Goal: Task Accomplishment & Management: Manage account settings

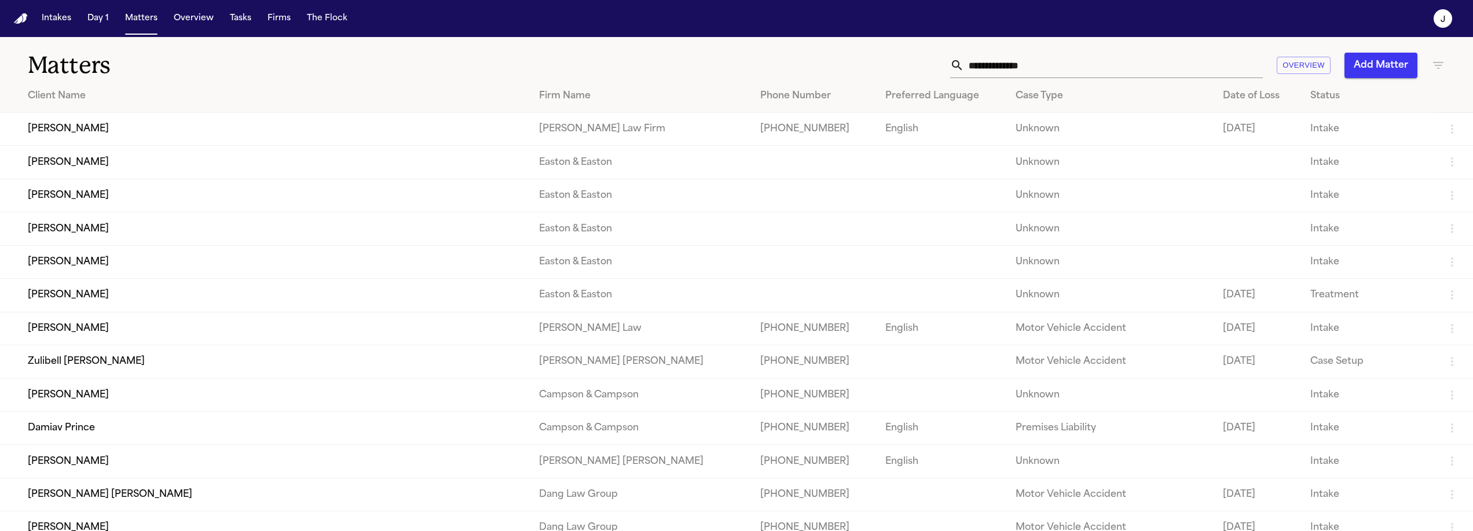
click at [972, 63] on input "text" at bounding box center [1113, 65] width 299 height 25
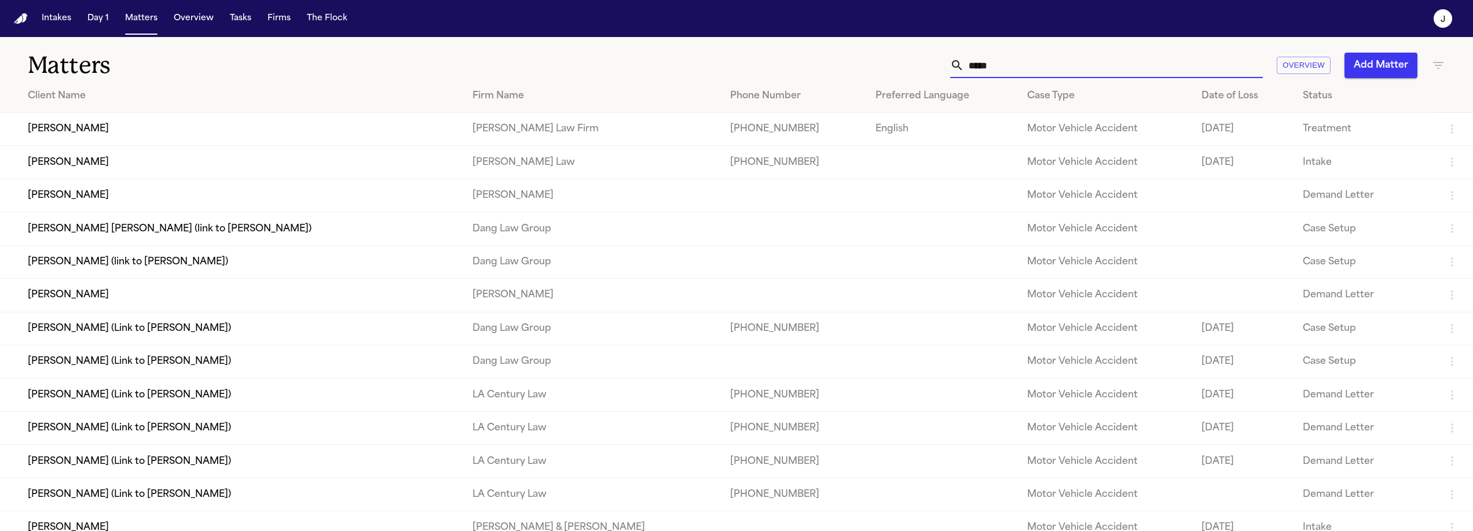
type input "*****"
click at [123, 119] on td "[PERSON_NAME]" at bounding box center [231, 129] width 463 height 33
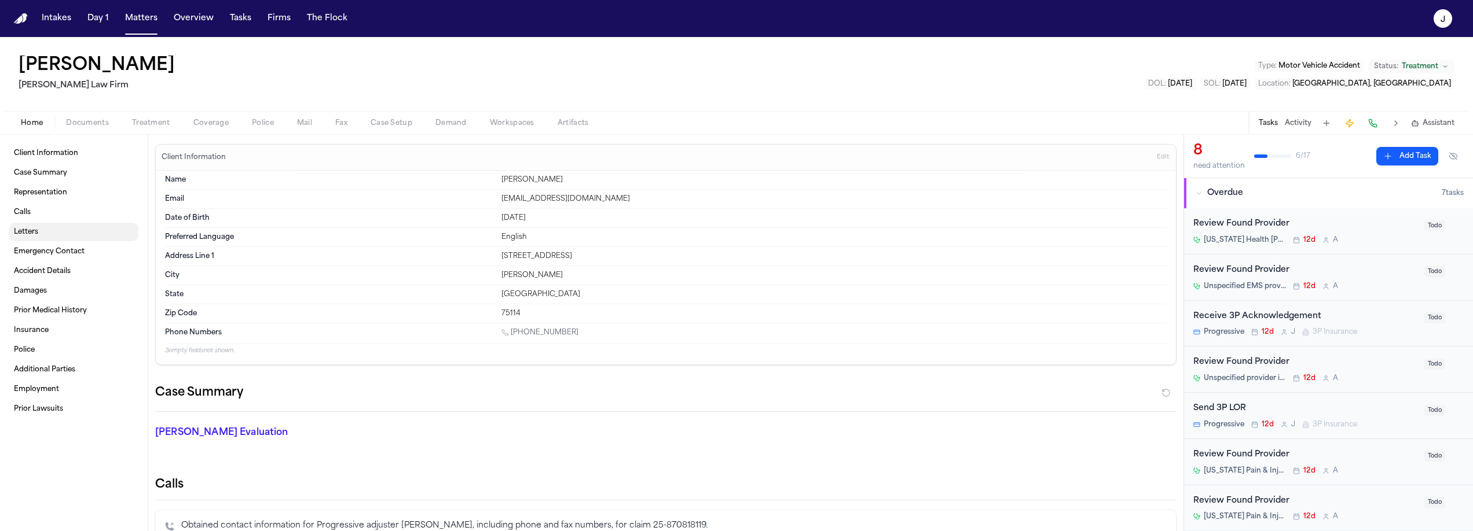
click at [28, 234] on span "Letters" at bounding box center [26, 232] width 24 height 9
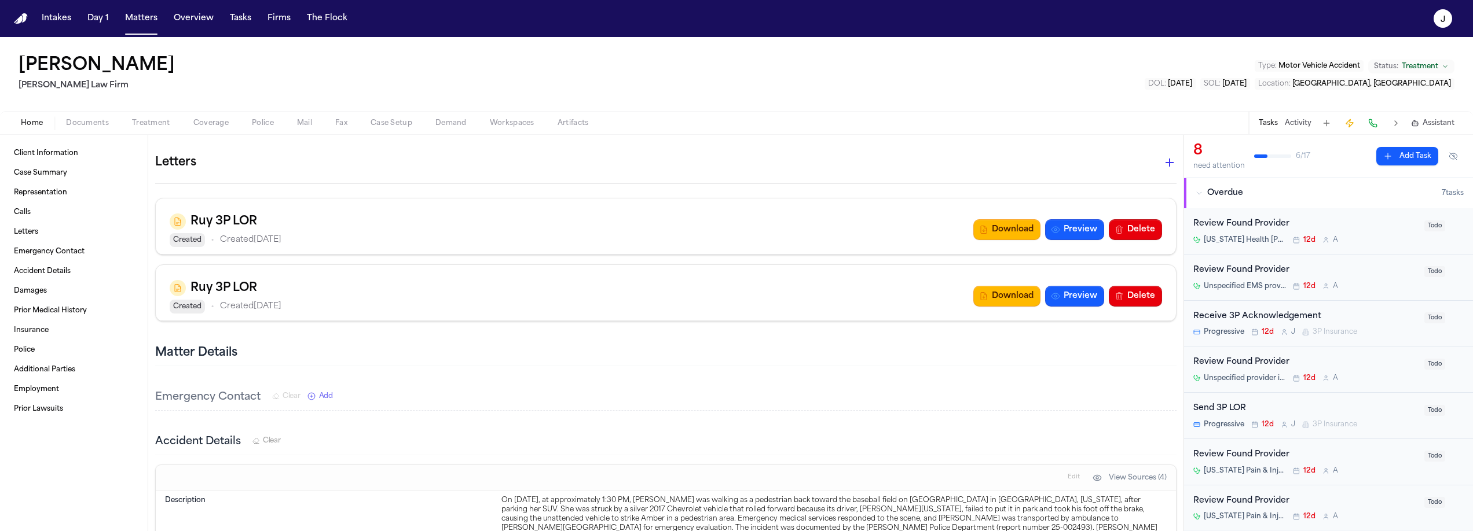
scroll to position [734, 0]
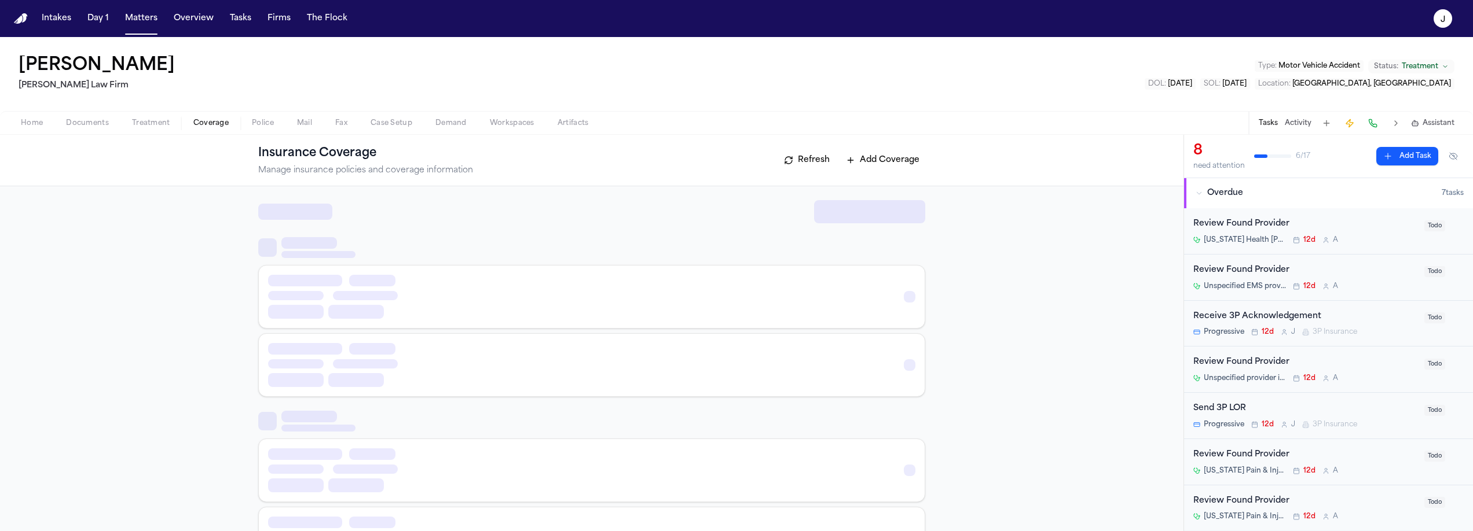
click at [217, 120] on span "Coverage" at bounding box center [210, 123] width 35 height 9
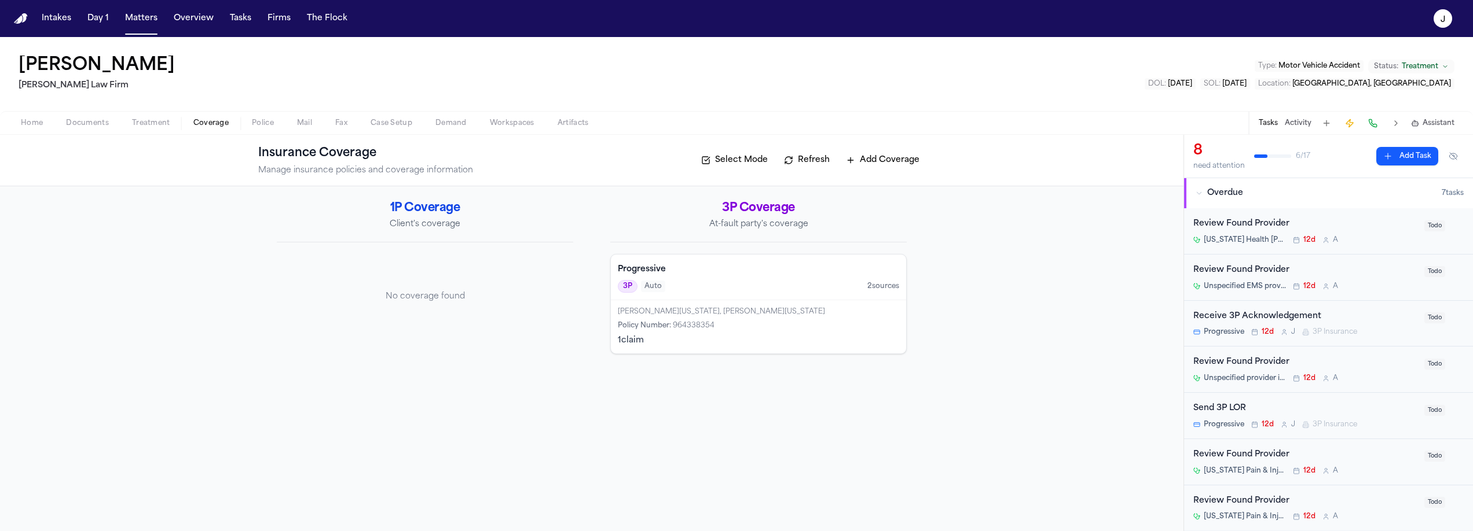
click at [44, 120] on button "Home" at bounding box center [31, 123] width 45 height 14
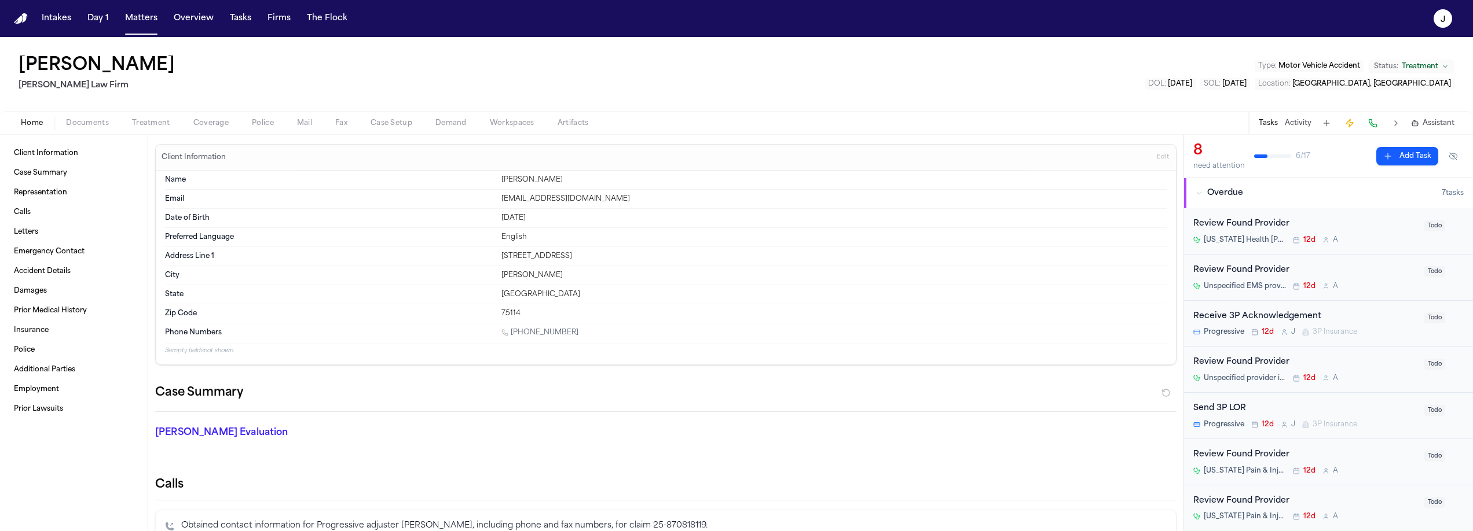
click at [76, 128] on span "Documents" at bounding box center [87, 123] width 43 height 9
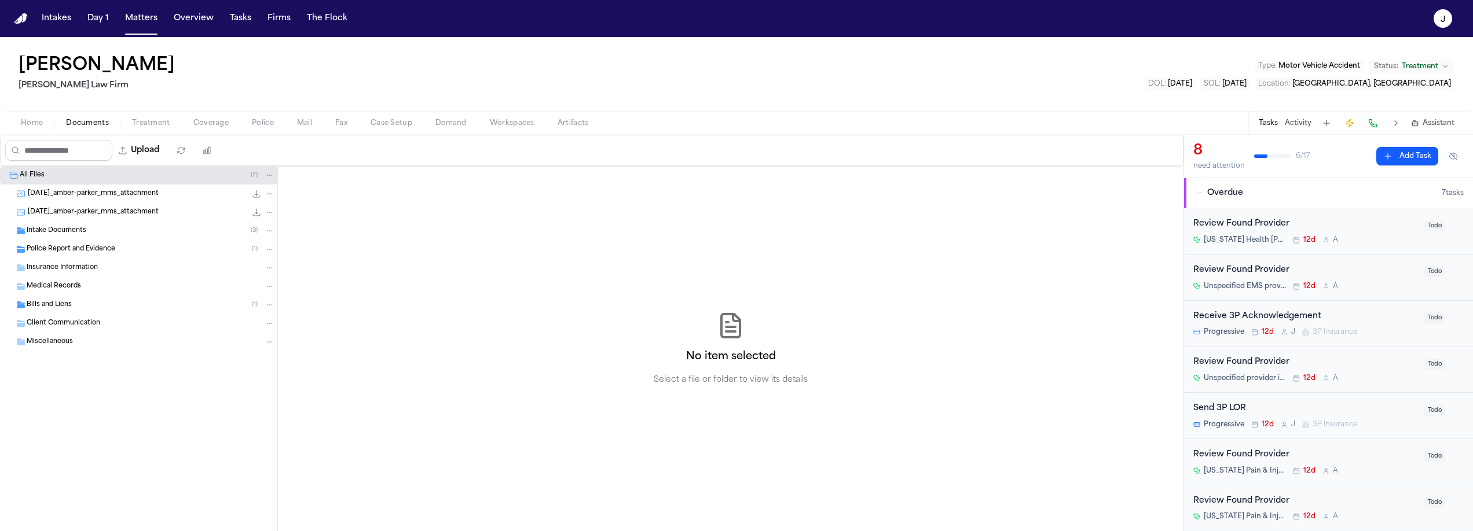
click at [75, 266] on span "Insurance Information" at bounding box center [62, 268] width 71 height 10
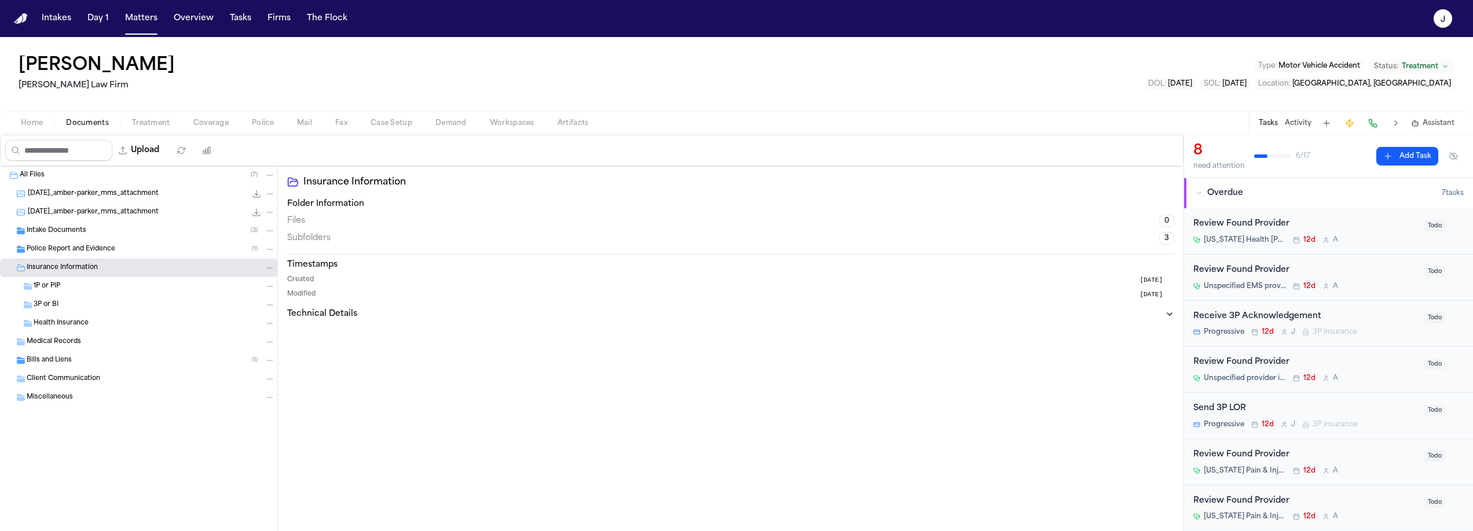
click at [32, 122] on span "Home" at bounding box center [32, 123] width 22 height 9
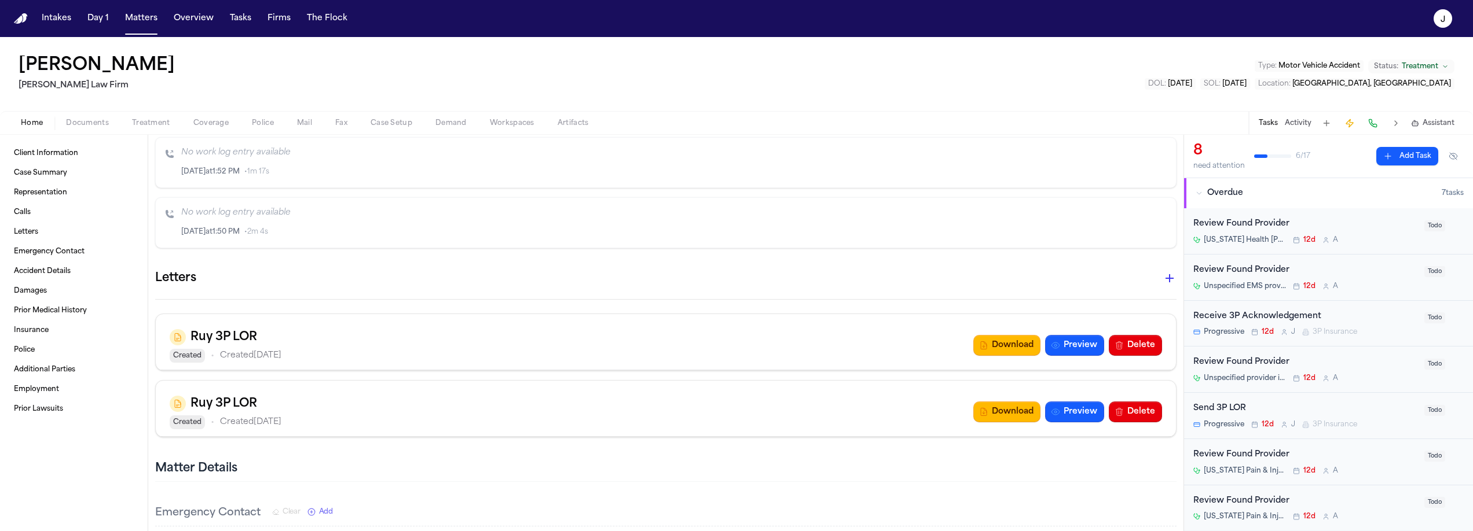
scroll to position [624, 0]
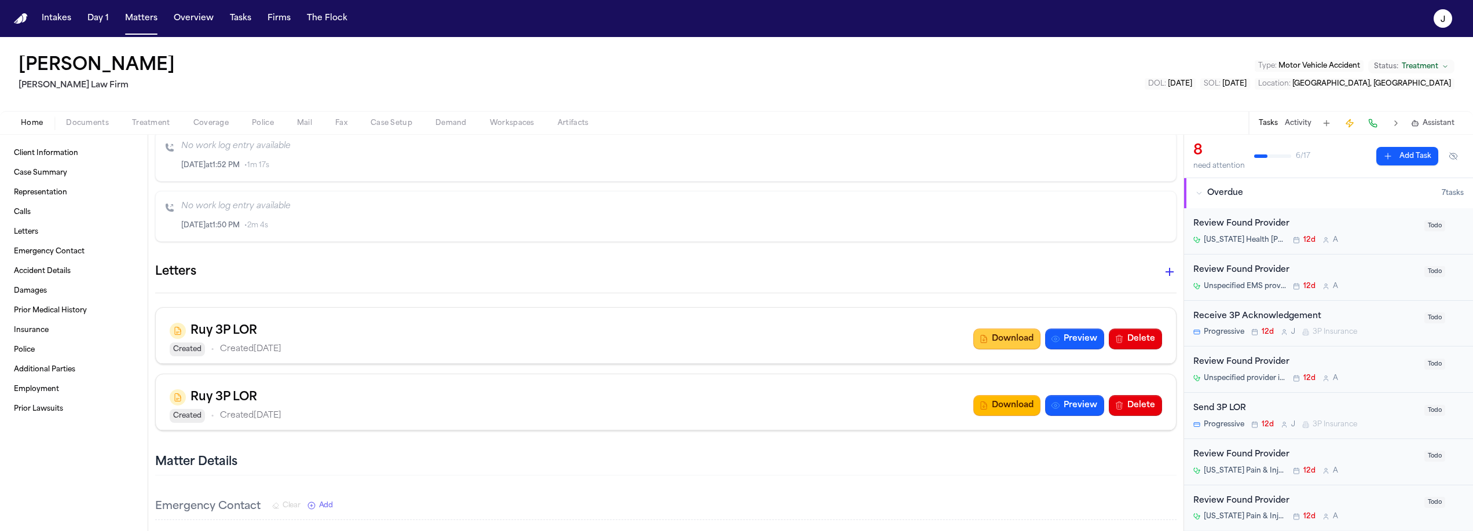
click at [1017, 334] on button "Download" at bounding box center [1006, 339] width 67 height 21
click at [214, 122] on span "Coverage" at bounding box center [210, 123] width 35 height 9
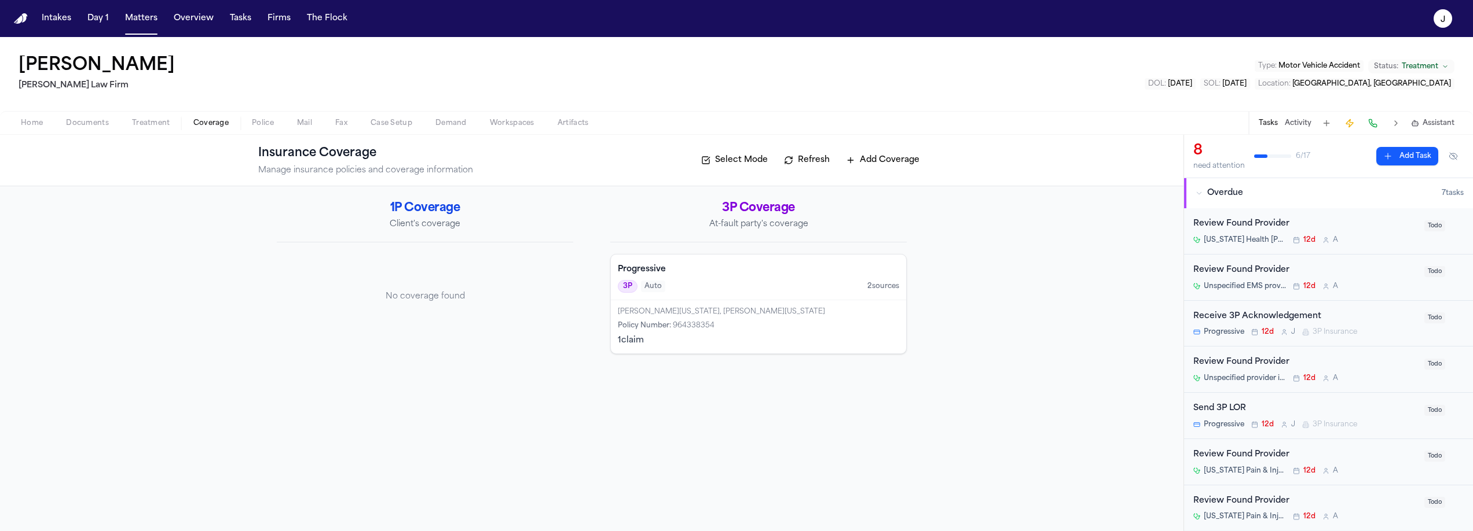
click at [726, 265] on h4 "Progressive" at bounding box center [758, 270] width 281 height 12
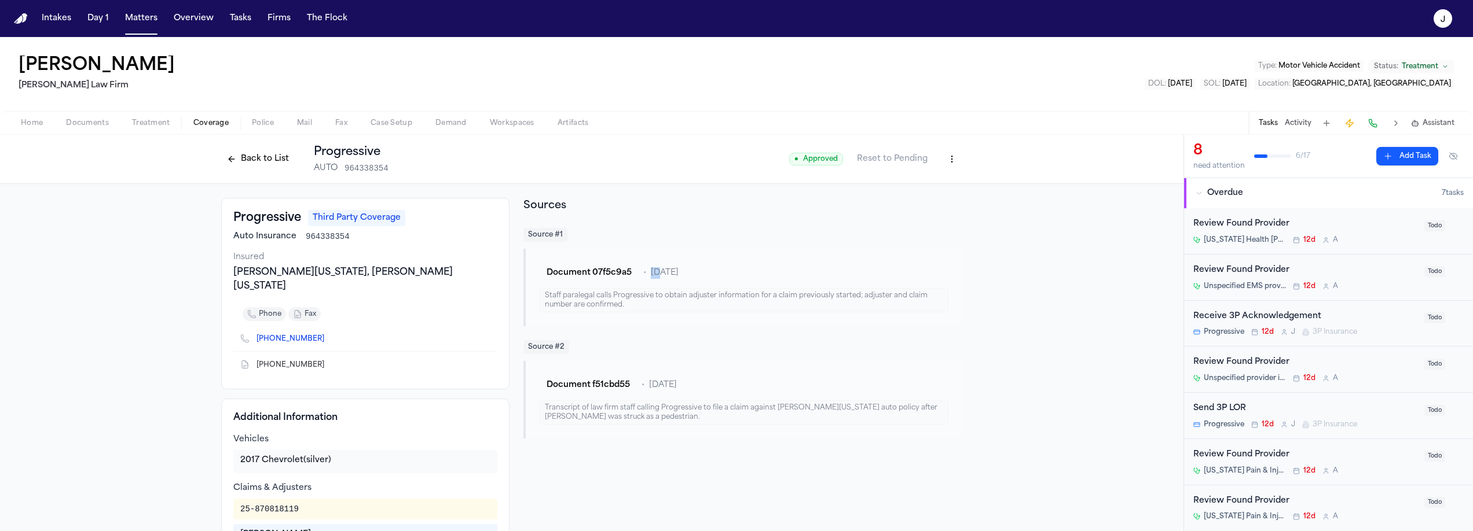
click at [726, 265] on div "Document 07f5c9a5 • [DATE]" at bounding box center [744, 273] width 409 height 21
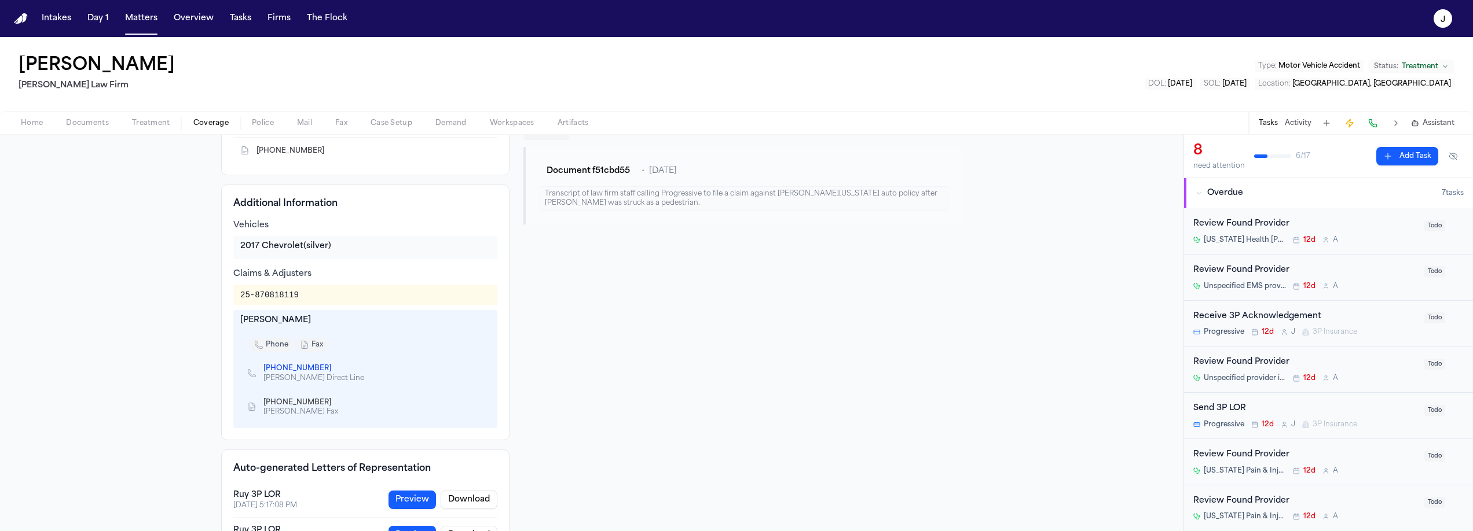
scroll to position [227, 0]
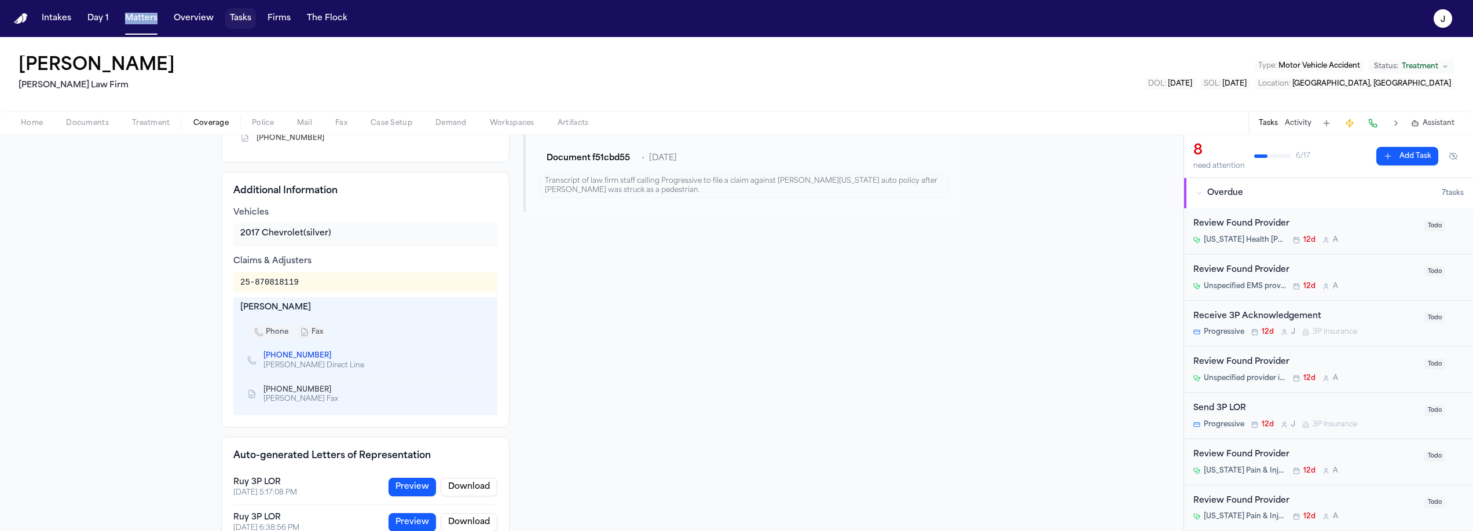
click at [245, 17] on button "Tasks" at bounding box center [240, 18] width 31 height 21
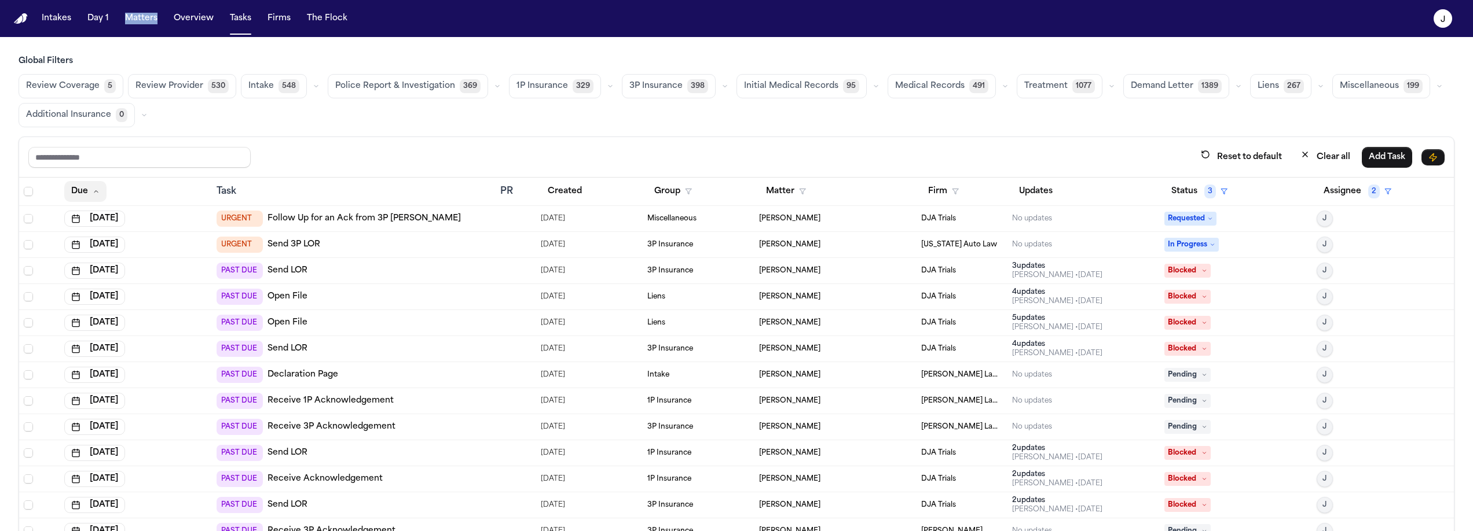
click at [86, 188] on button "Due" at bounding box center [85, 191] width 42 height 21
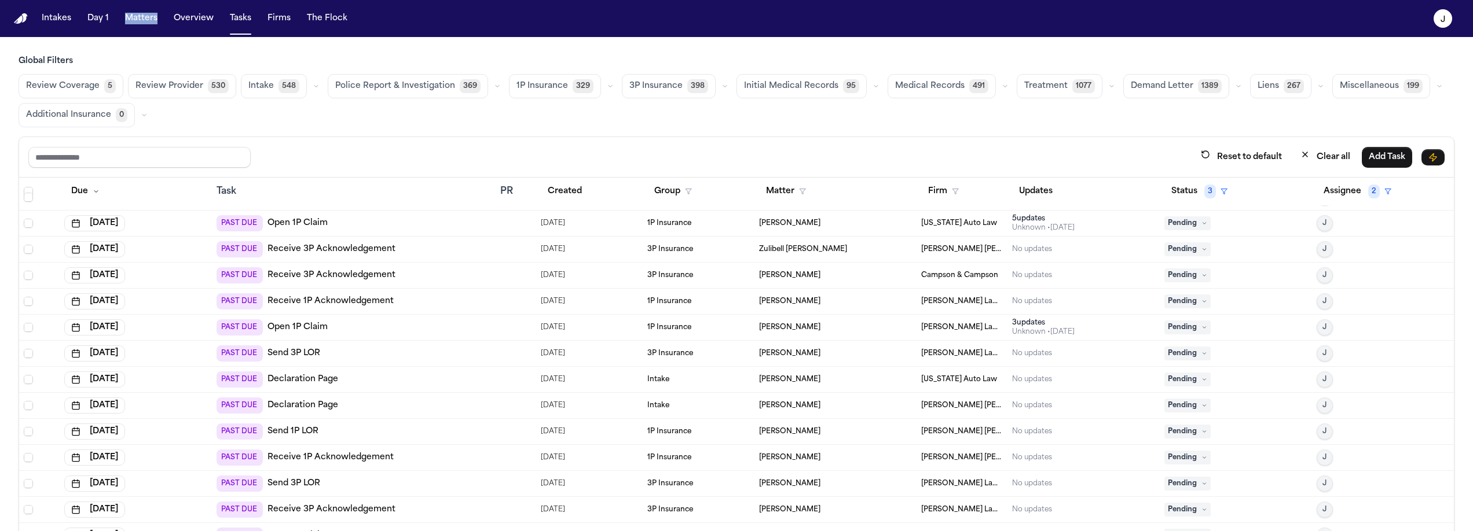
scroll to position [1127, 0]
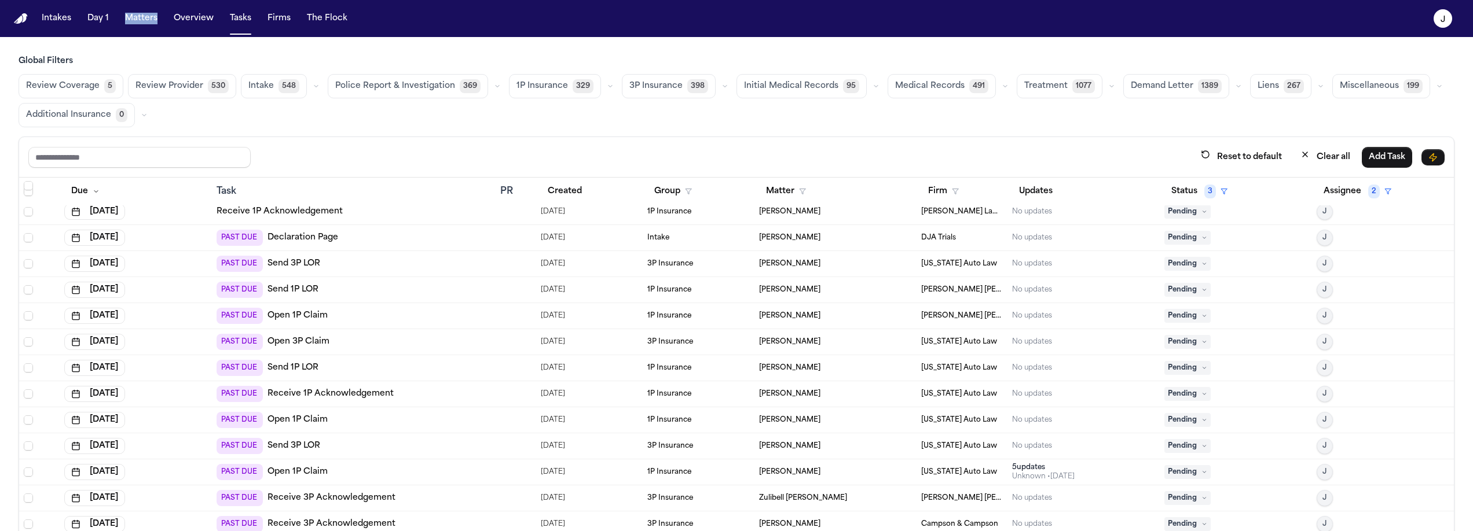
click at [562, 91] on button "1P Insurance 329" at bounding box center [555, 86] width 92 height 24
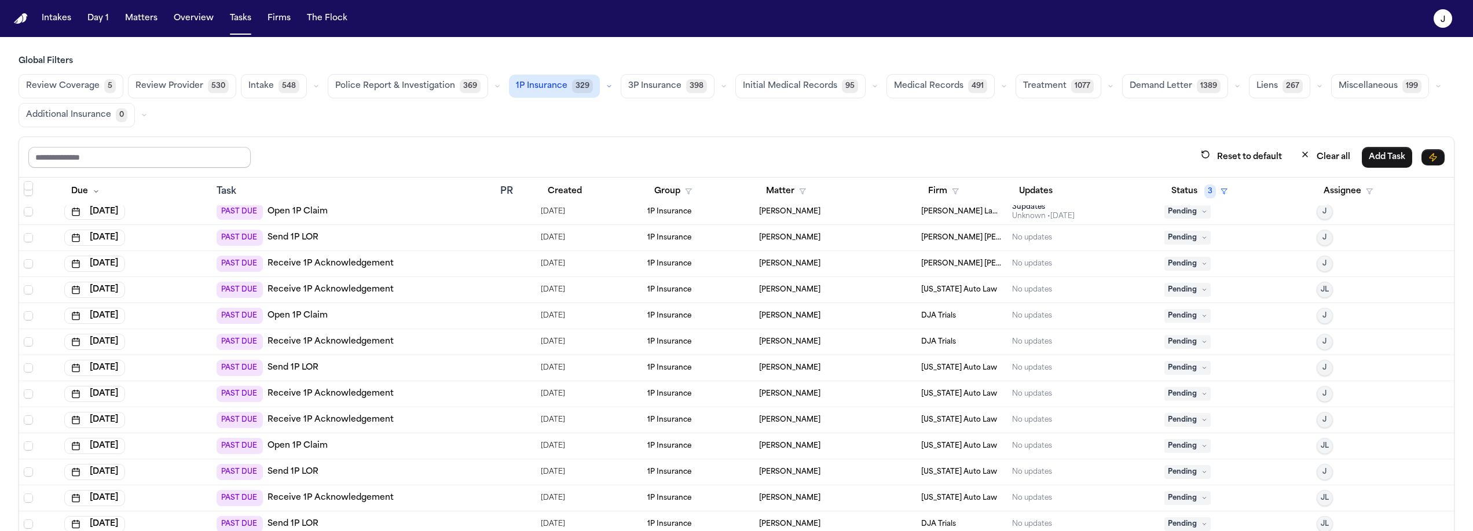
click at [149, 155] on input "text" at bounding box center [139, 157] width 222 height 21
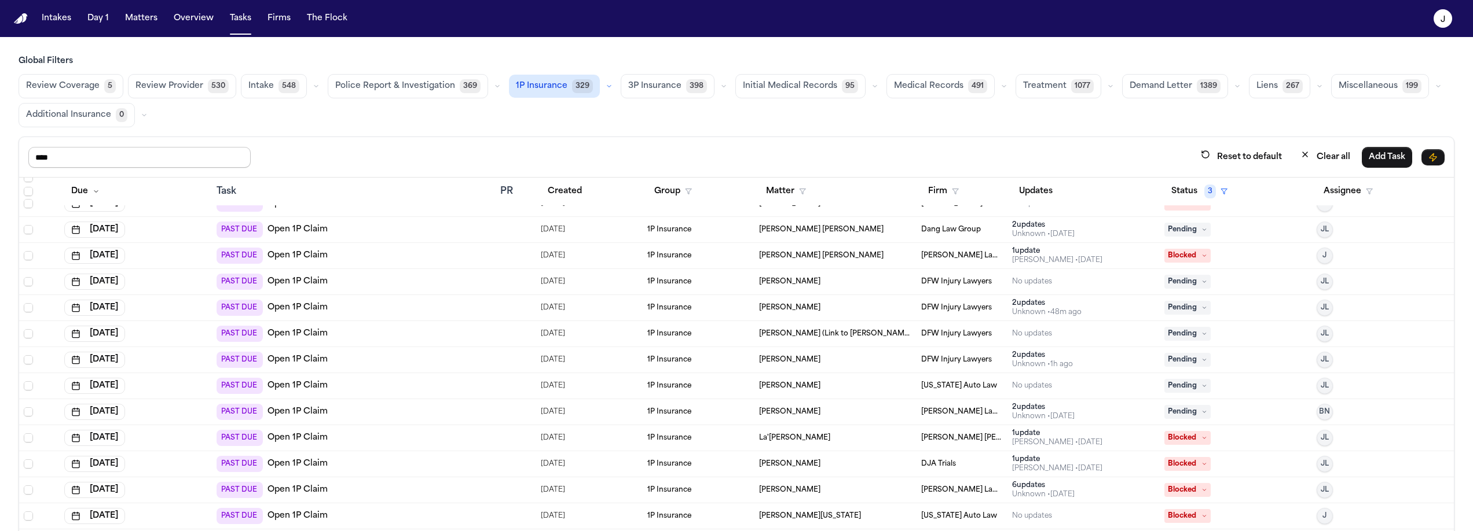
scroll to position [458, 0]
type input "****"
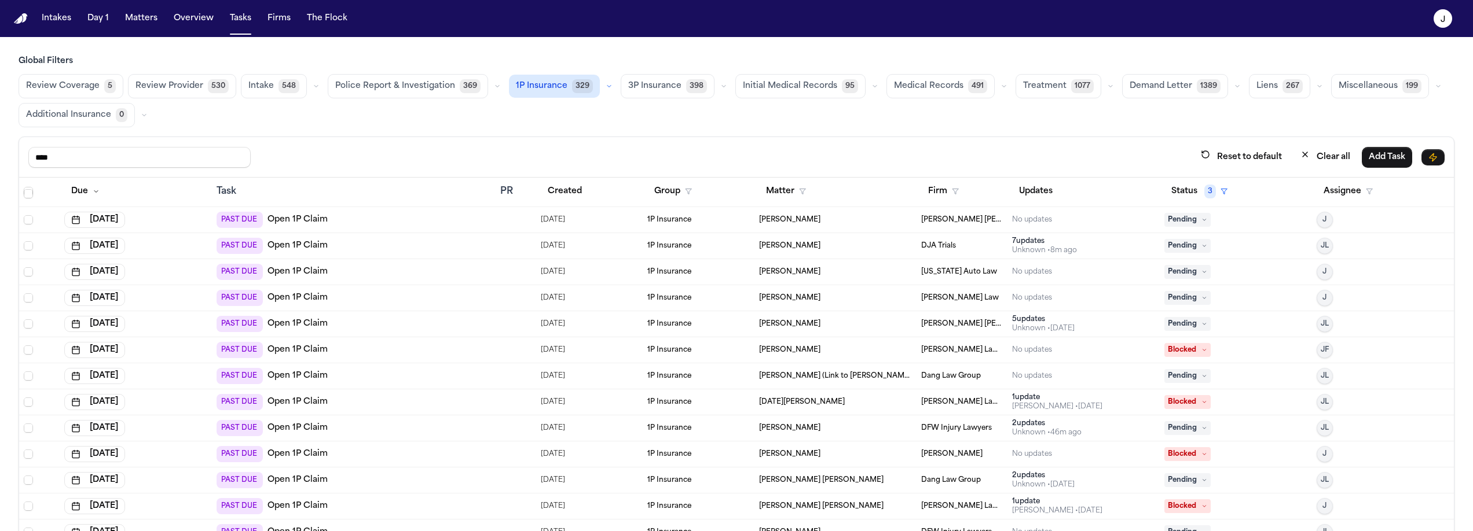
scroll to position [0, 0]
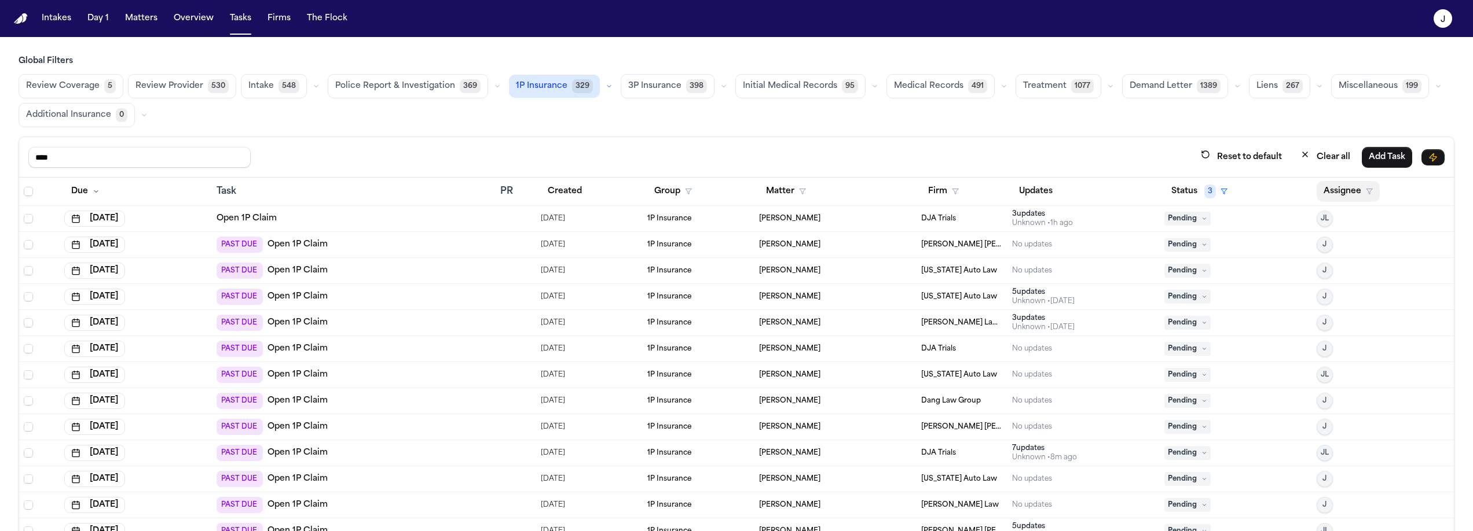
click at [1317, 186] on button "Assignee" at bounding box center [1348, 191] width 63 height 21
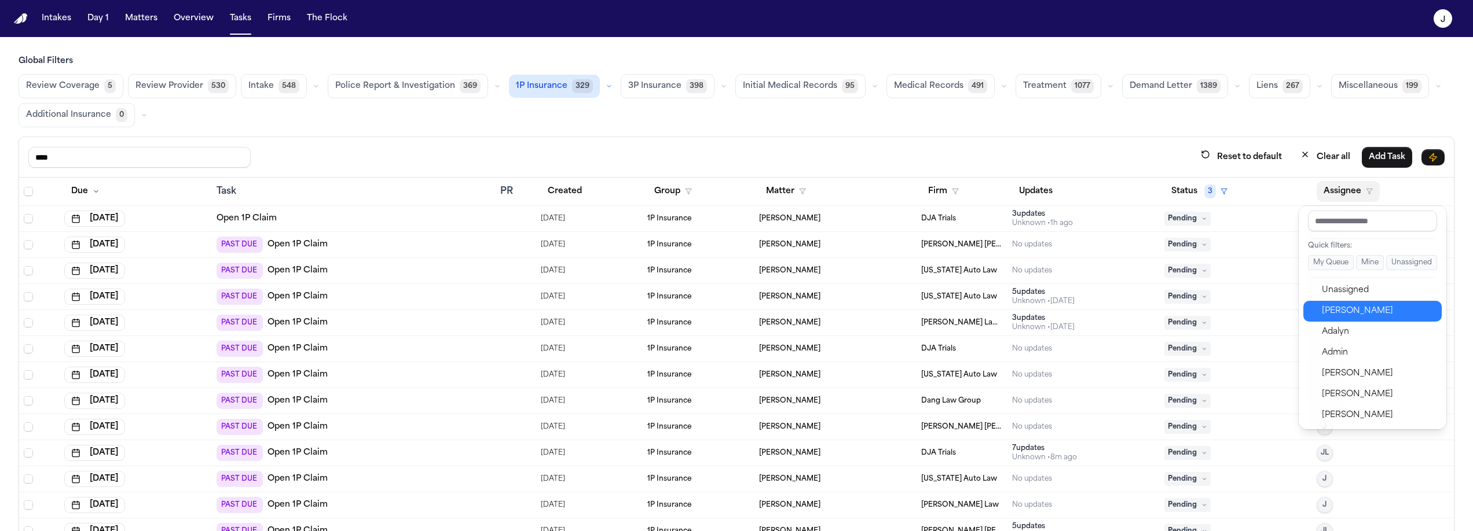
click at [1363, 315] on div "[PERSON_NAME]" at bounding box center [1378, 312] width 113 height 14
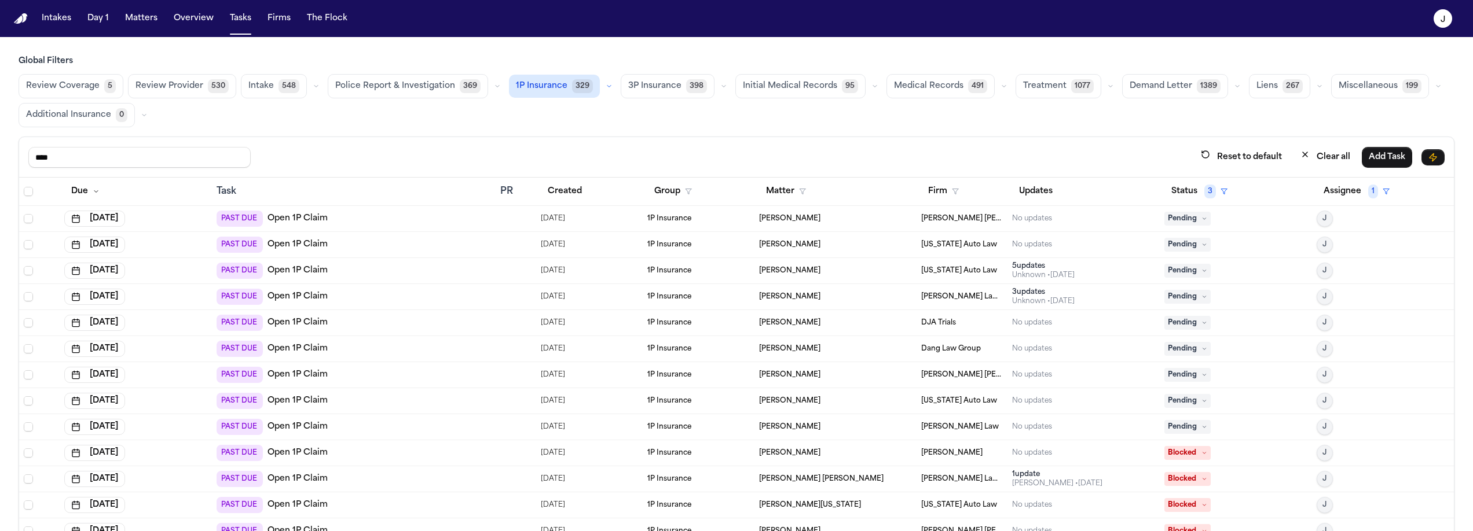
click at [365, 397] on div "PAST DUE Open 1P Claim" at bounding box center [354, 401] width 274 height 16
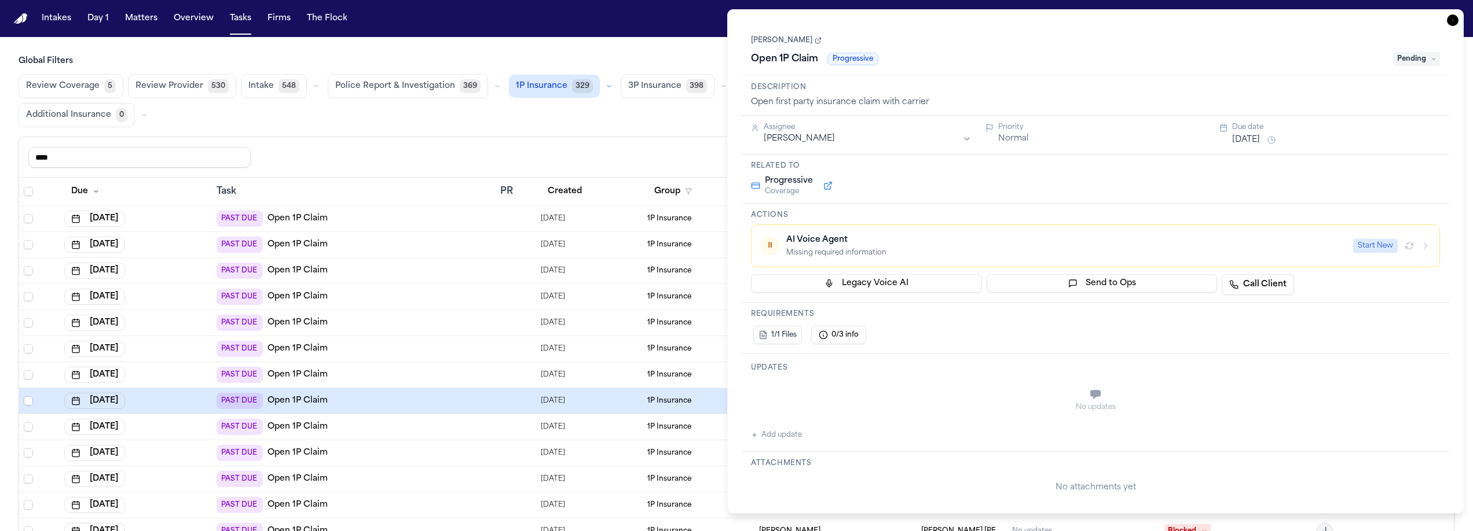
click at [368, 118] on div "Review Coverage 5 Review Provider 530 Intake 548 Police Report & Investigation …" at bounding box center [737, 100] width 1436 height 53
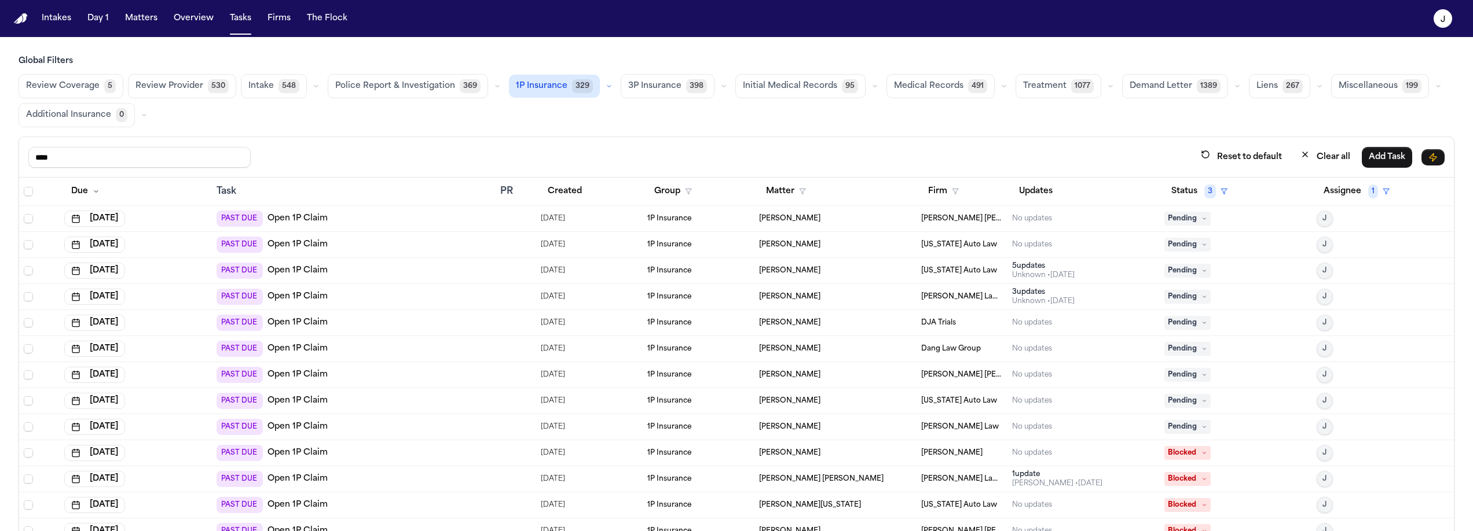
click at [537, 84] on span "1P Insurance" at bounding box center [542, 86] width 52 height 12
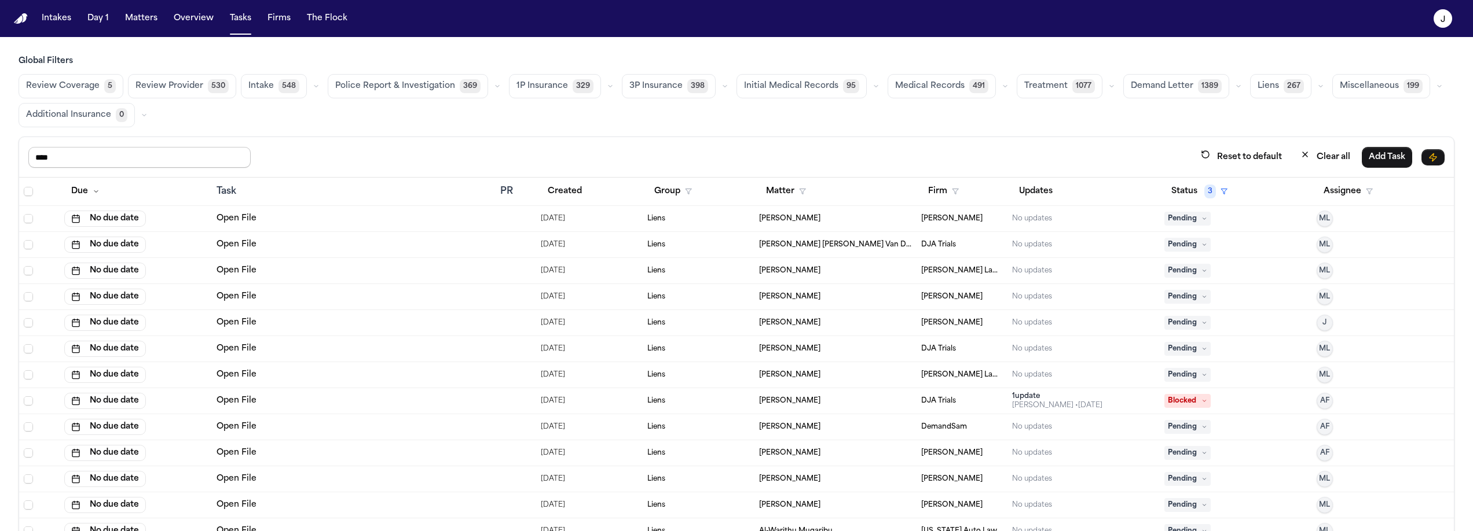
click at [78, 157] on input "****" at bounding box center [139, 157] width 222 height 21
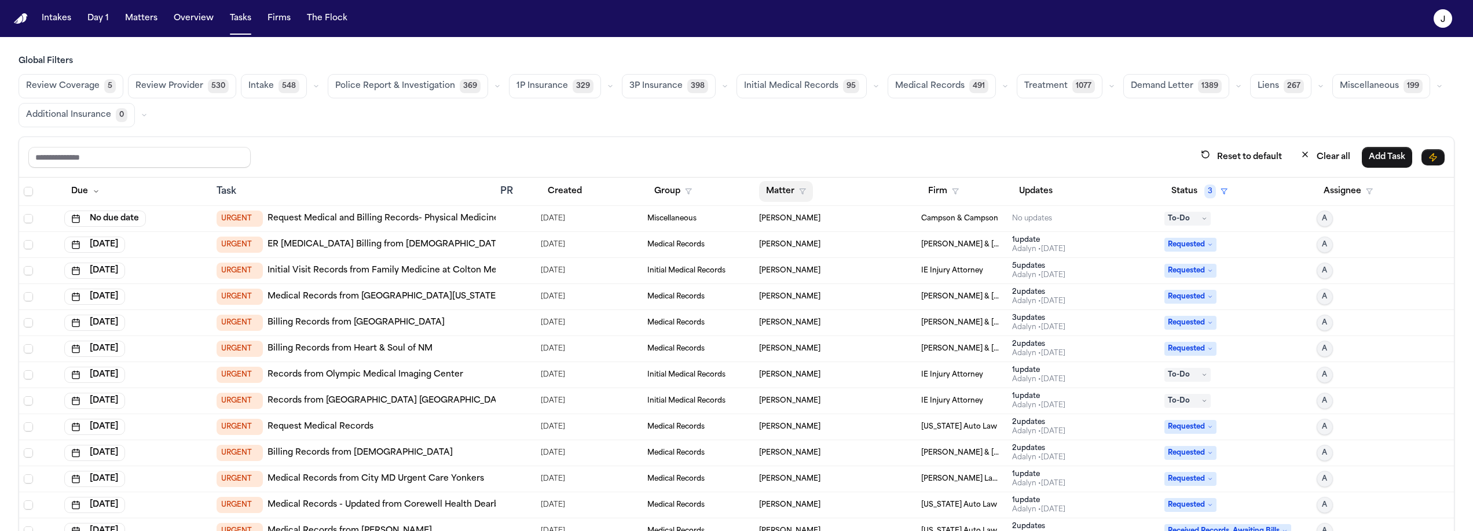
click at [764, 186] on button "Matter" at bounding box center [786, 191] width 54 height 21
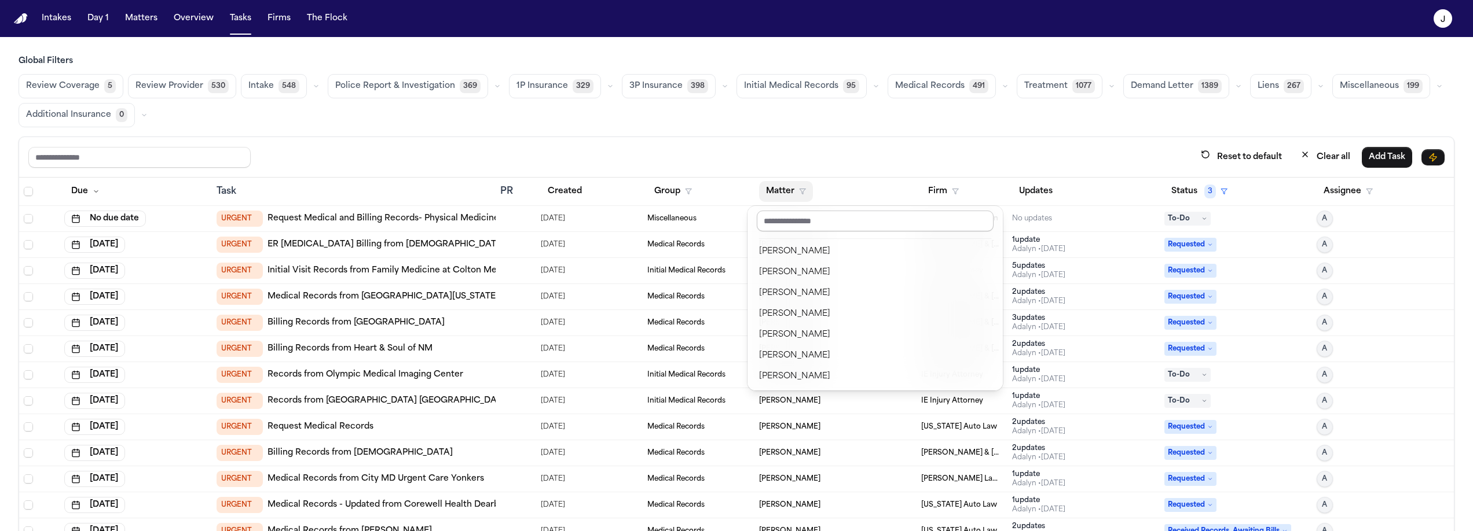
click at [769, 223] on input "text" at bounding box center [875, 221] width 237 height 21
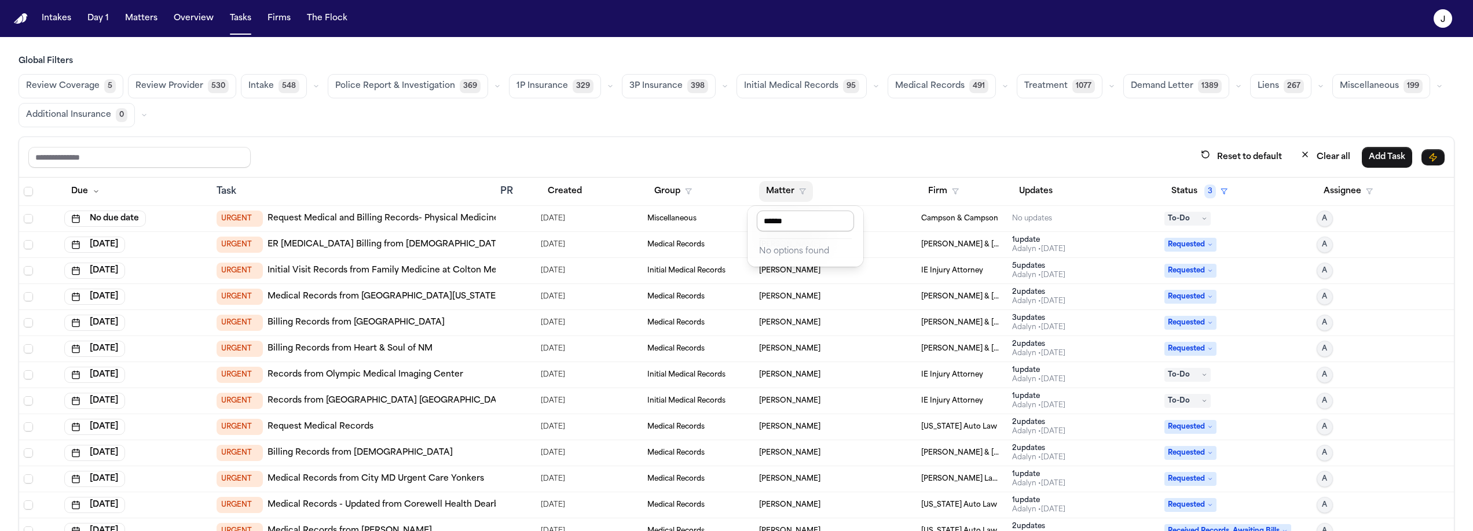
click at [812, 220] on input "******" at bounding box center [805, 221] width 97 height 21
type input "****"
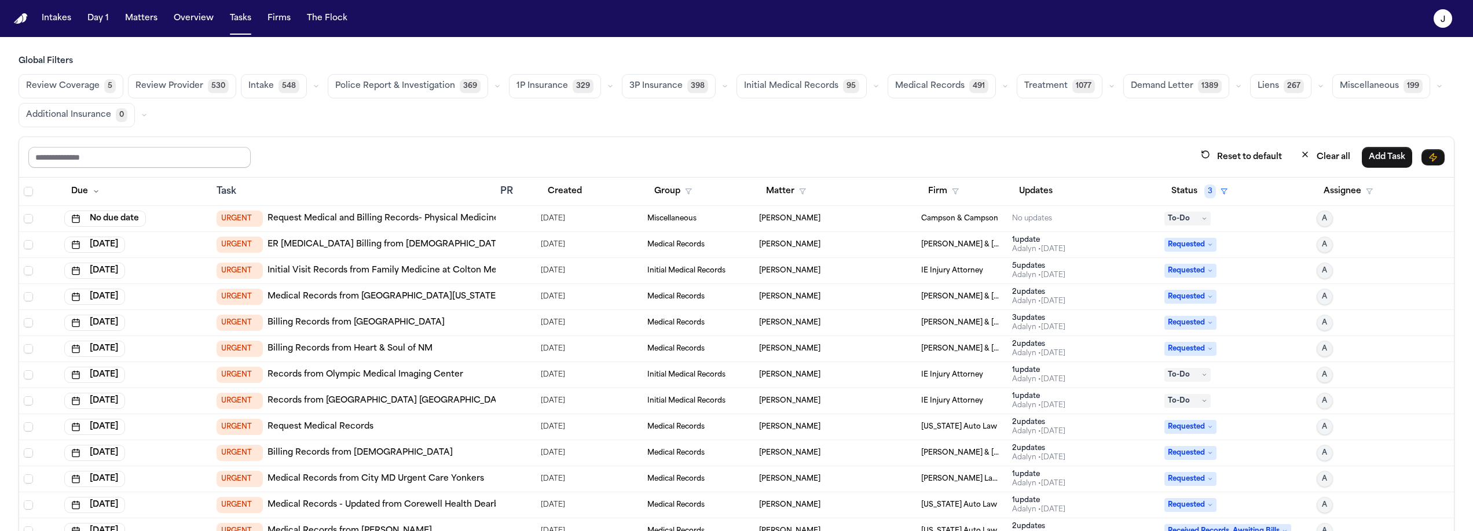
click at [139, 158] on input "text" at bounding box center [139, 157] width 222 height 21
type input "******"
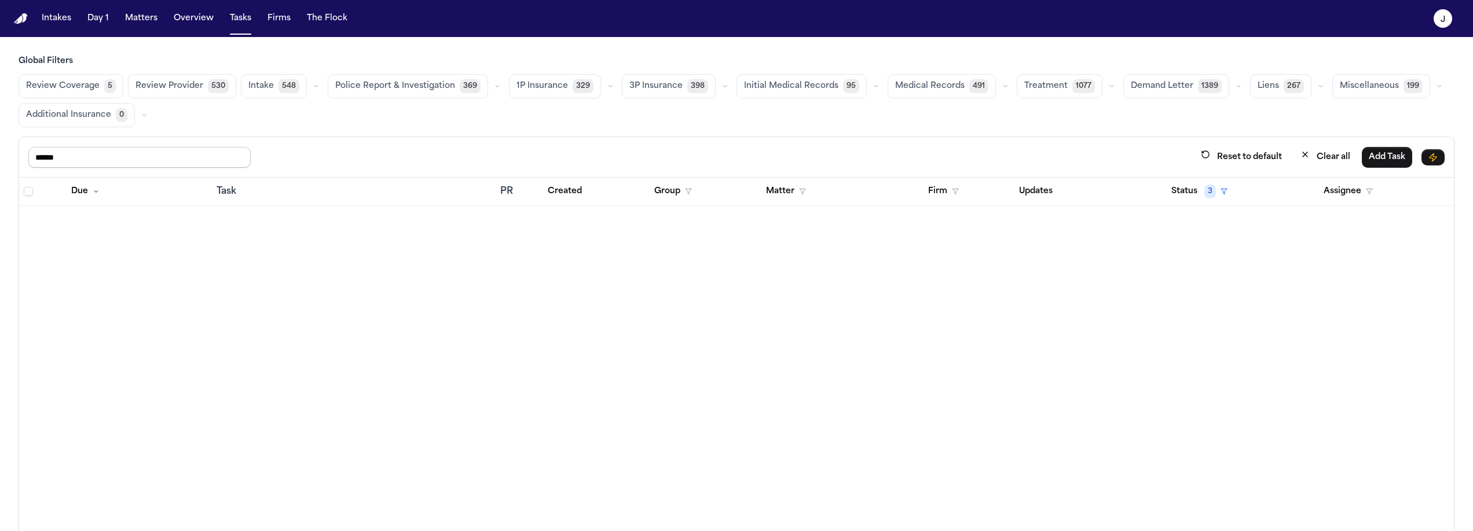
click at [162, 156] on input "******" at bounding box center [139, 157] width 222 height 21
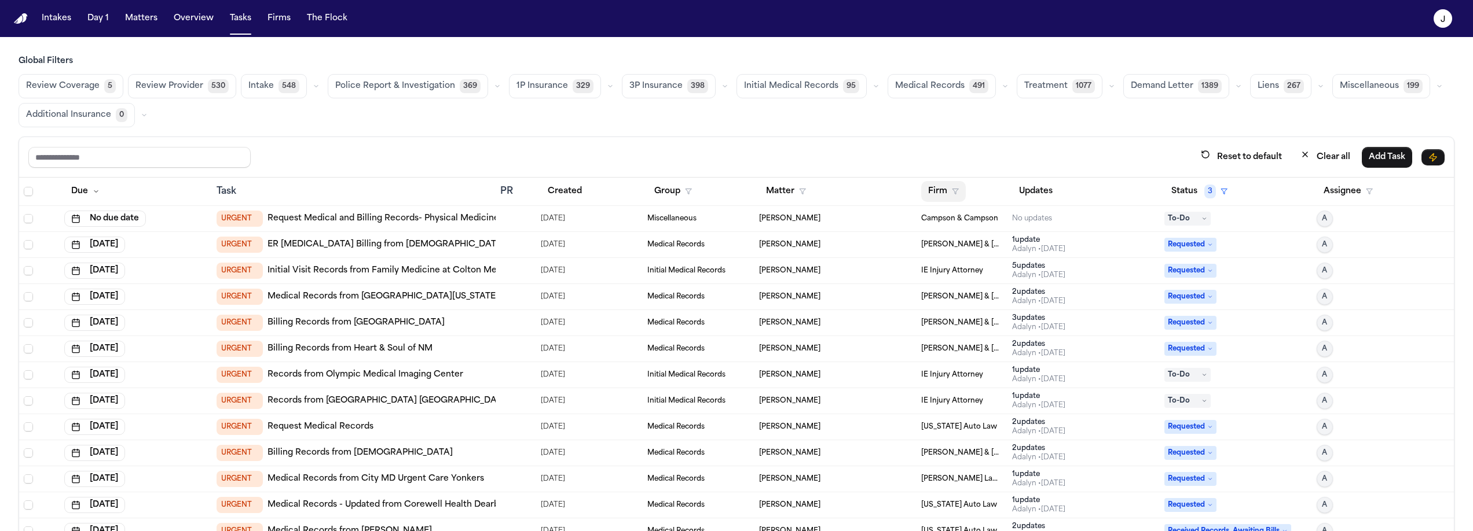
click at [952, 189] on polygon "button" at bounding box center [955, 191] width 6 height 5
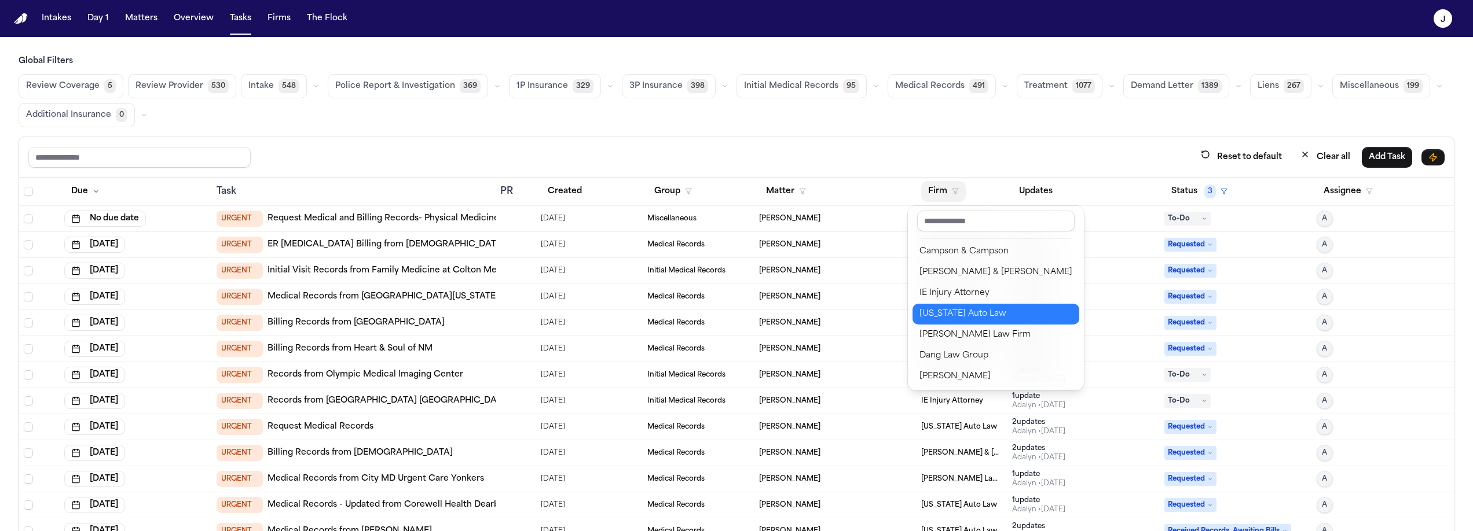
click at [947, 321] on div "[US_STATE] Auto Law" at bounding box center [995, 314] width 153 height 14
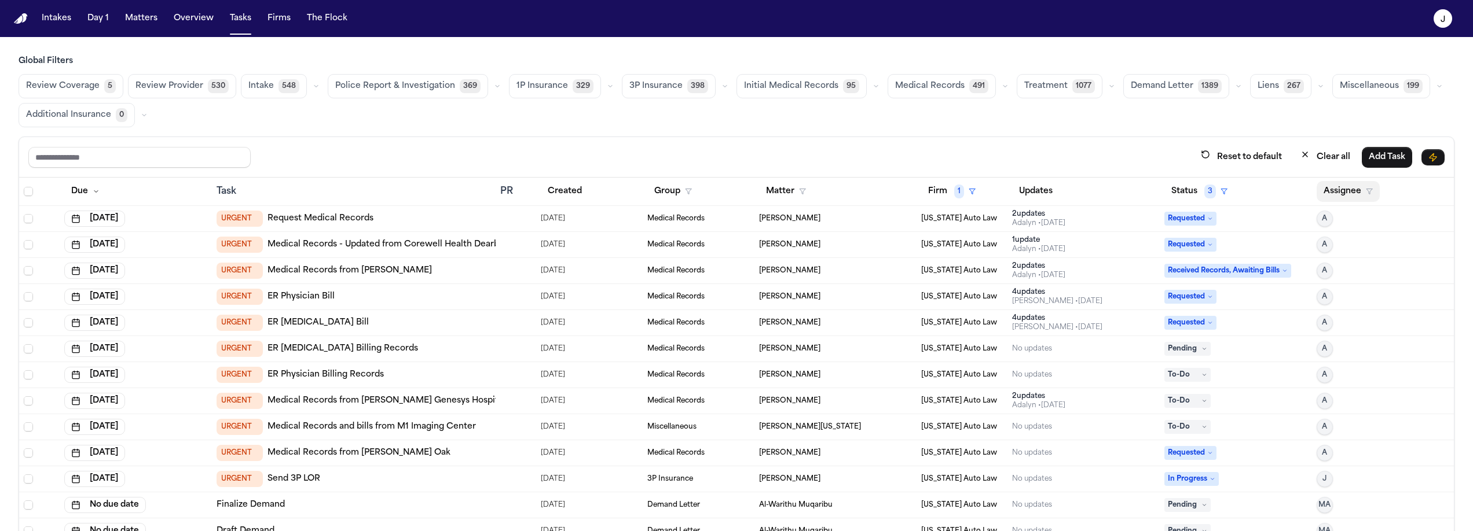
click at [1323, 190] on button "Assignee" at bounding box center [1348, 191] width 63 height 21
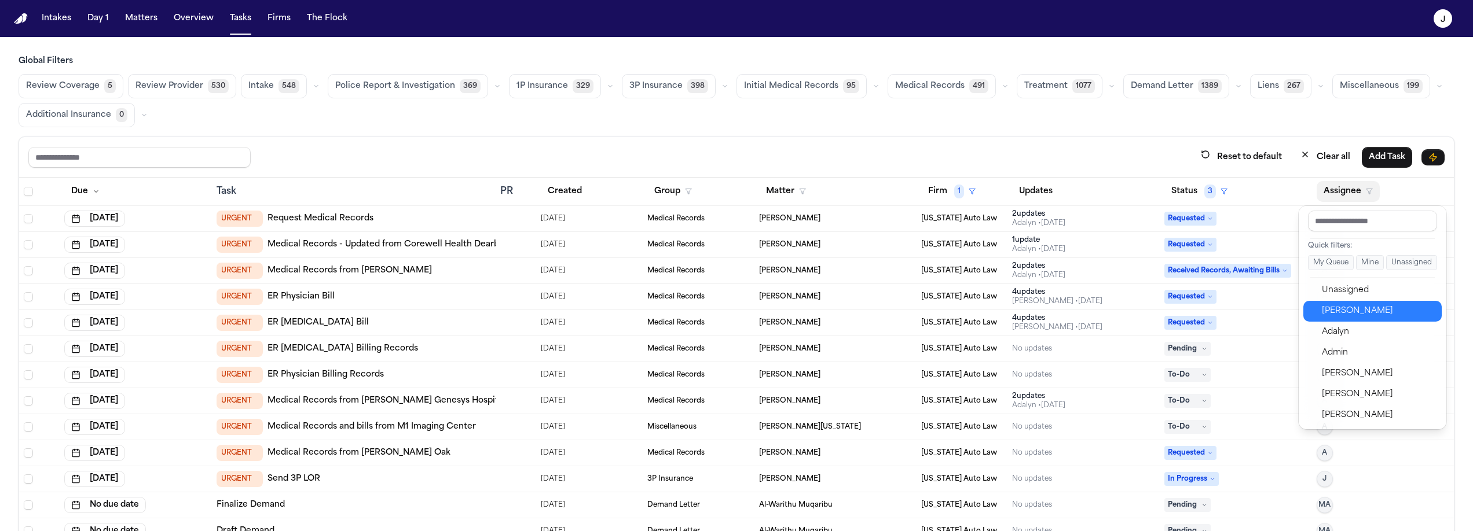
click at [1331, 310] on div "[PERSON_NAME]" at bounding box center [1378, 312] width 113 height 14
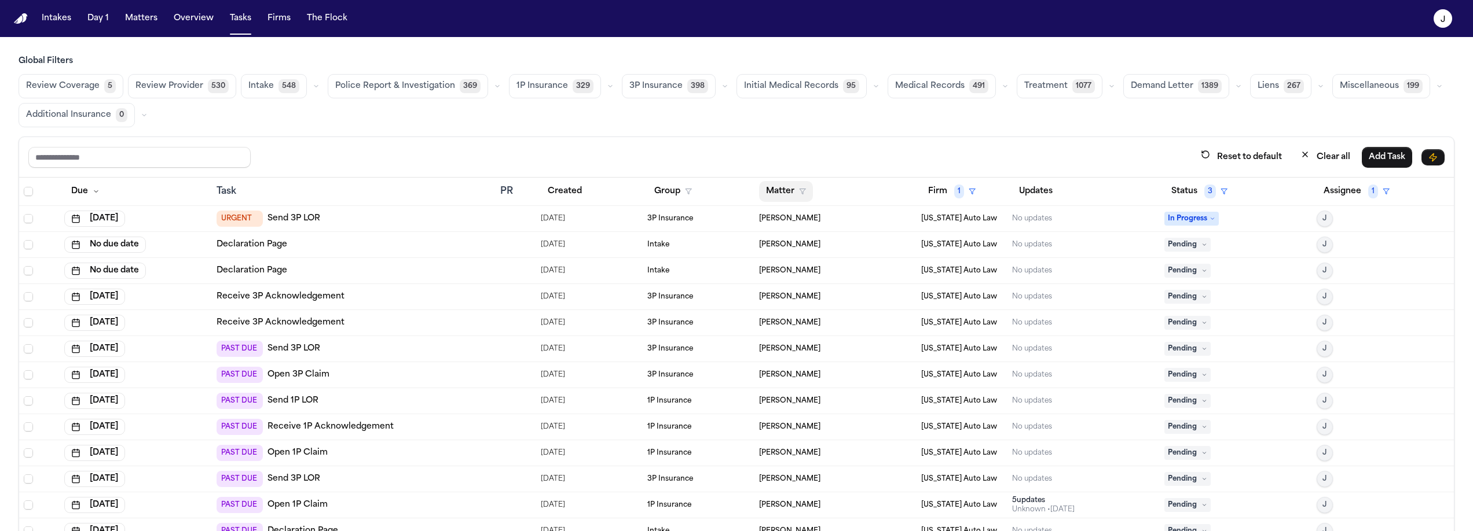
click at [767, 195] on button "Matter" at bounding box center [786, 191] width 54 height 21
click at [796, 287] on div "[PERSON_NAME]" at bounding box center [833, 283] width 149 height 14
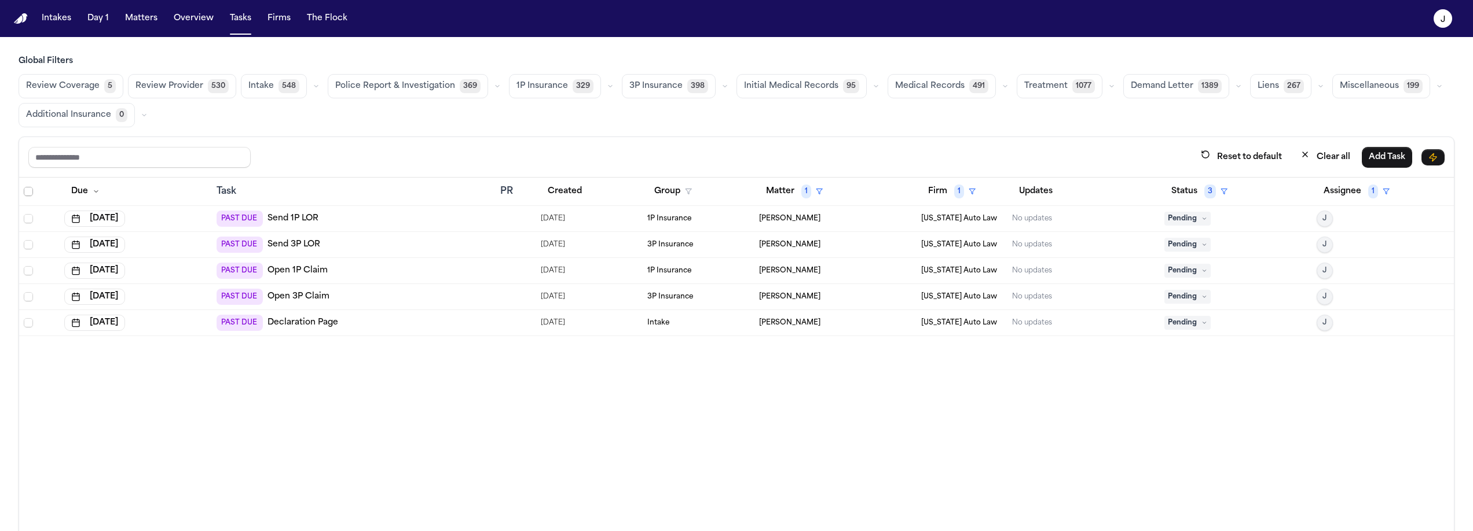
click at [27, 194] on span "Select all" at bounding box center [28, 191] width 9 height 9
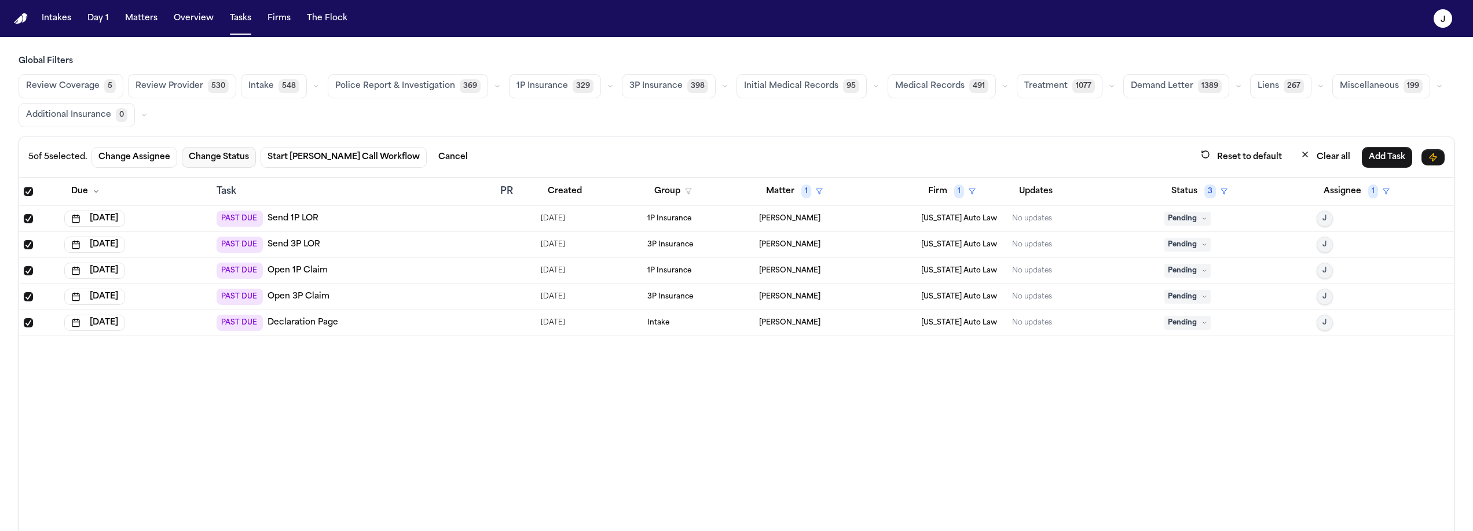
click at [232, 160] on button "Change Status" at bounding box center [219, 157] width 74 height 21
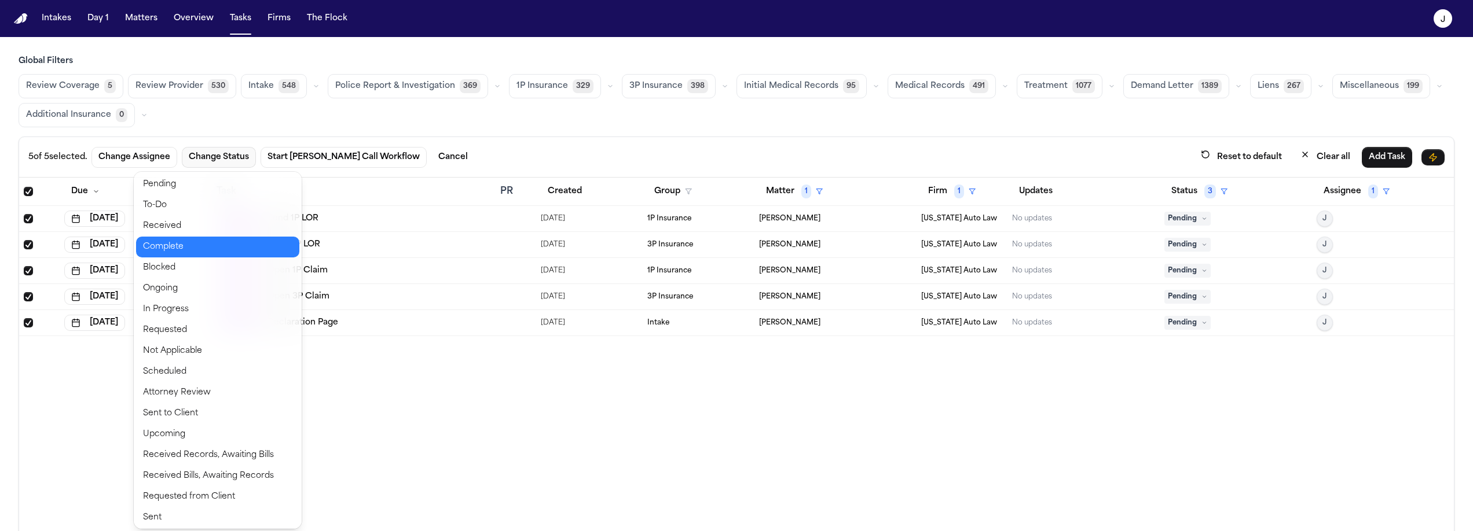
click at [233, 245] on button "Complete" at bounding box center [217, 247] width 163 height 21
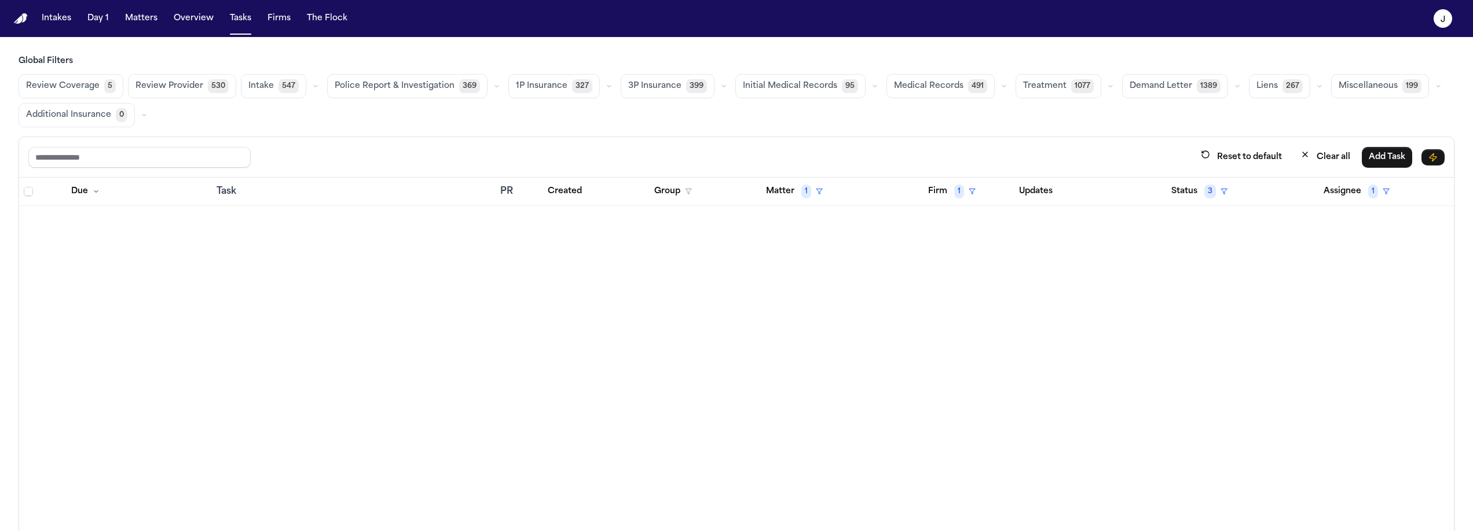
click at [80, 86] on span "Review Coverage" at bounding box center [63, 86] width 74 height 12
click at [794, 193] on button "Matter 1" at bounding box center [794, 191] width 71 height 21
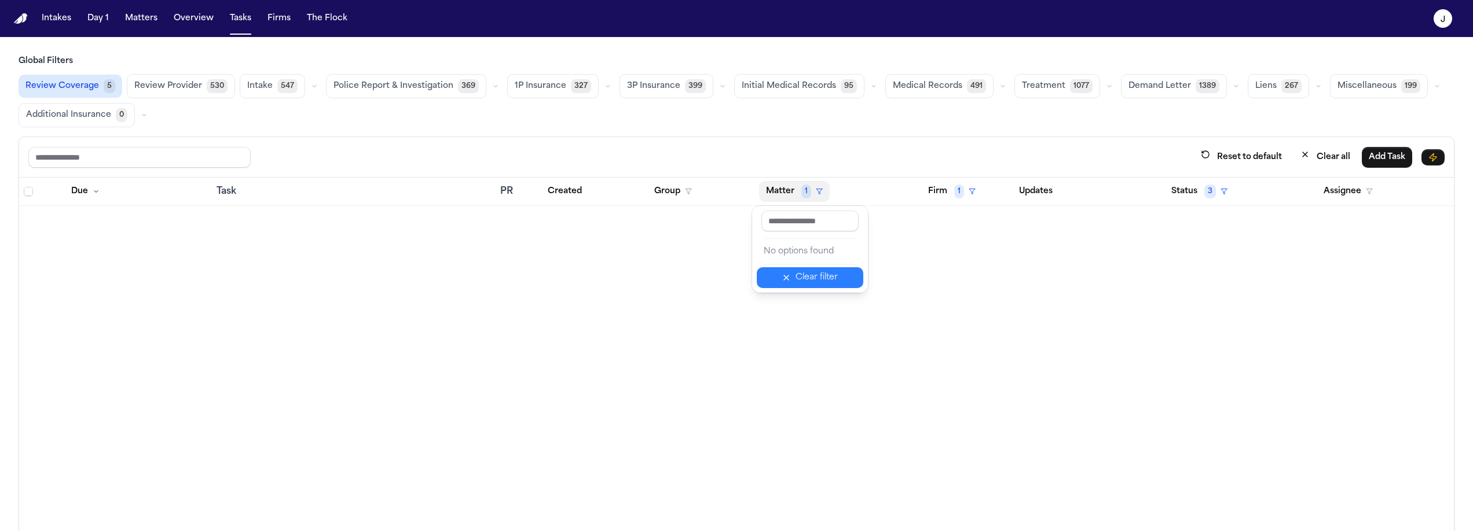
click at [811, 284] on div "Clear filter" at bounding box center [817, 278] width 42 height 14
click at [944, 192] on button "Firm 1" at bounding box center [951, 191] width 61 height 21
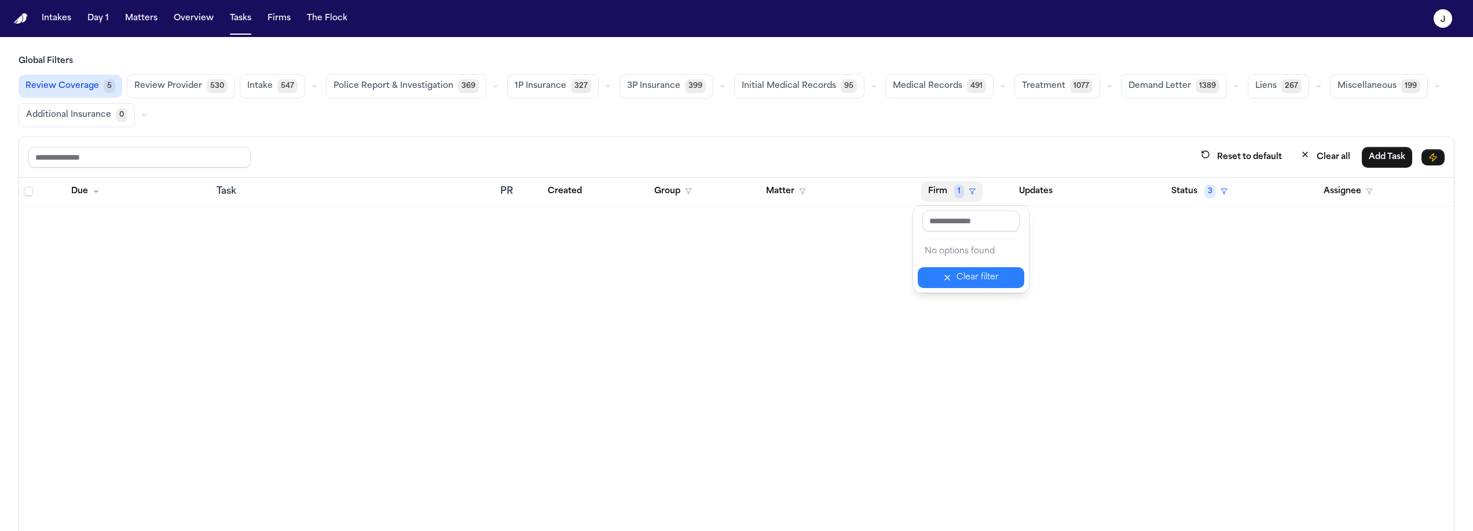
click at [948, 287] on button "Clear filter" at bounding box center [971, 277] width 107 height 21
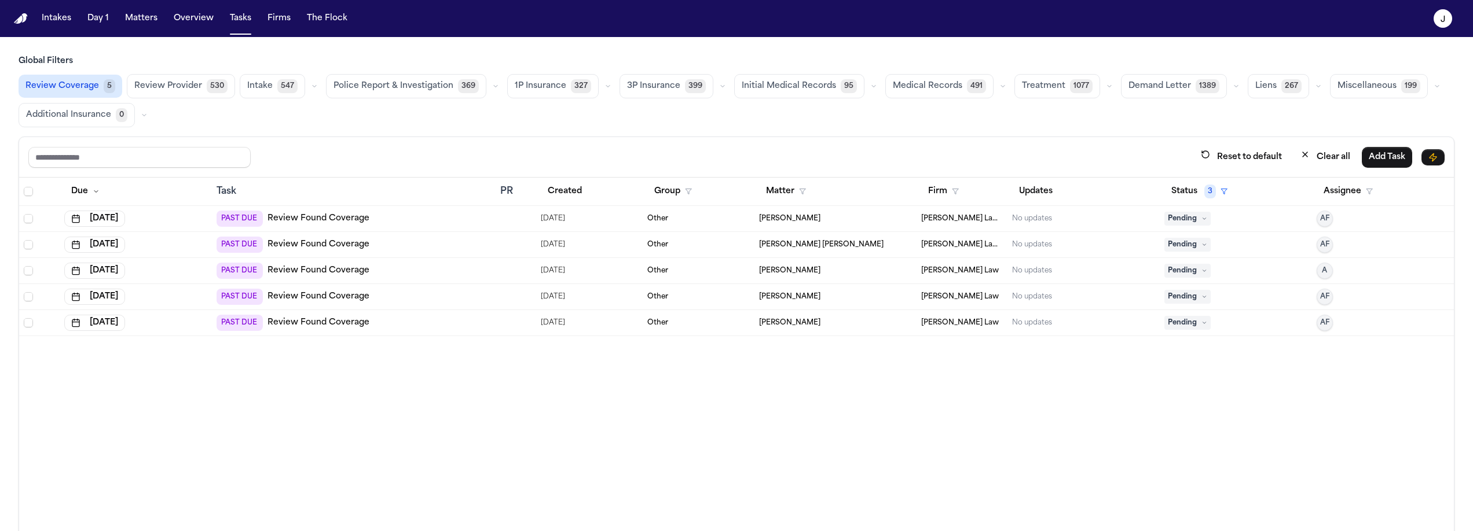
click at [532, 80] on span "1P Insurance" at bounding box center [541, 86] width 52 height 12
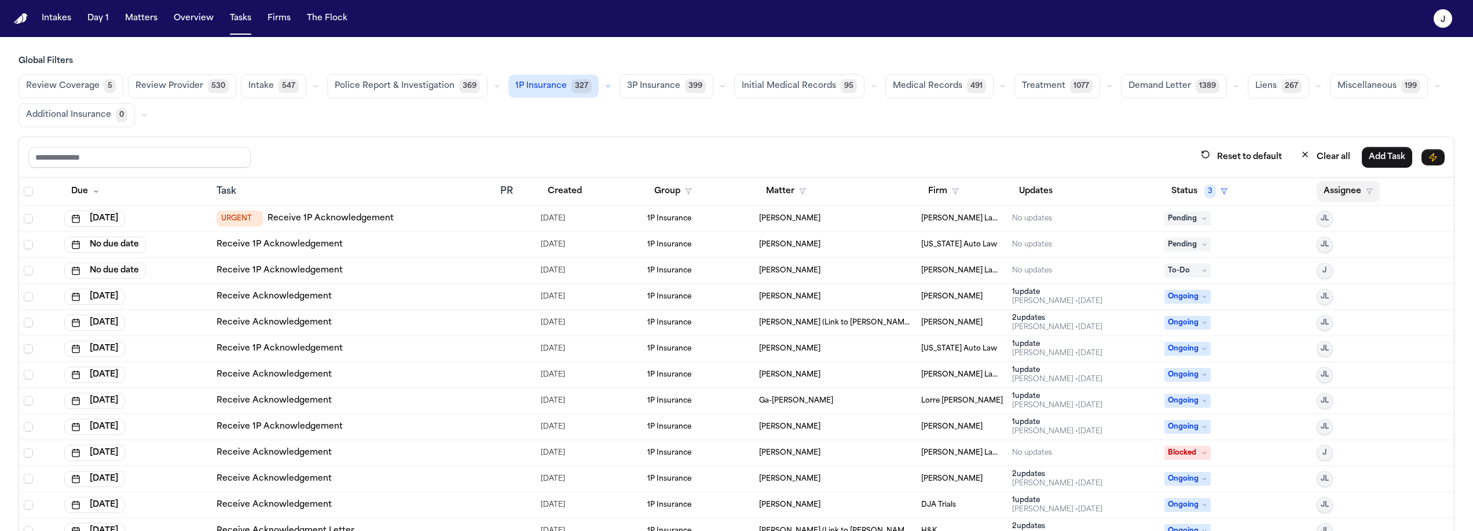
click at [1331, 192] on button "Assignee" at bounding box center [1348, 191] width 63 height 21
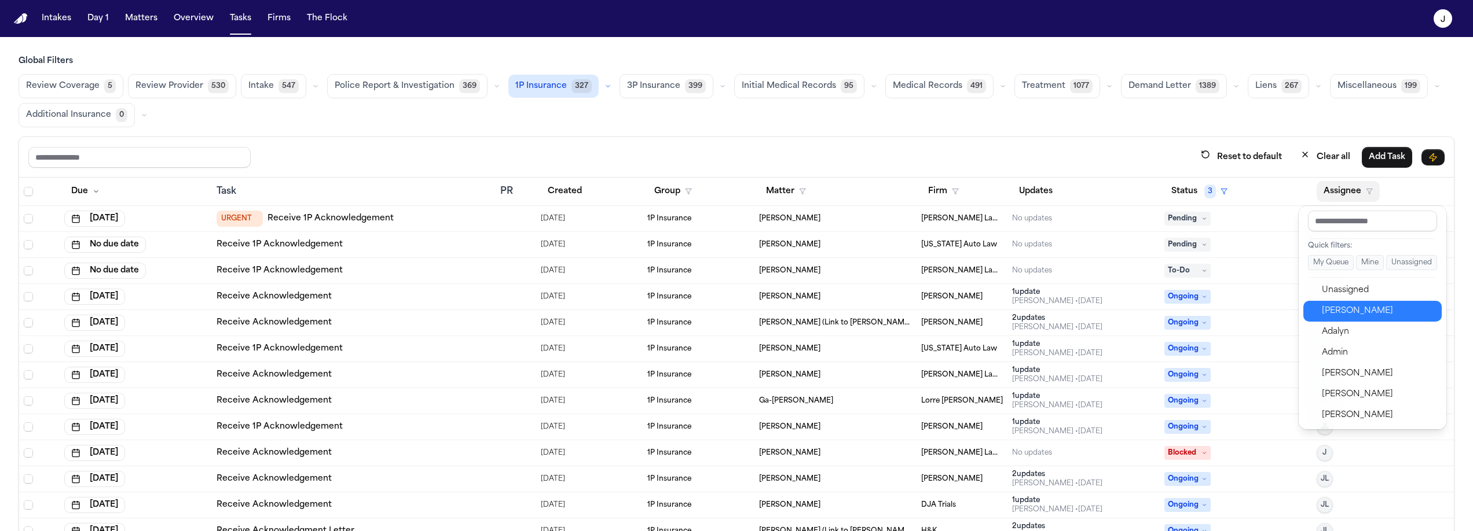
click at [1329, 310] on div "[PERSON_NAME]" at bounding box center [1378, 312] width 113 height 14
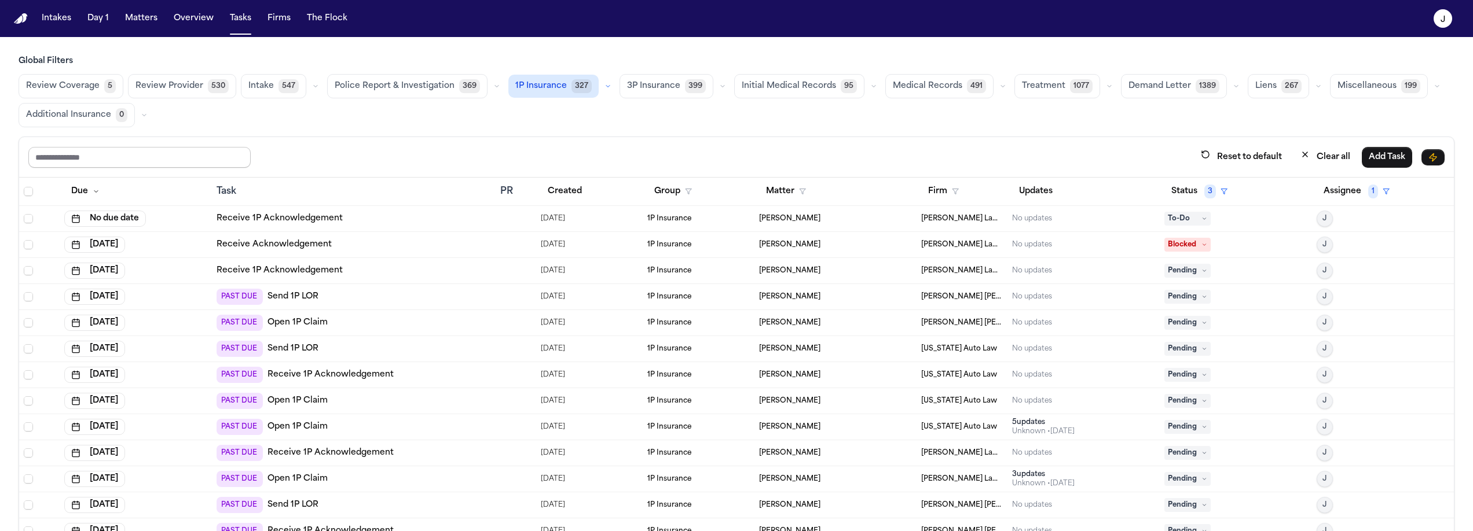
click at [165, 165] on input "text" at bounding box center [139, 157] width 222 height 21
type input "****"
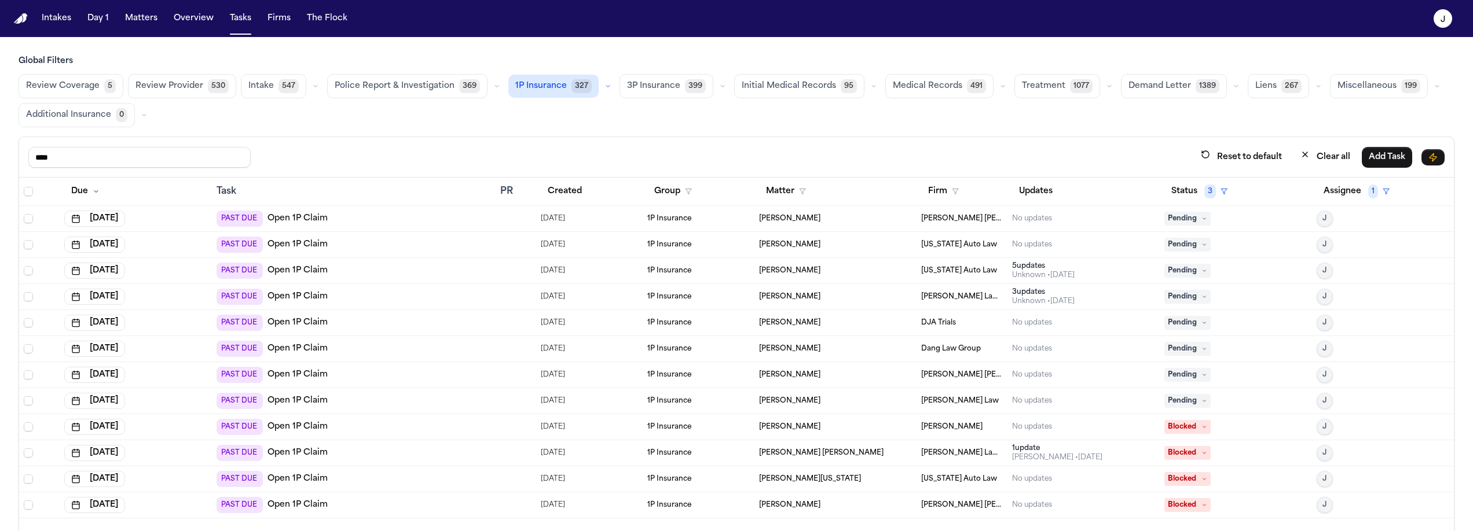
click at [167, 212] on div "[DATE]" at bounding box center [135, 219] width 143 height 16
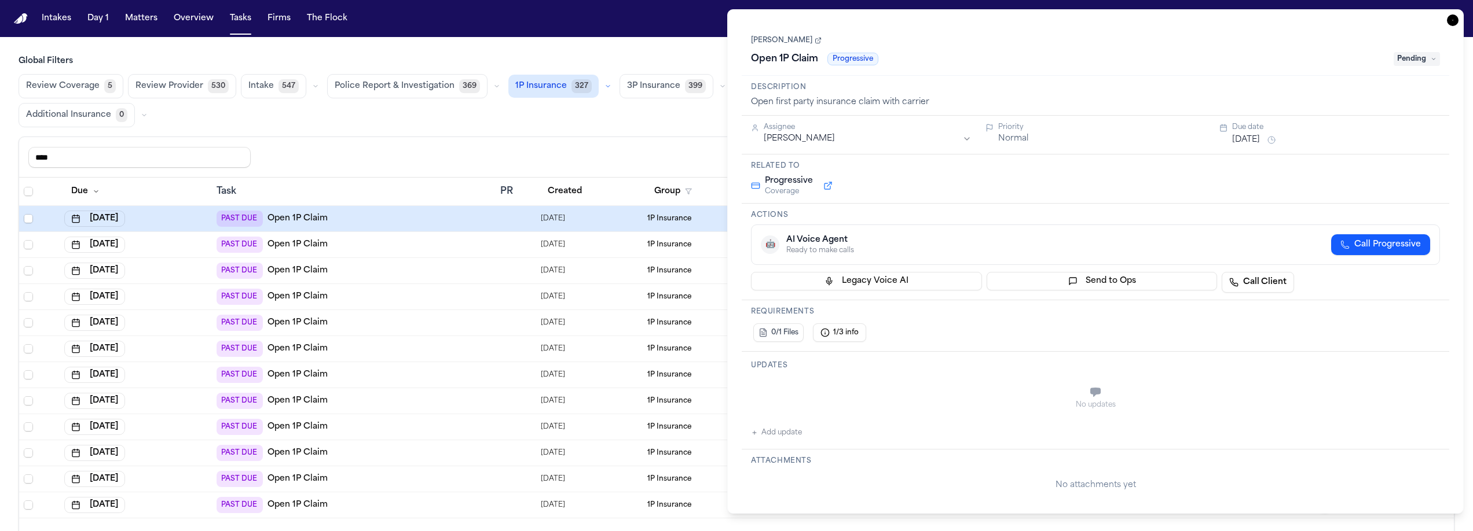
click at [437, 123] on div "Review Coverage 5 Review Provider 530 Intake 547 Police Report & Investigation …" at bounding box center [737, 100] width 1436 height 53
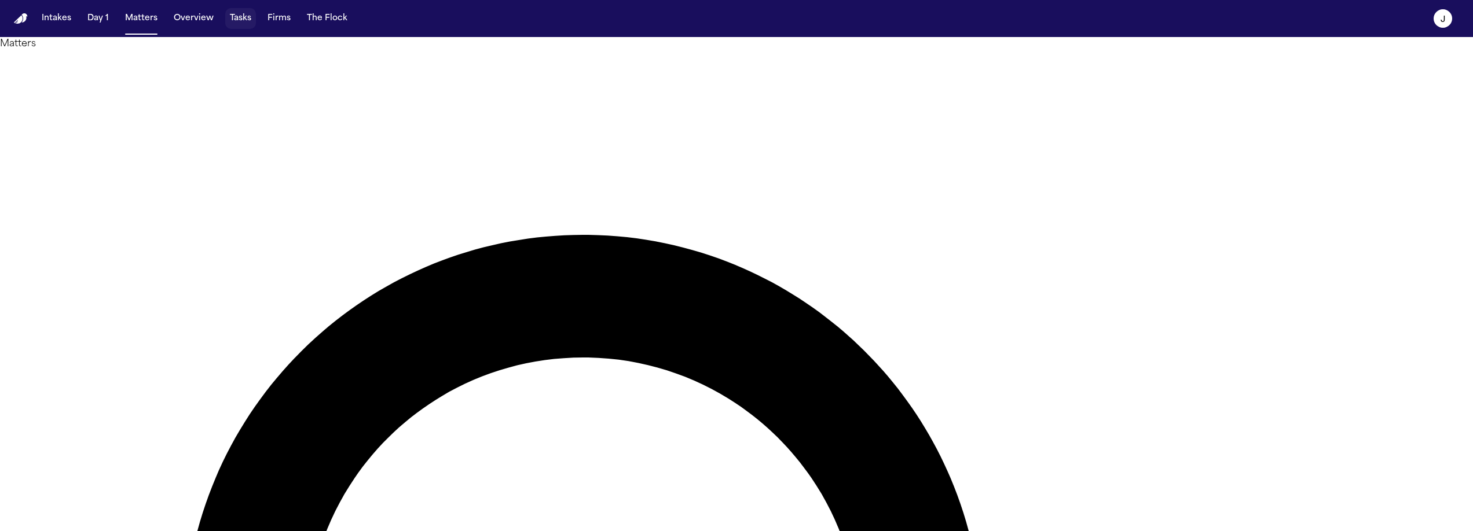
click at [243, 23] on button "Tasks" at bounding box center [240, 18] width 31 height 21
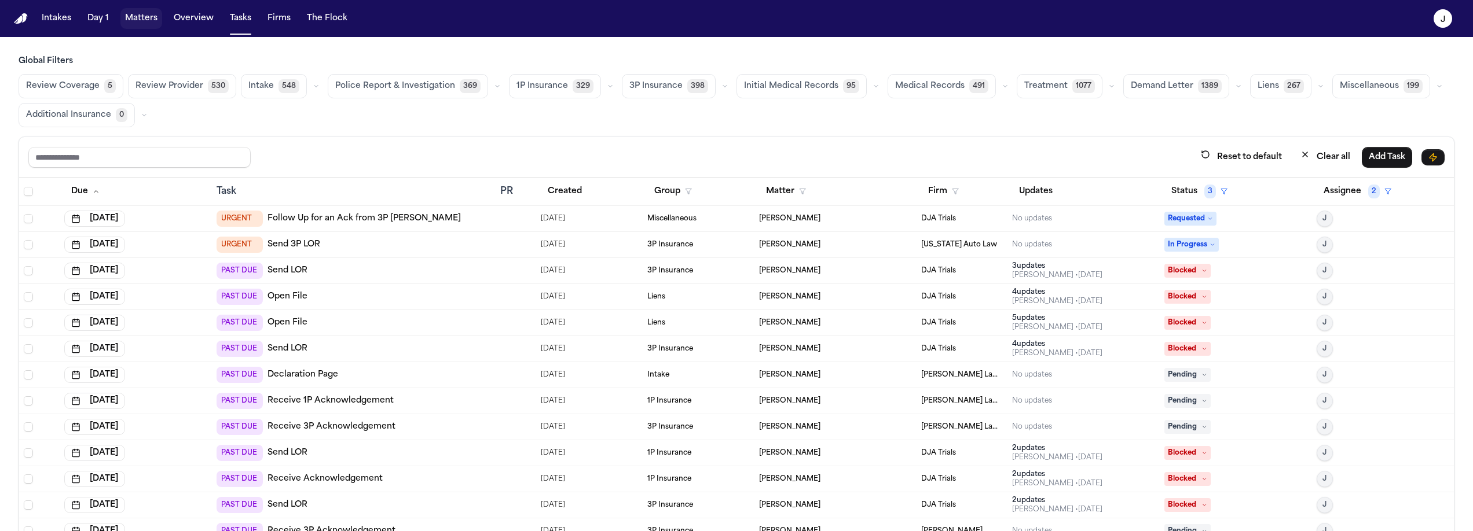
drag, startPoint x: 131, startPoint y: 11, endPoint x: 131, endPoint y: 1, distance: 9.9
click at [131, 12] on button "Matters" at bounding box center [141, 18] width 42 height 21
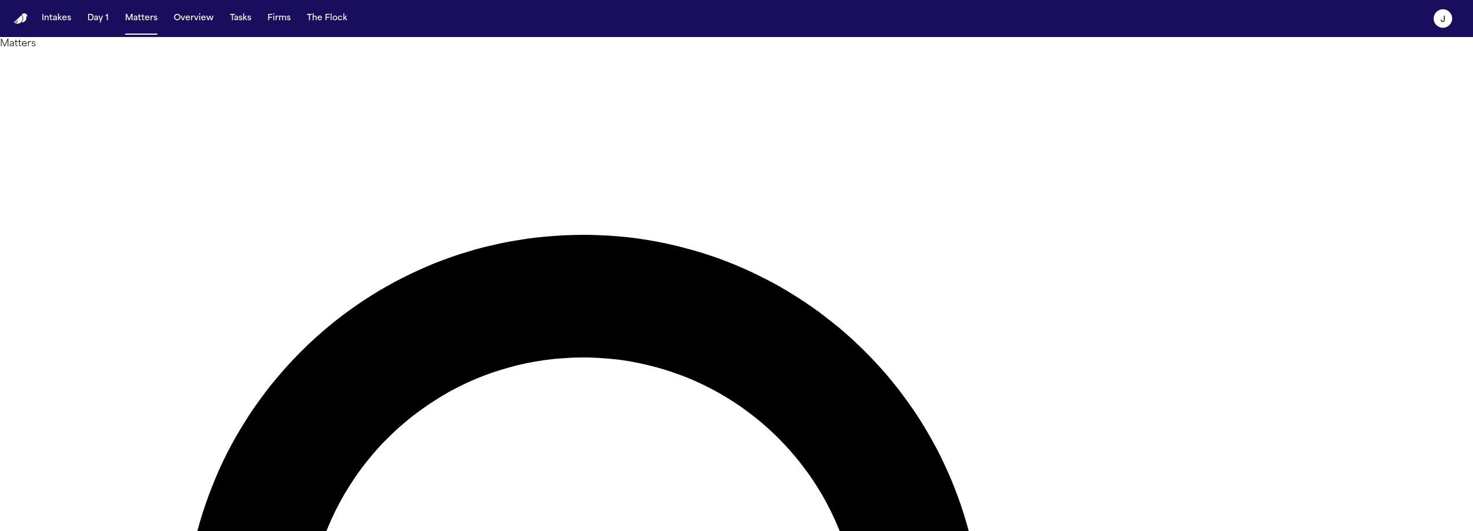
type input "******"
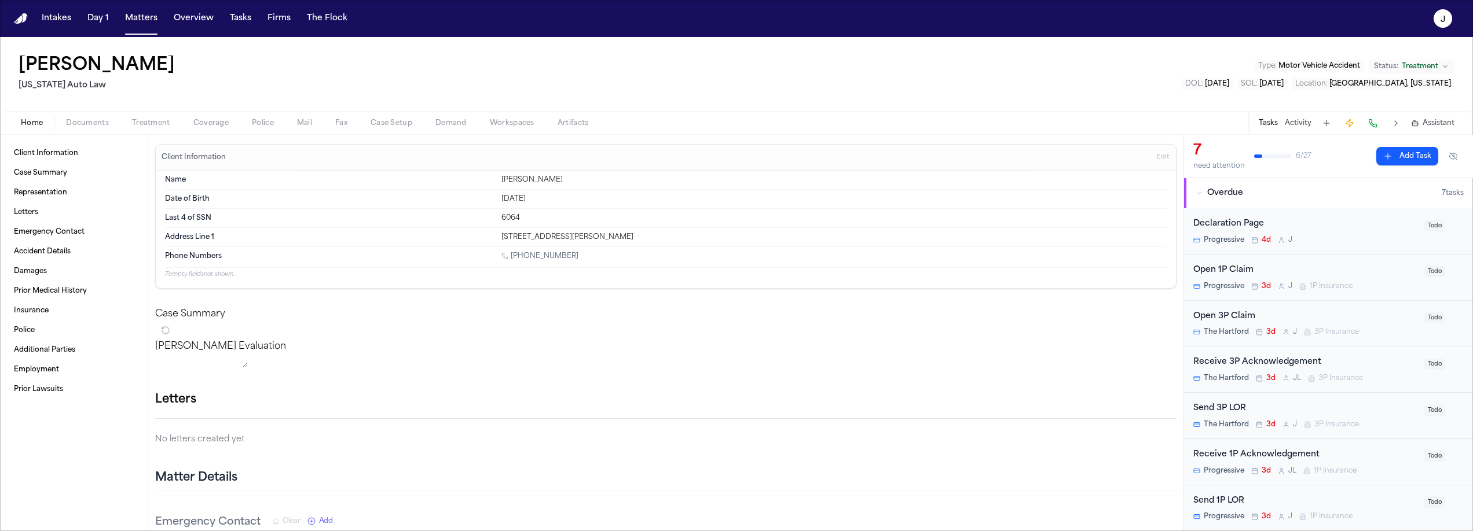
click at [65, 123] on button "Documents" at bounding box center [87, 123] width 66 height 14
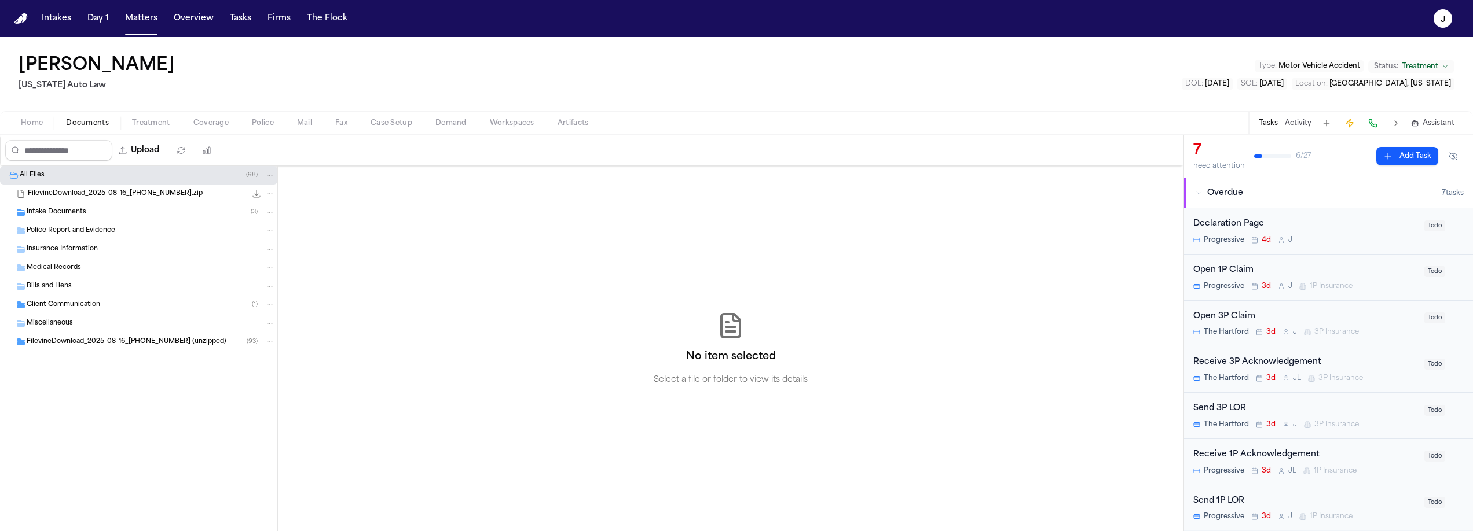
click at [89, 248] on span "Insurance Information" at bounding box center [62, 250] width 71 height 10
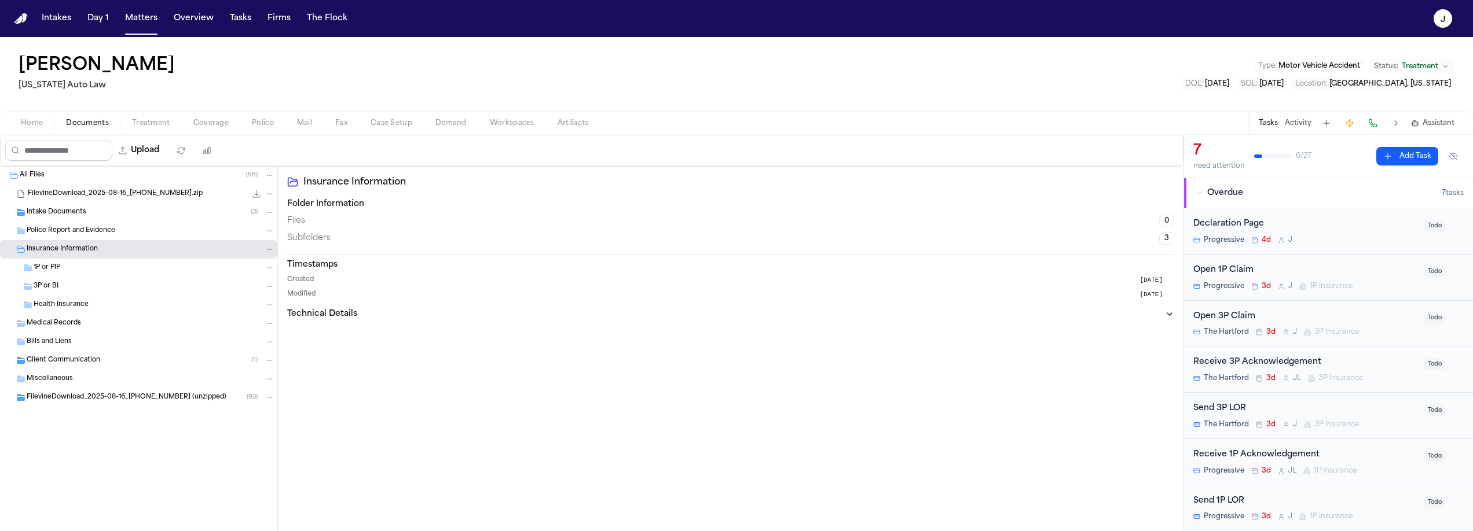
click at [89, 248] on span "Insurance Information" at bounding box center [62, 250] width 71 height 10
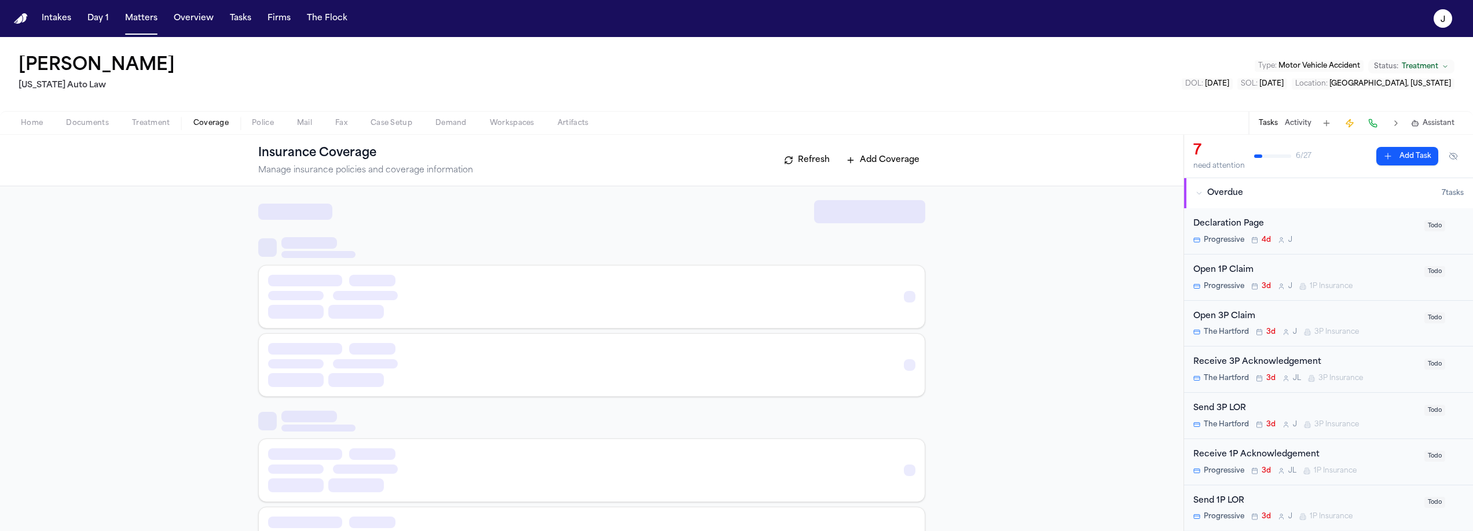
click at [197, 121] on span "Coverage" at bounding box center [210, 123] width 35 height 9
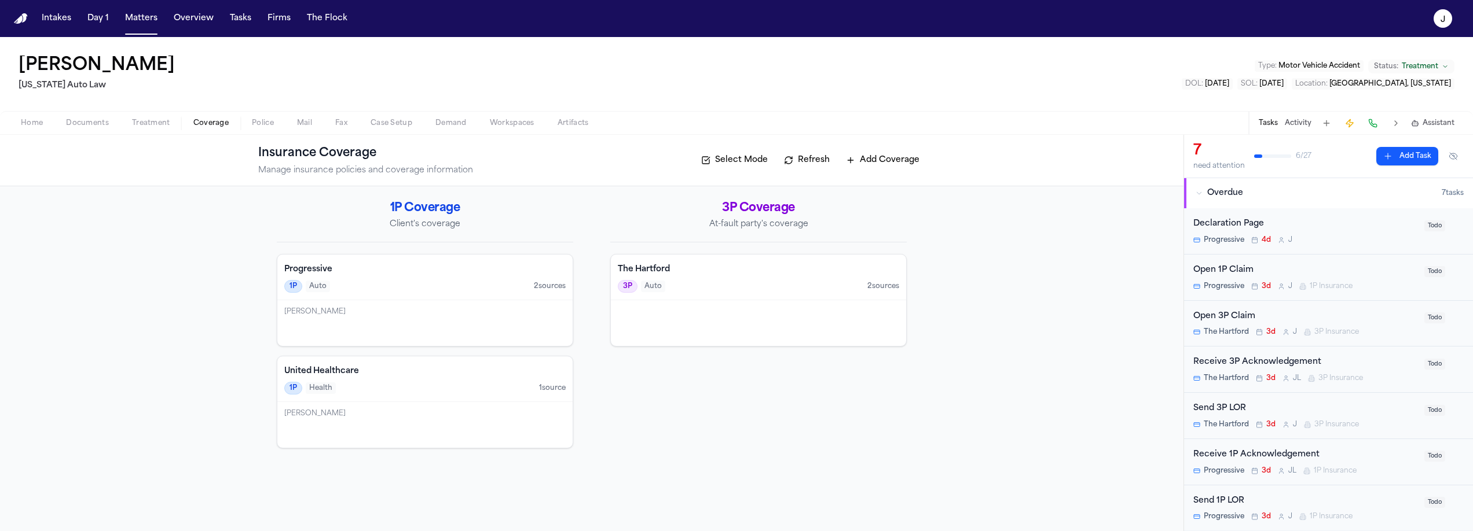
click at [442, 286] on div "1P Auto 2 source s" at bounding box center [424, 286] width 281 height 13
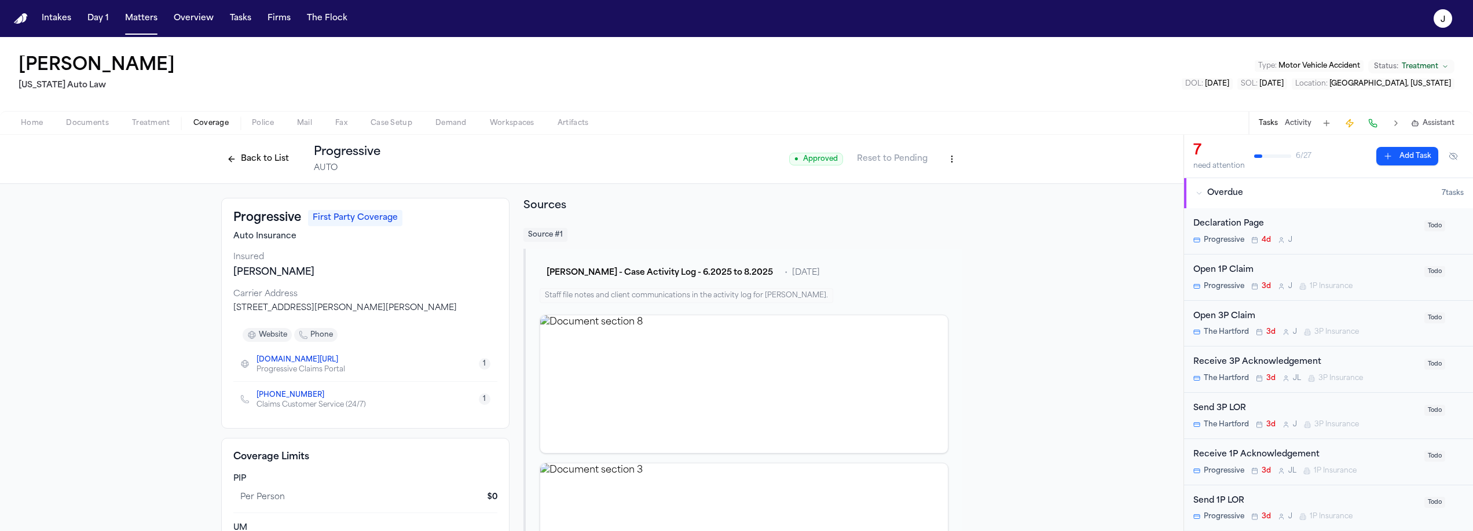
click at [249, 157] on button "Back to List" at bounding box center [258, 159] width 74 height 19
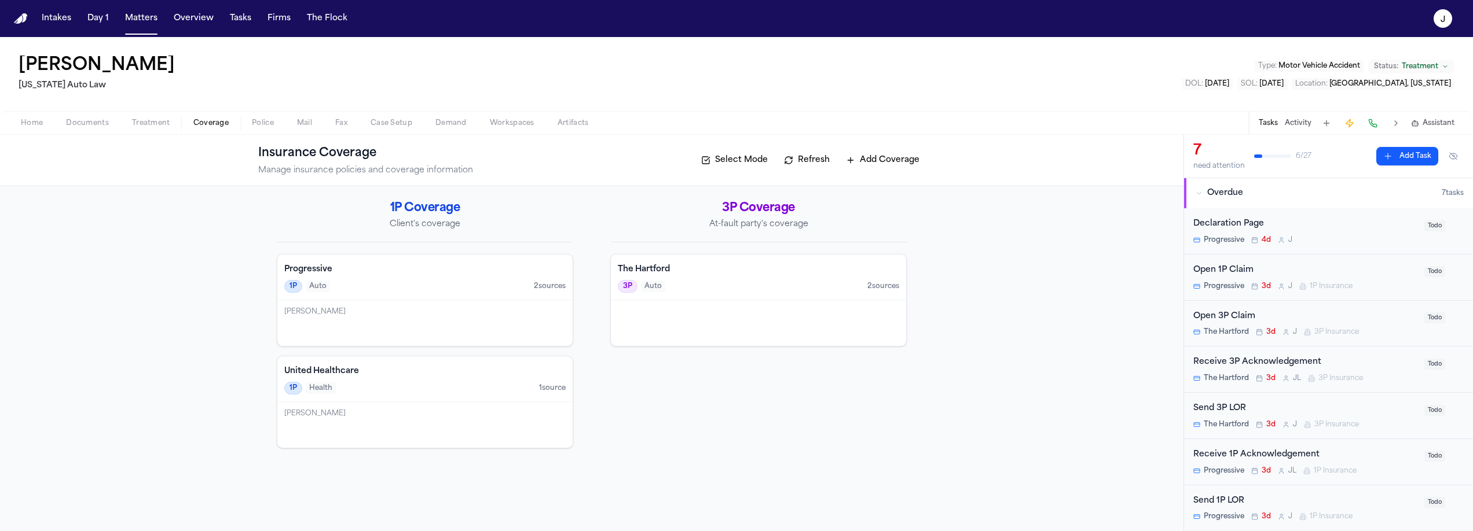
click at [687, 277] on div "The Hartford 3P Auto 2 source s" at bounding box center [758, 278] width 295 height 46
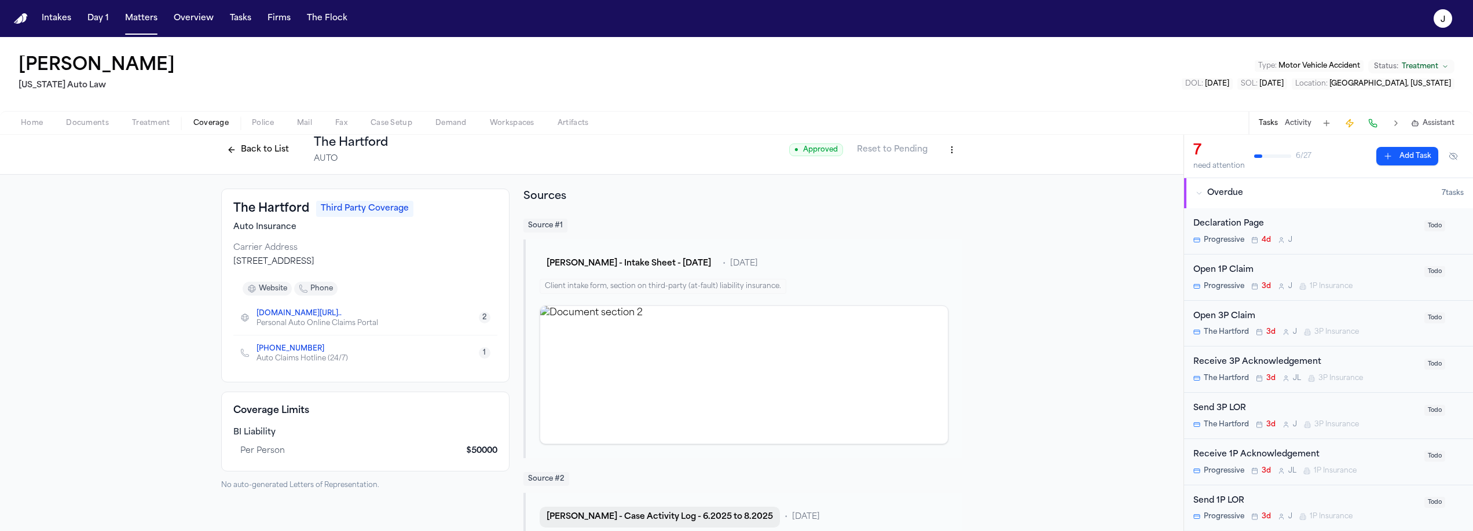
scroll to position [22, 0]
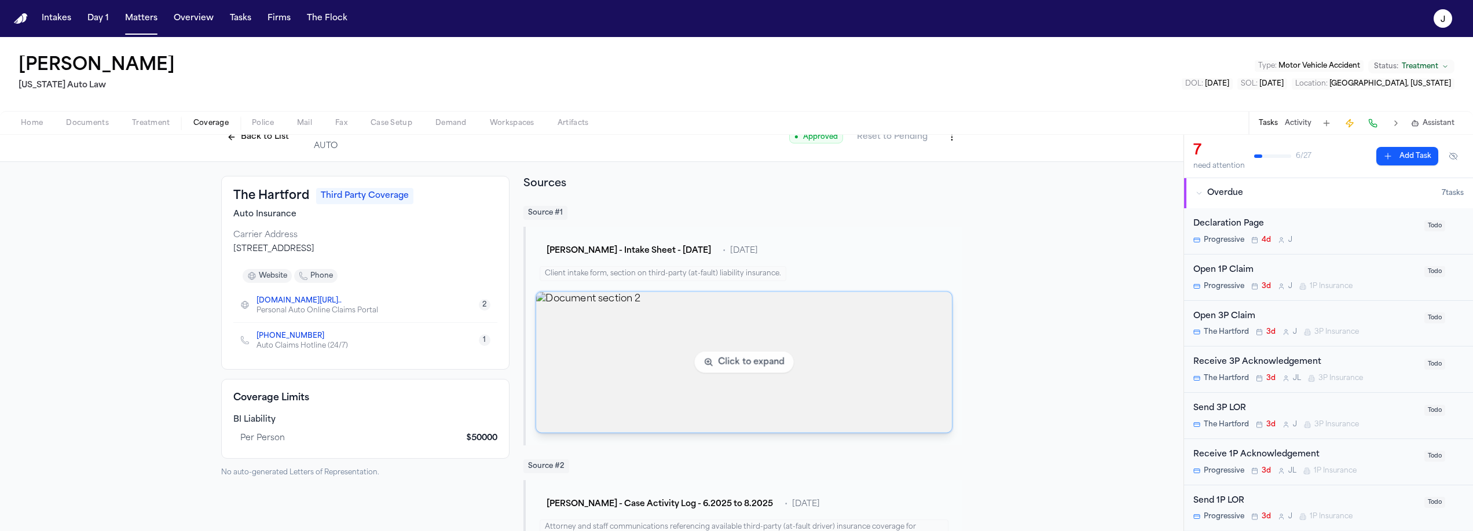
click at [806, 338] on img "View document section 2" at bounding box center [744, 362] width 416 height 141
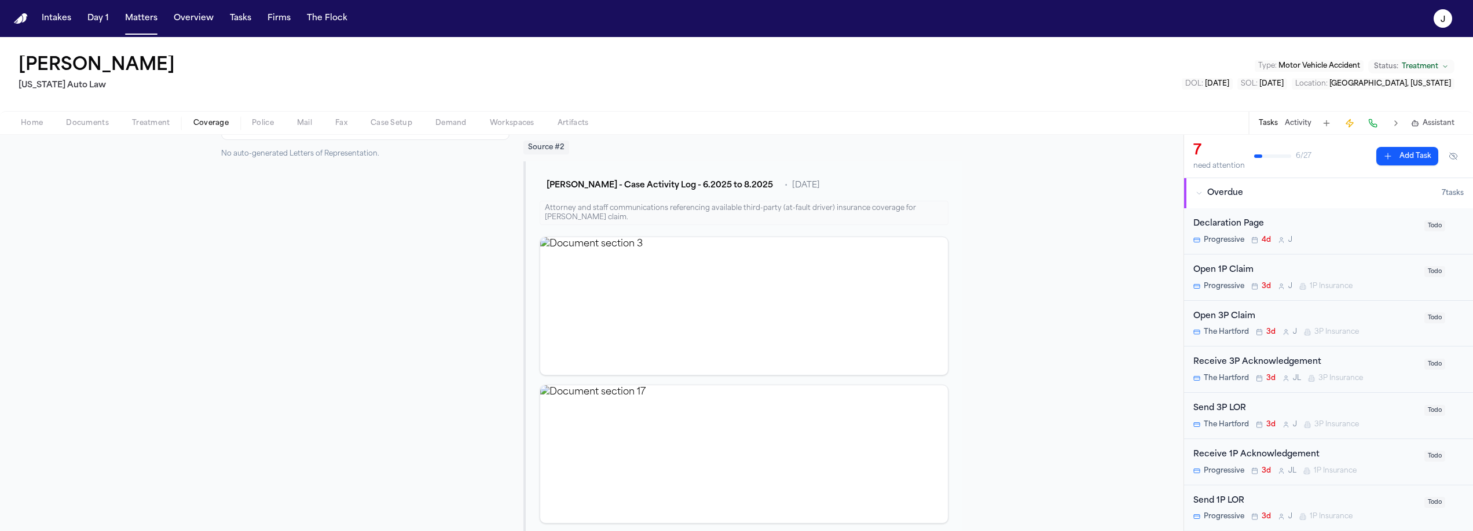
scroll to position [342, 0]
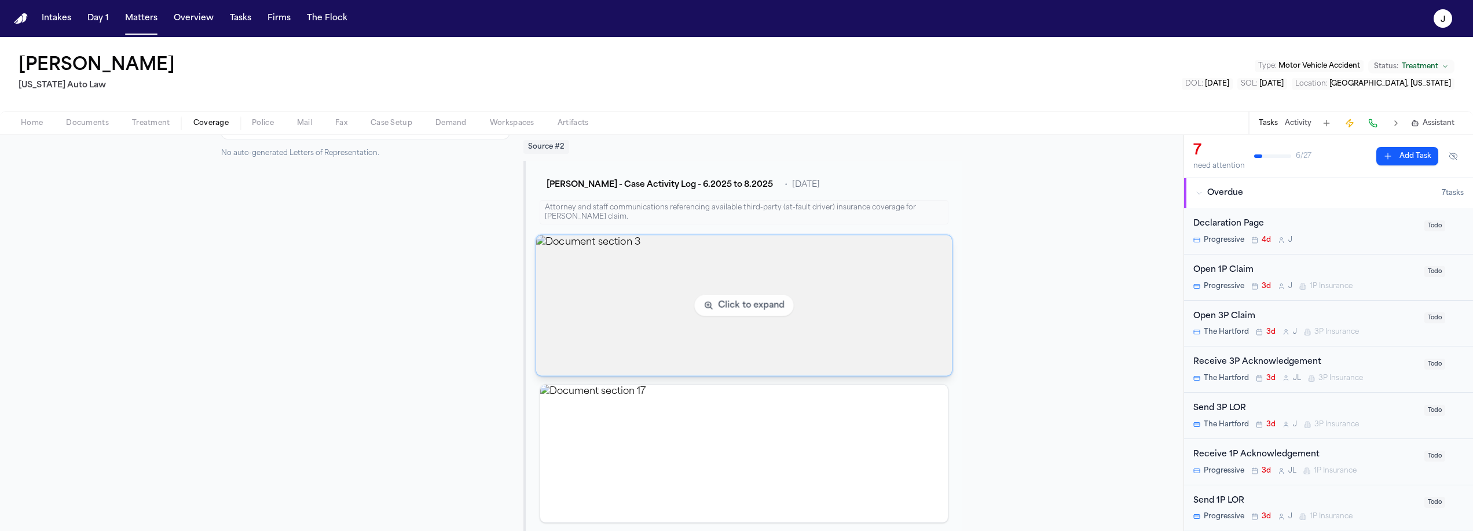
click at [855, 288] on img "View document section 3" at bounding box center [744, 306] width 416 height 141
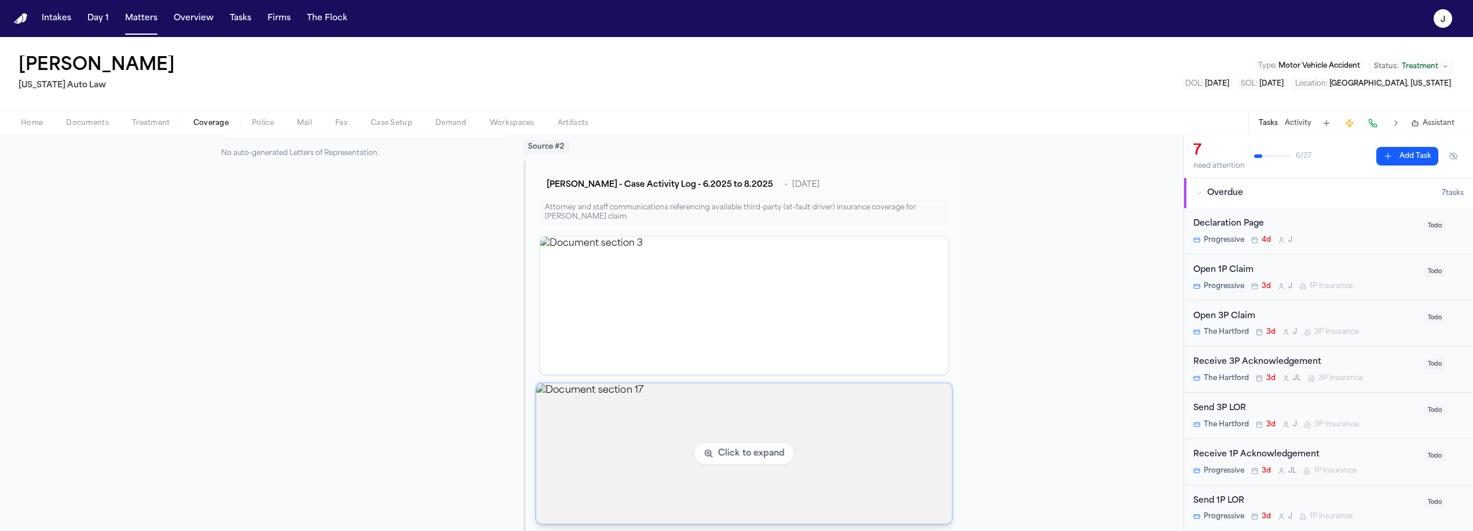
click at [711, 410] on img "View document section 17" at bounding box center [744, 454] width 416 height 141
click at [689, 450] on img "View document section 17" at bounding box center [744, 454] width 416 height 141
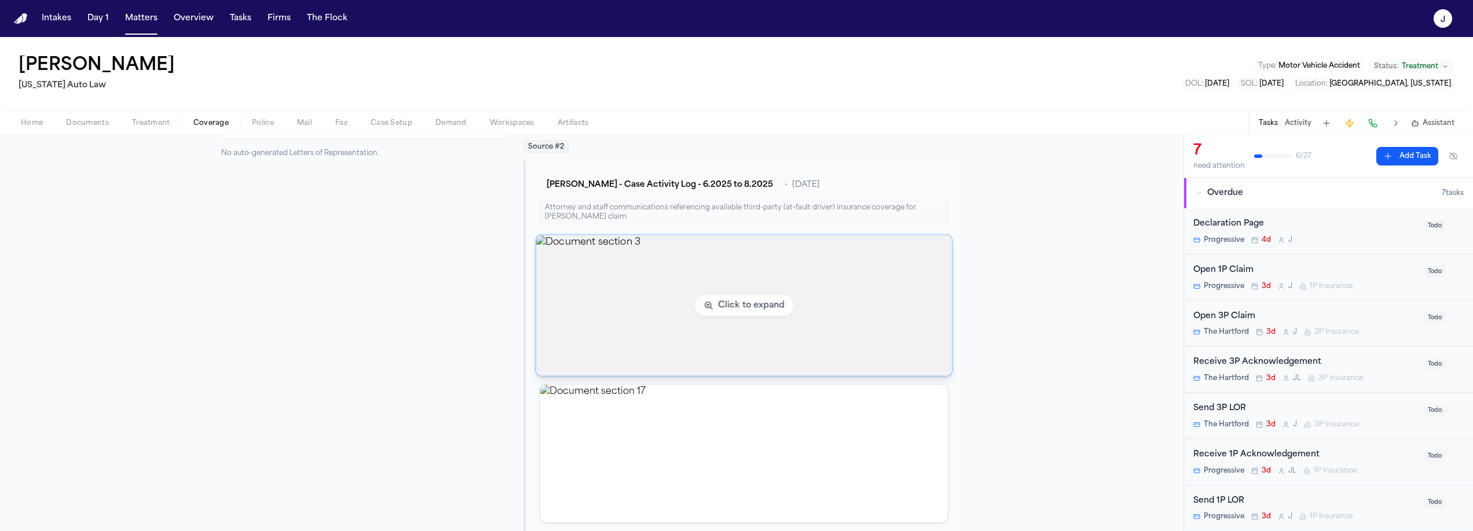
click at [610, 305] on img "View document section 3" at bounding box center [744, 306] width 416 height 141
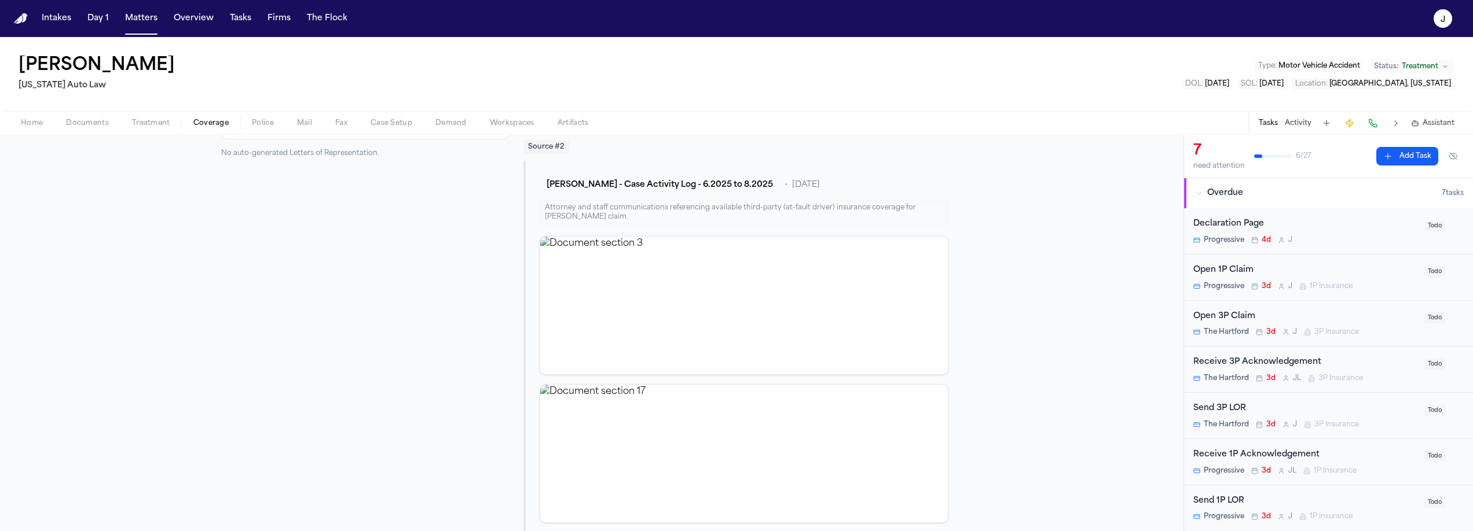
click at [76, 134] on div "Home Documents Treatment Coverage Police Mail Fax Case Setup Demand Workspaces …" at bounding box center [736, 122] width 1473 height 23
click at [76, 132] on div "Home Documents Treatment Coverage Police Mail Fax Case Setup Demand Workspaces …" at bounding box center [736, 122] width 1473 height 23
click at [77, 128] on span "Documents" at bounding box center [87, 123] width 43 height 9
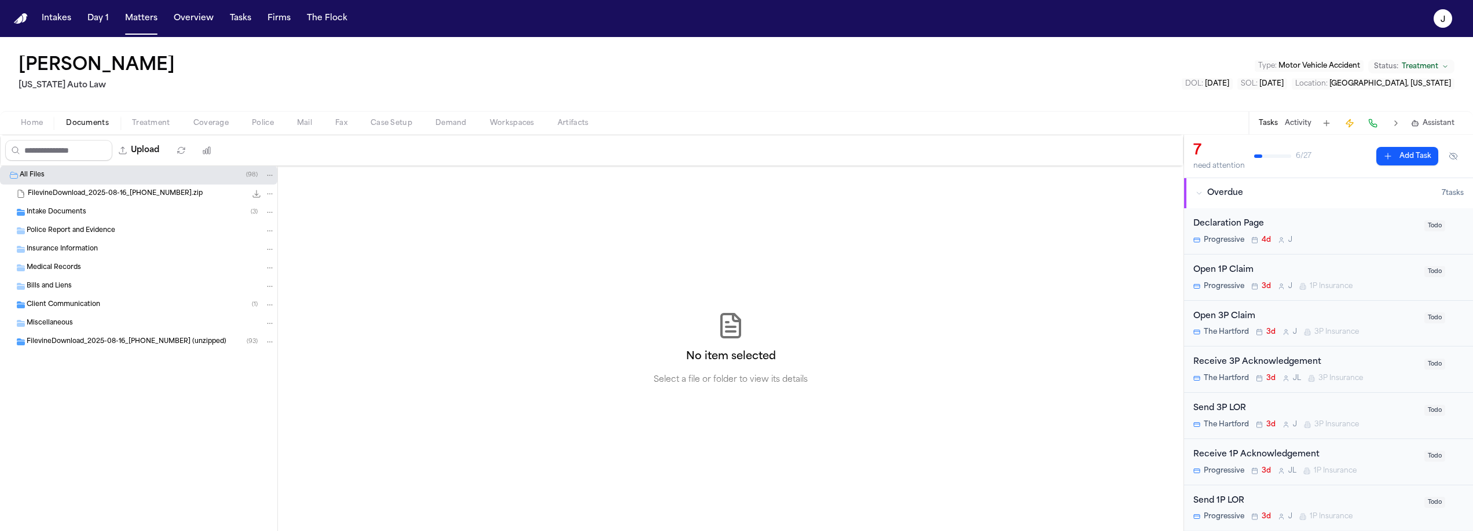
click at [43, 253] on span "Insurance Information" at bounding box center [62, 250] width 71 height 10
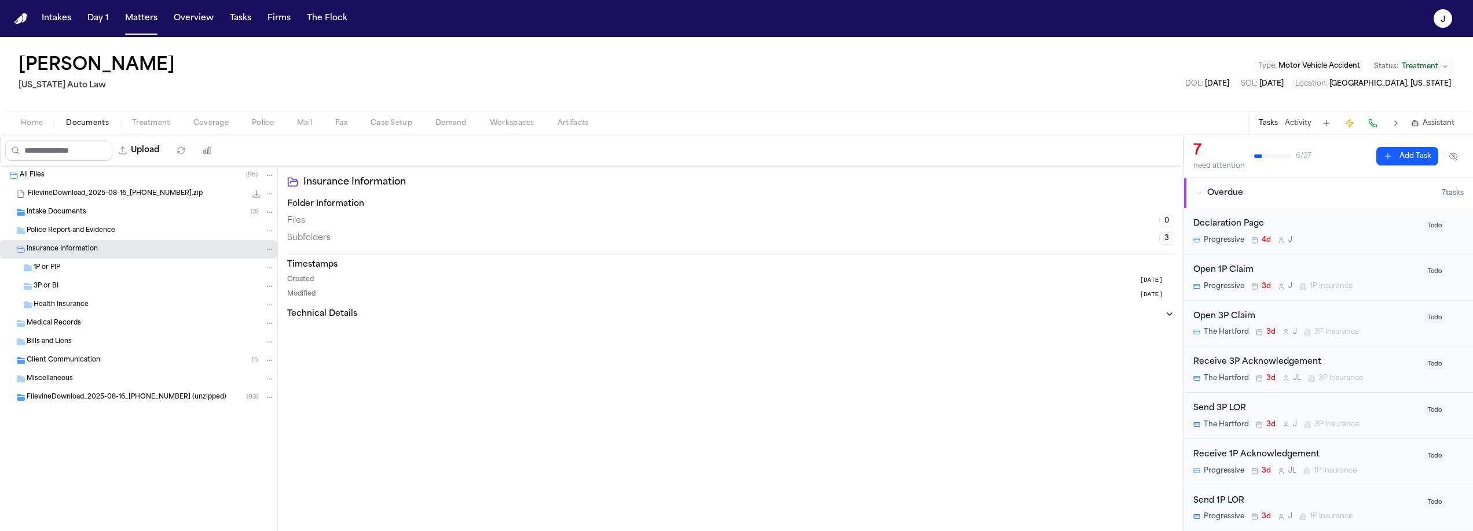
click at [43, 253] on span "Insurance Information" at bounding box center [62, 250] width 71 height 10
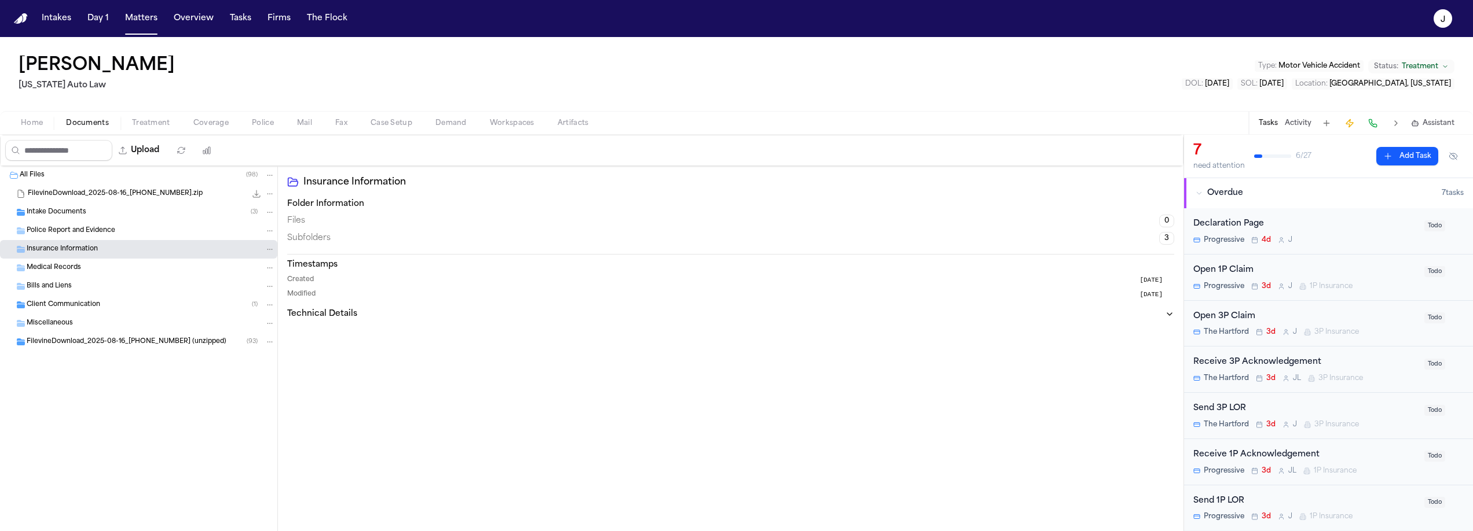
click at [47, 348] on div "FilevineDownload_2025-08-16_20-08-57-077 (unzipped) ( 93 )" at bounding box center [138, 342] width 277 height 19
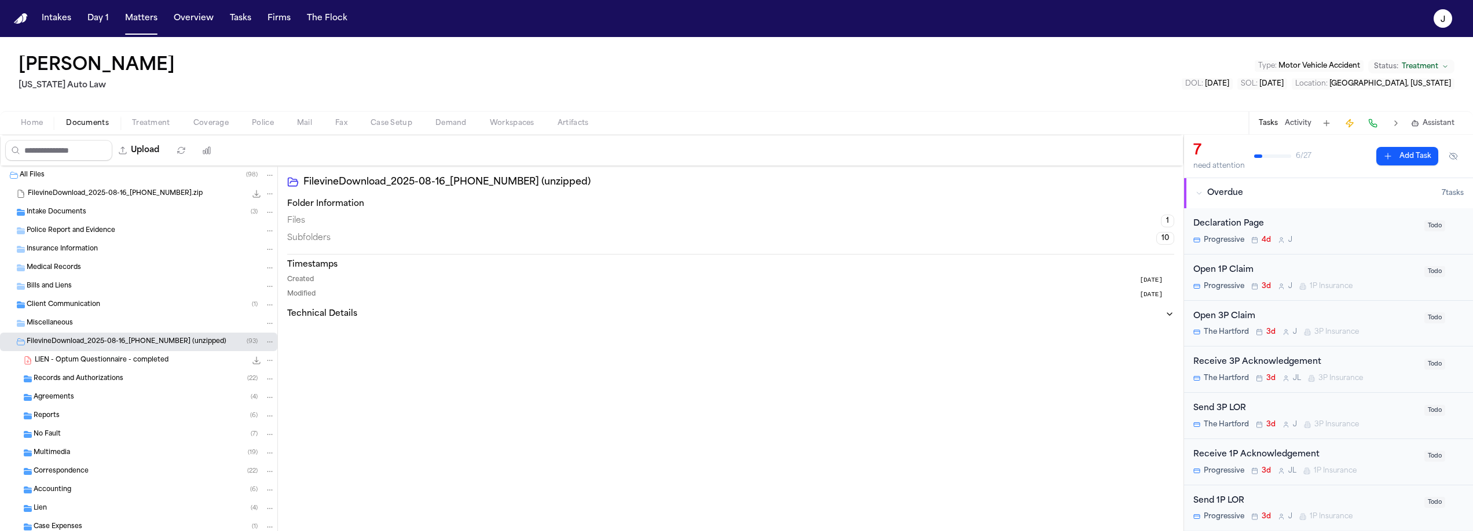
scroll to position [50, 0]
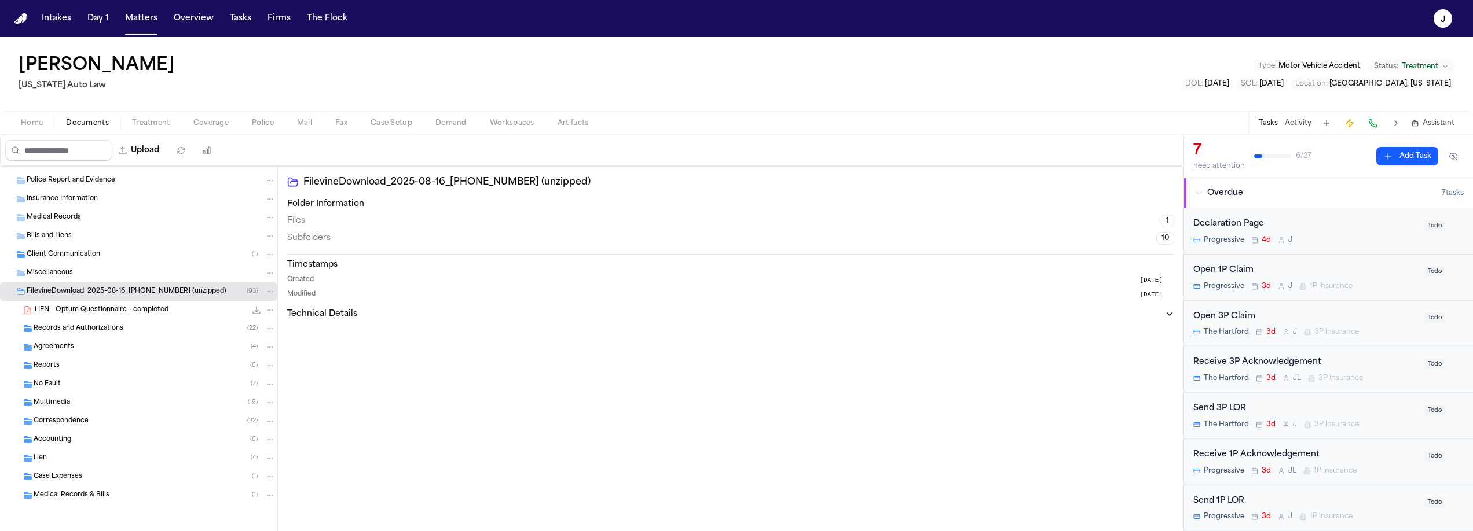
click at [72, 420] on span "Correspondence" at bounding box center [61, 422] width 55 height 10
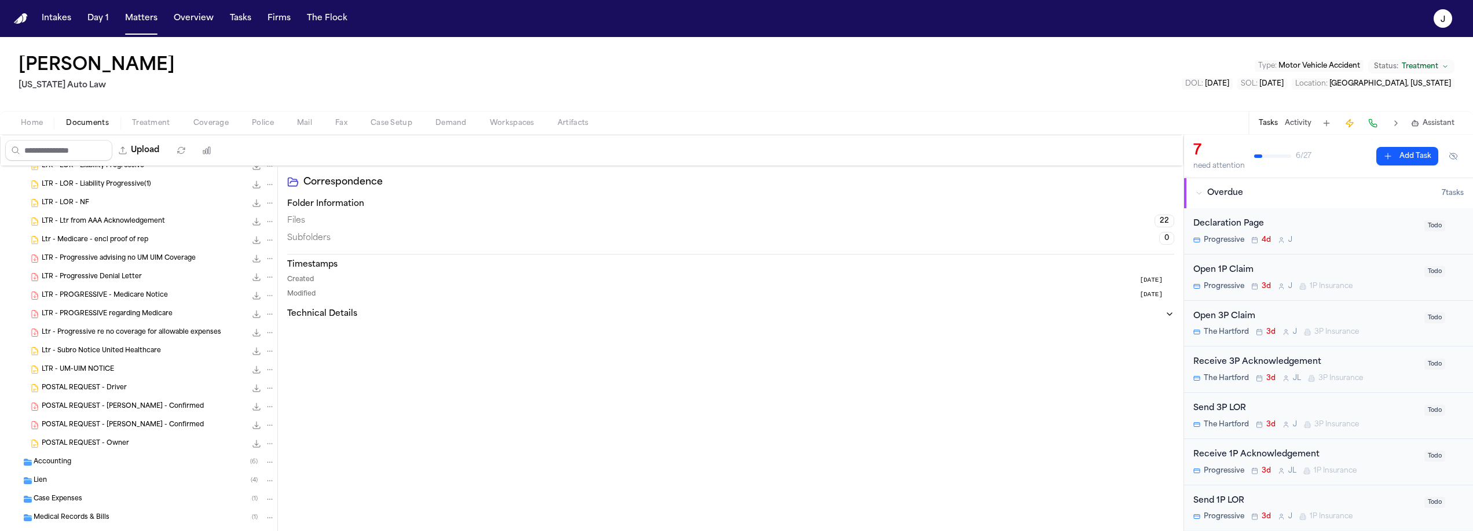
scroll to position [437, 0]
click at [144, 31] on nav "Intakes Day 1 Matters Overview Tasks Firms The Flock J" at bounding box center [736, 18] width 1473 height 37
click at [143, 19] on button "Matters" at bounding box center [141, 18] width 42 height 21
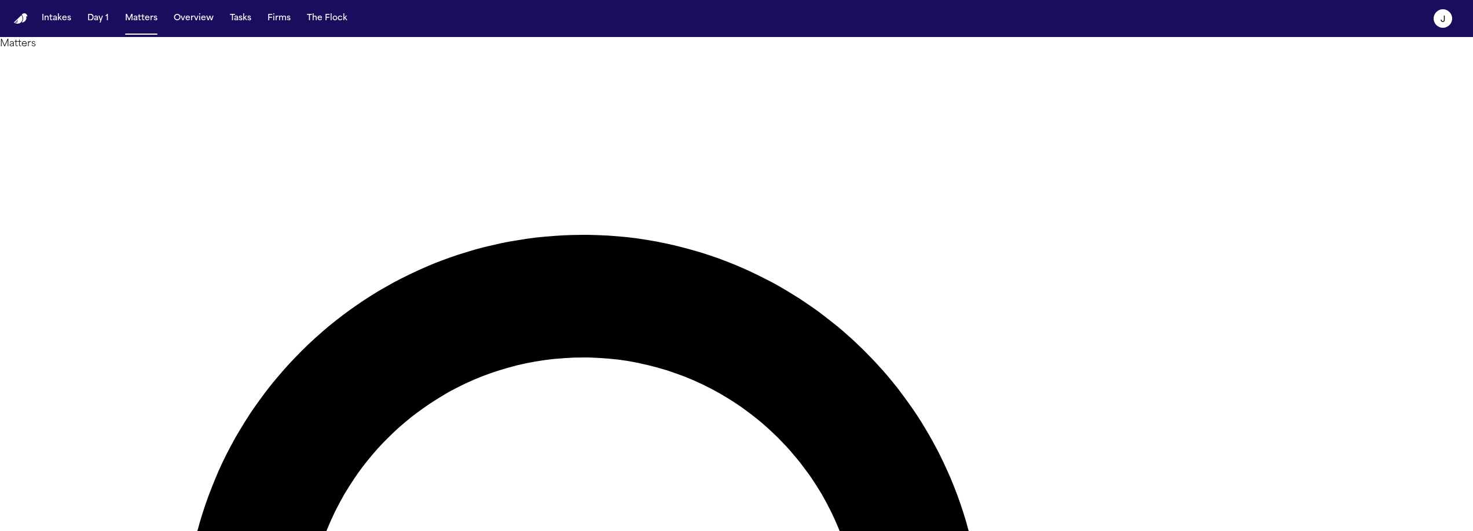
type input "*****"
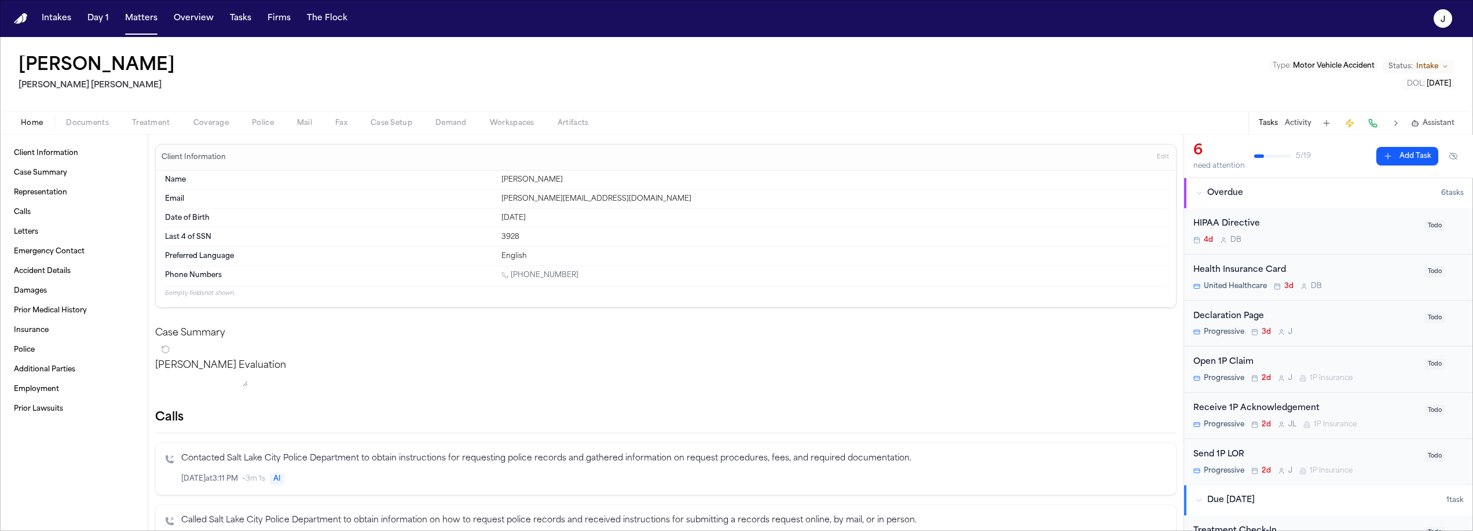
click at [117, 120] on button "Documents" at bounding box center [87, 123] width 66 height 14
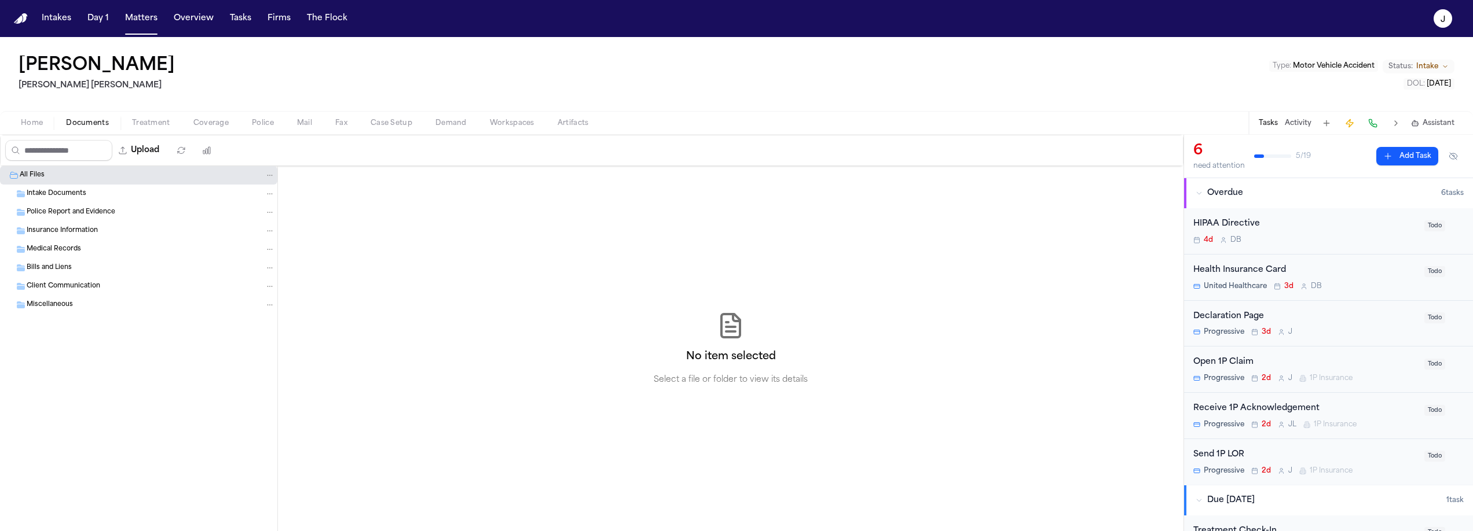
click at [50, 228] on span "Insurance Information" at bounding box center [62, 231] width 71 height 10
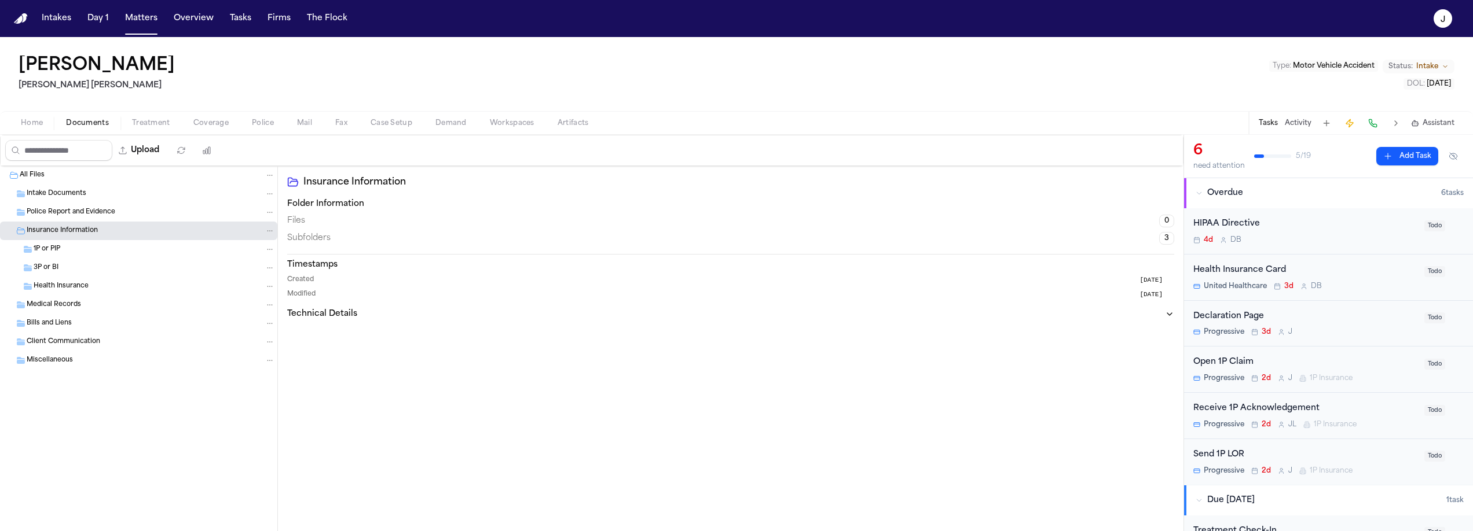
click at [218, 122] on span "Coverage" at bounding box center [210, 123] width 35 height 9
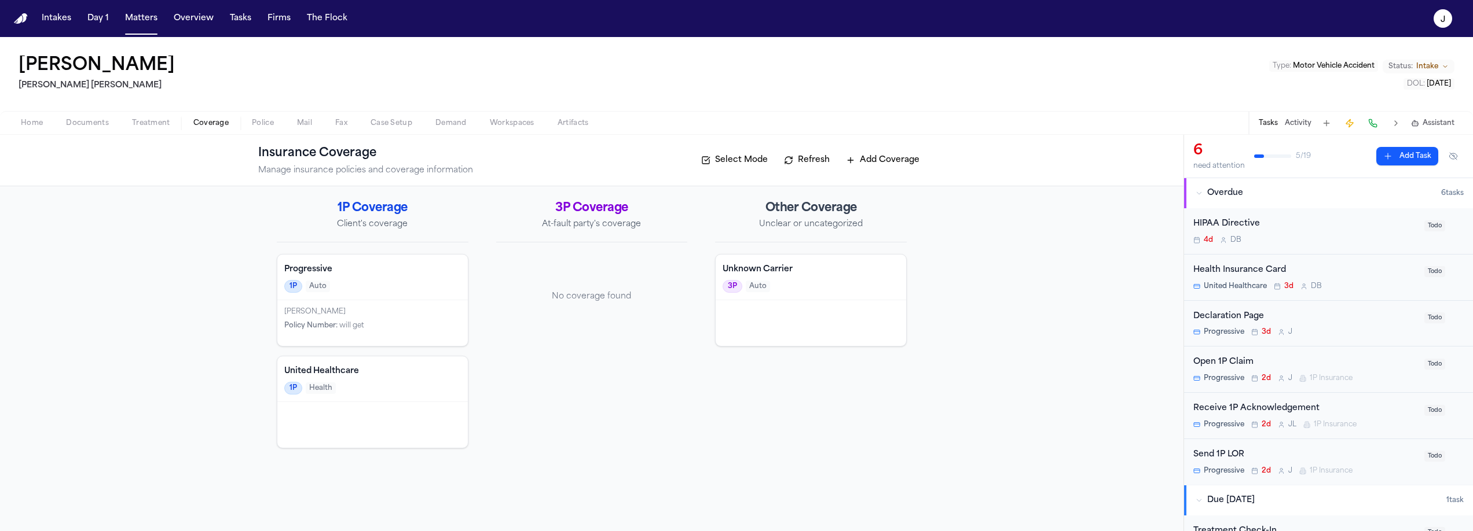
click at [95, 122] on span "Documents" at bounding box center [87, 123] width 43 height 9
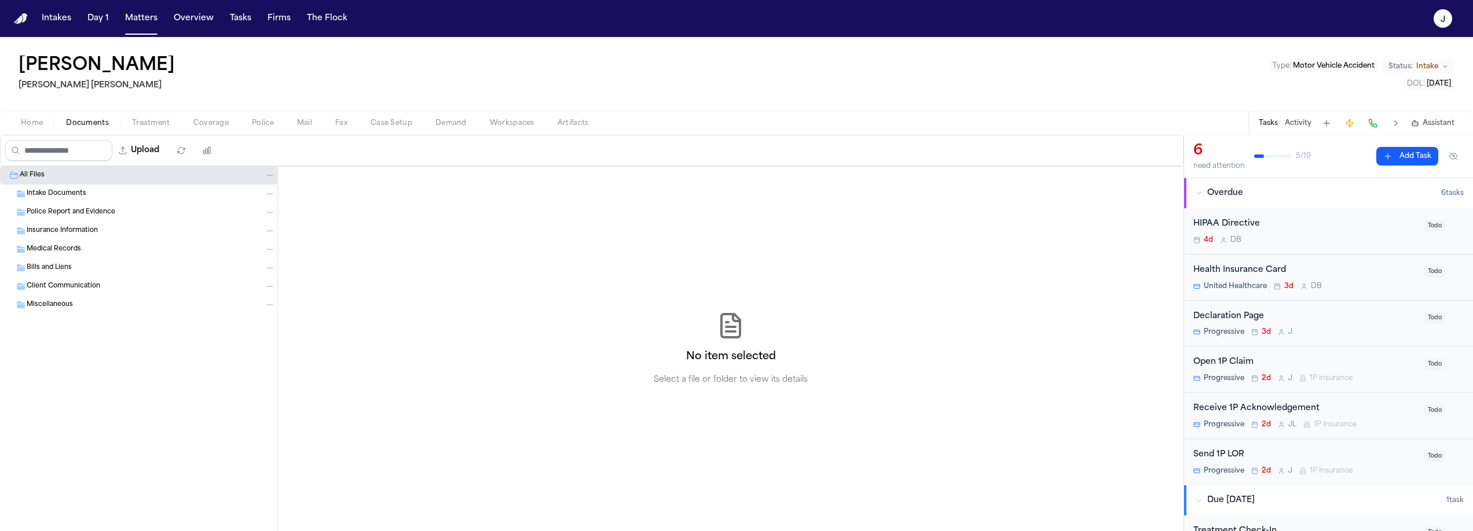
click at [69, 197] on span "Intake Documents" at bounding box center [57, 194] width 60 height 10
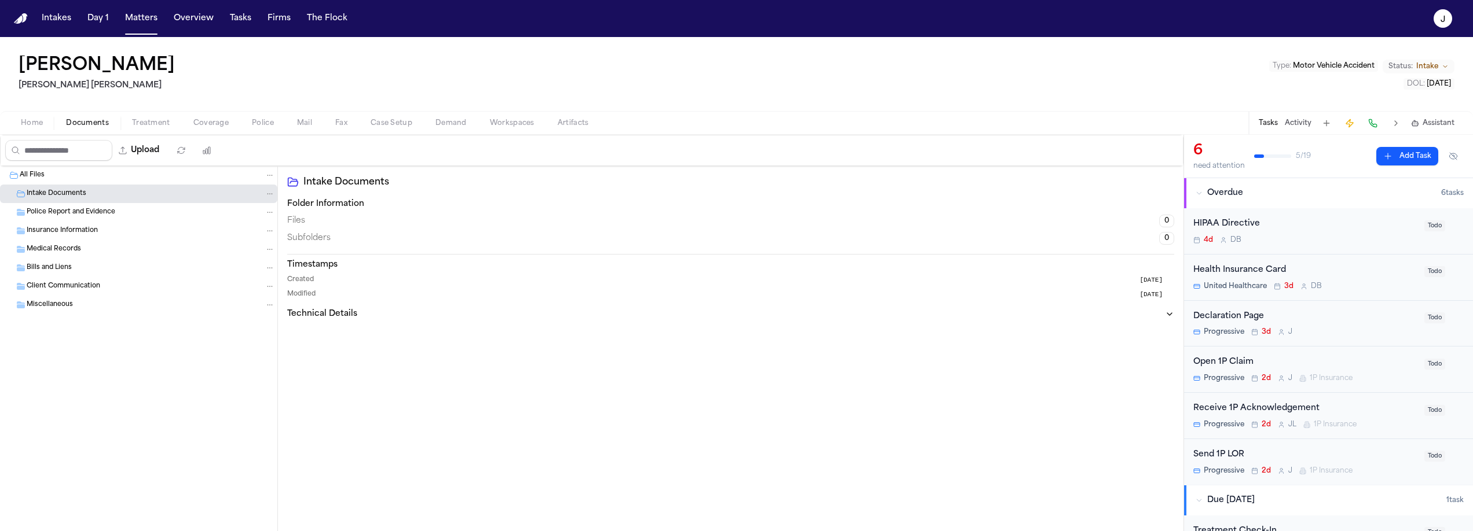
click at [69, 214] on span "Police Report and Evidence" at bounding box center [71, 213] width 89 height 10
click at [64, 229] on span "Insurance Information" at bounding box center [62, 231] width 71 height 10
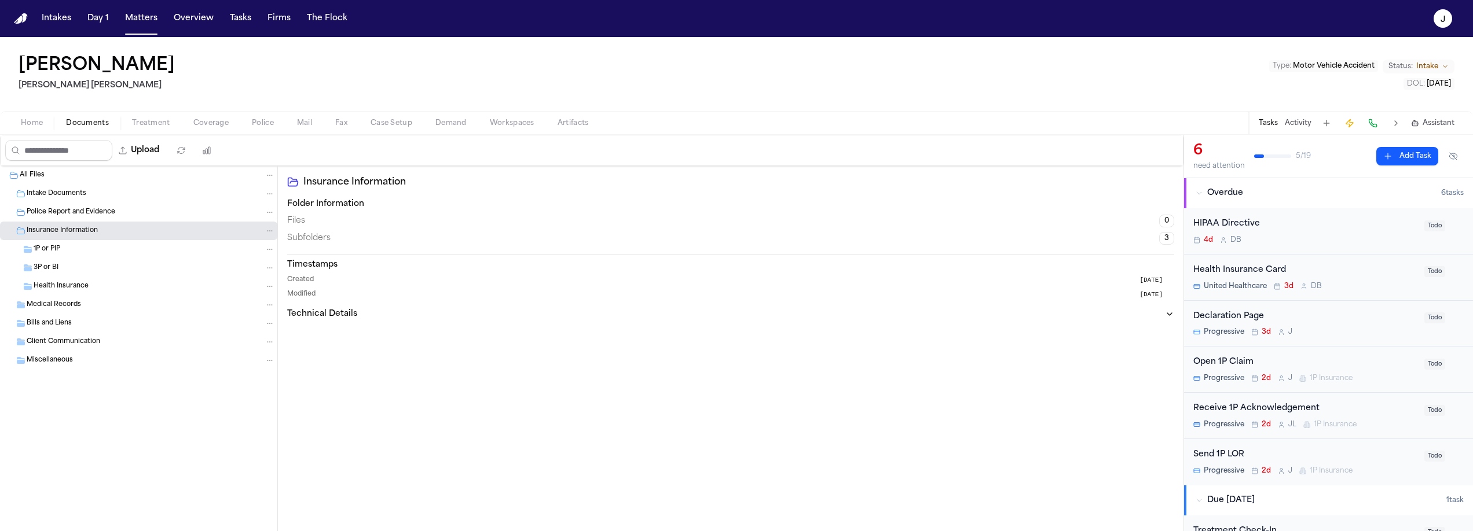
click at [21, 308] on icon "Folder: Medical Records" at bounding box center [21, 305] width 8 height 7
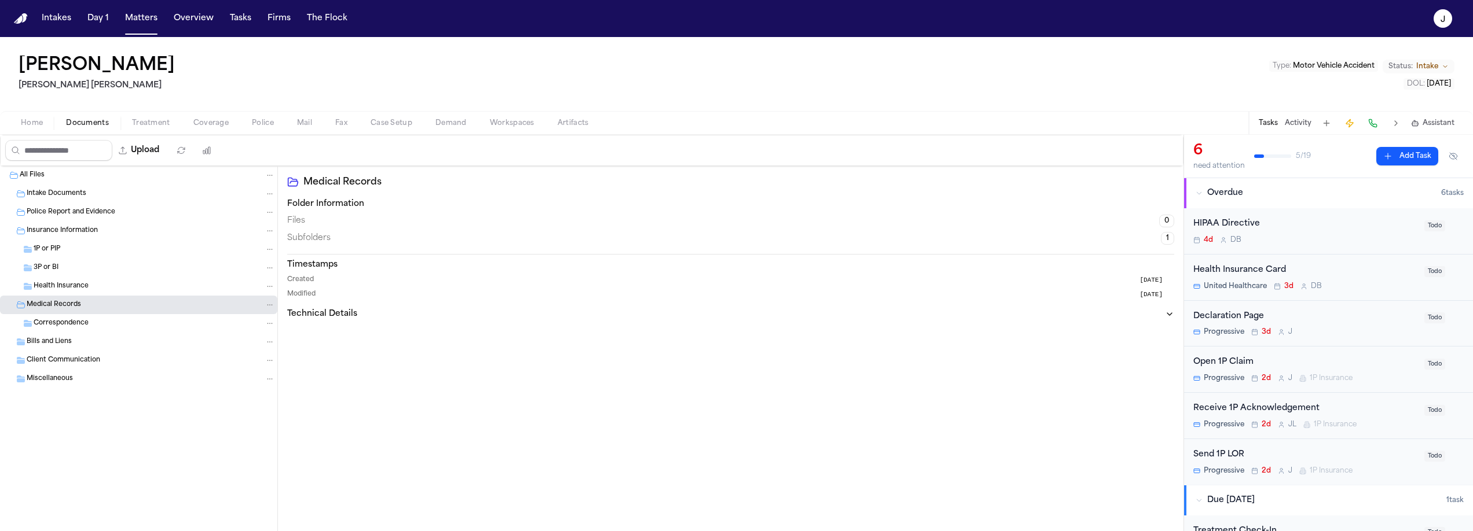
click at [36, 324] on span "Correspondence" at bounding box center [61, 324] width 55 height 10
click at [31, 342] on span "Bills and Liens" at bounding box center [49, 343] width 45 height 10
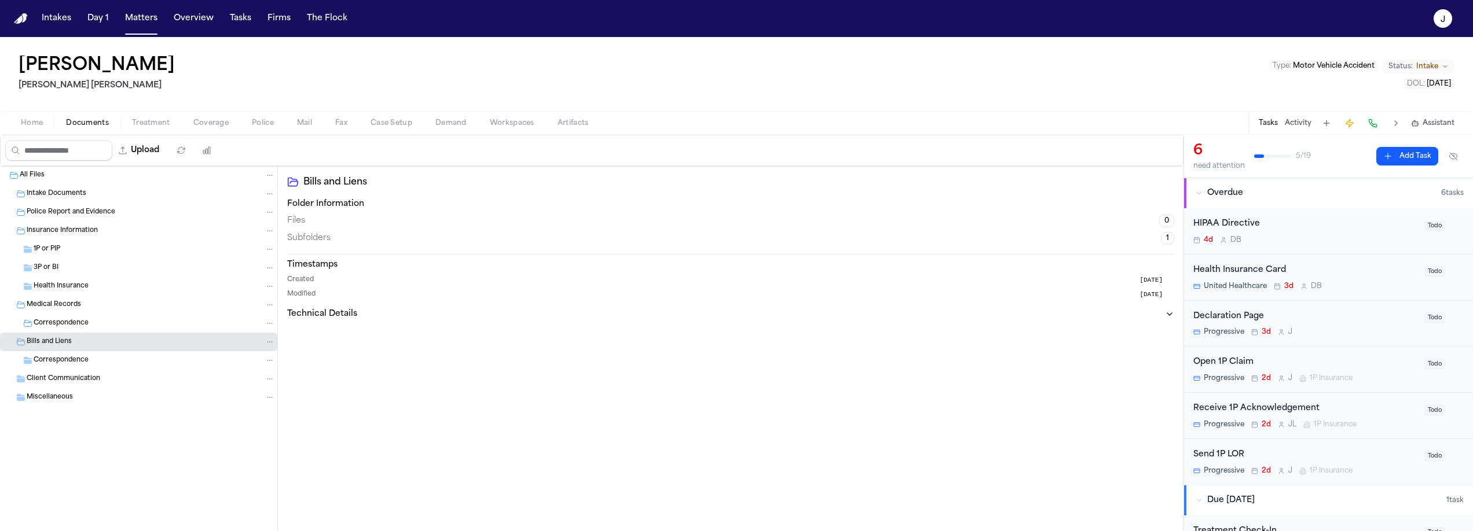
click at [37, 119] on span "Home" at bounding box center [32, 123] width 22 height 9
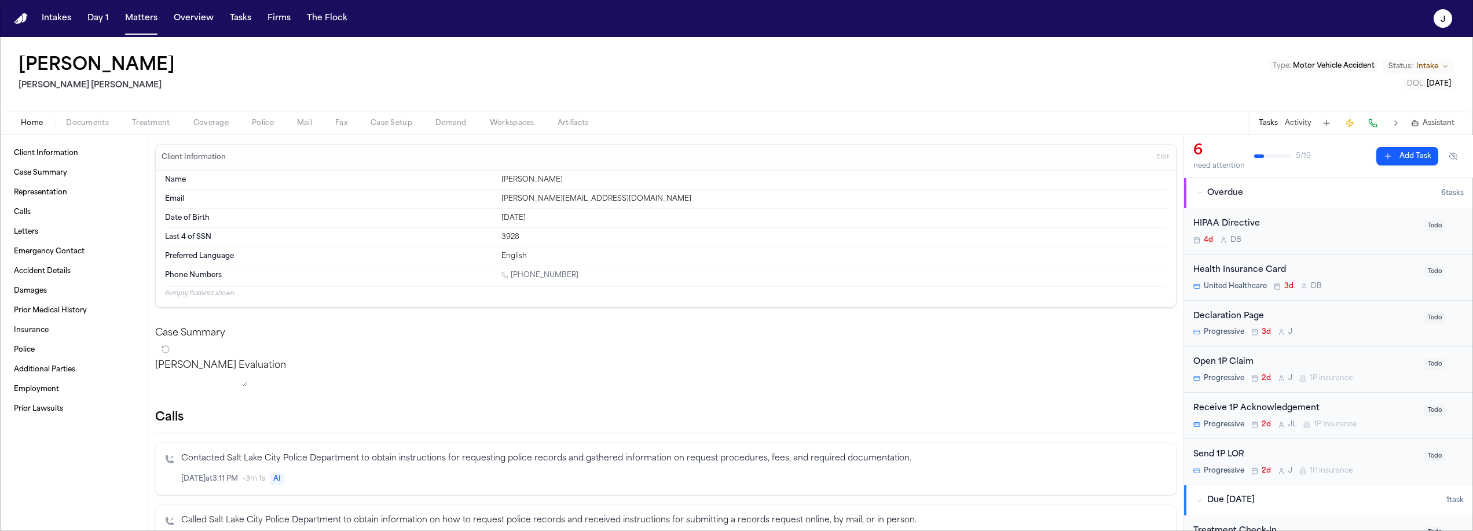
click at [102, 123] on span "Documents" at bounding box center [87, 123] width 43 height 9
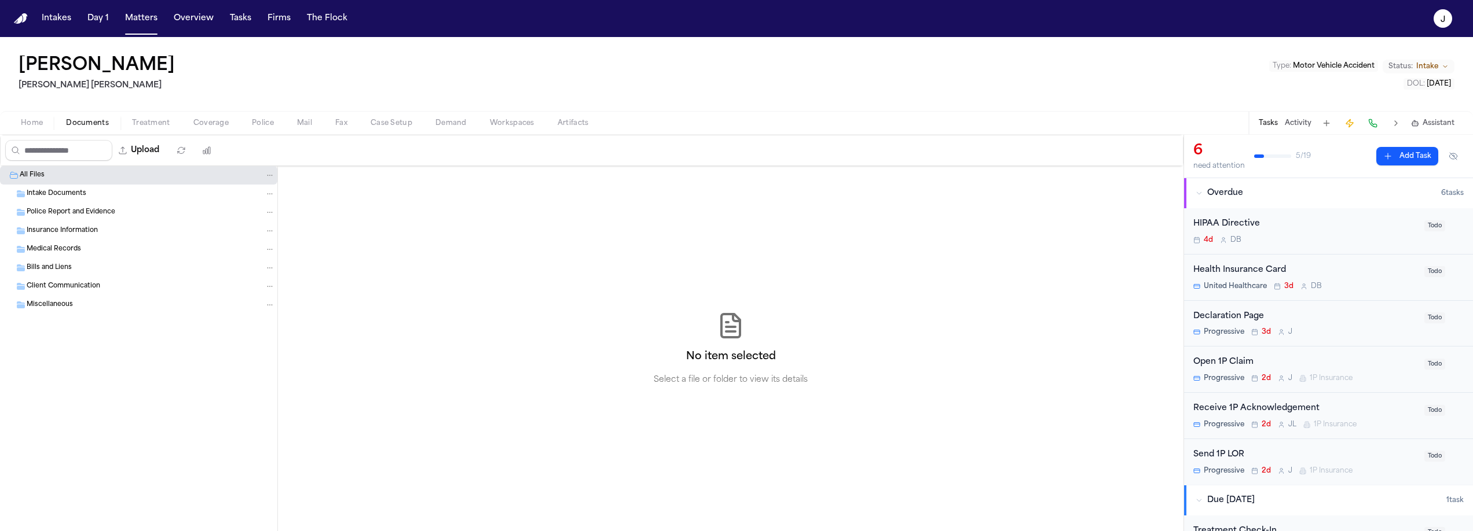
click at [58, 189] on div "Intake Documents" at bounding box center [151, 194] width 248 height 10
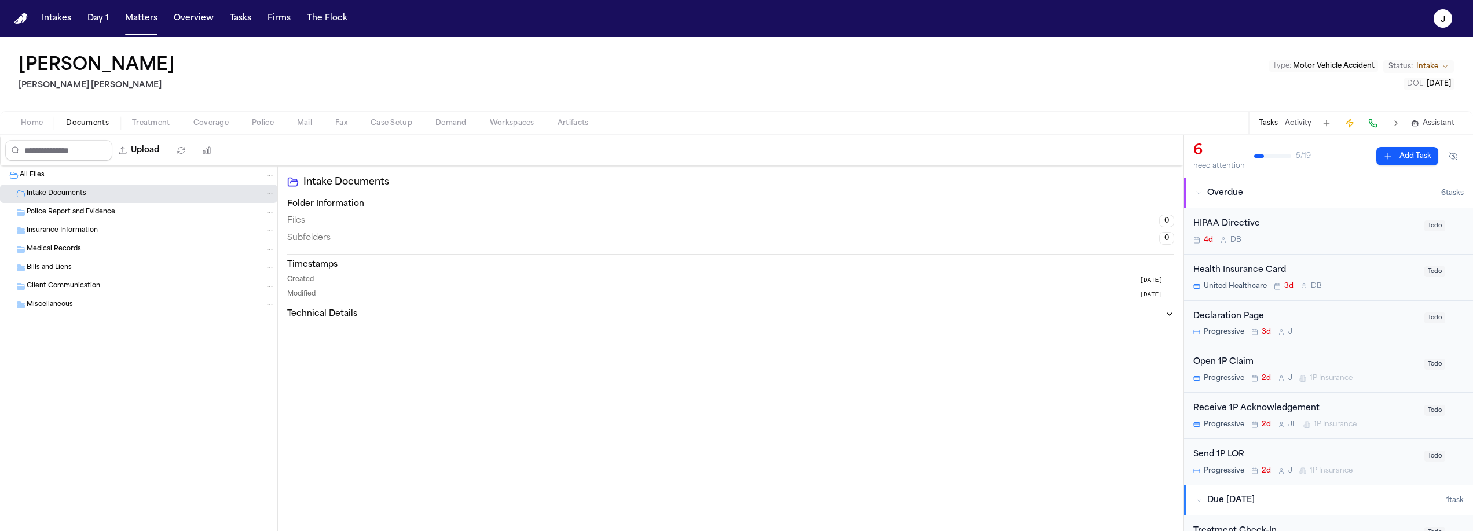
click at [58, 209] on span "Police Report and Evidence" at bounding box center [71, 213] width 89 height 10
click at [56, 226] on span "Insurance Information" at bounding box center [62, 231] width 71 height 10
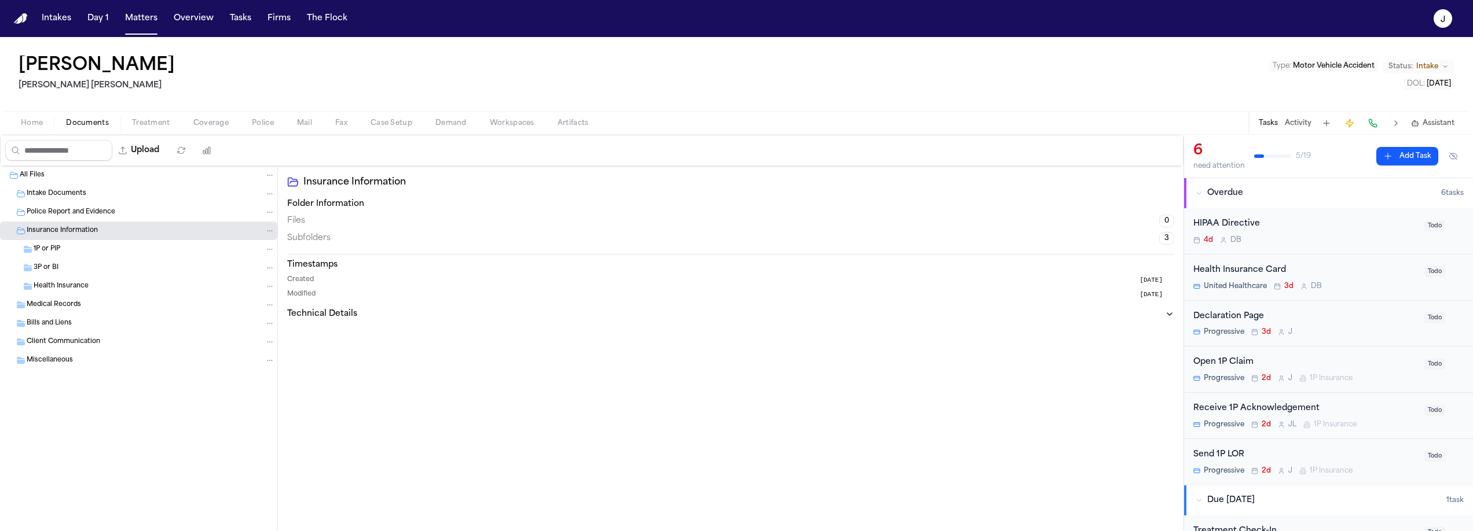
click at [41, 119] on span "Home" at bounding box center [32, 123] width 22 height 9
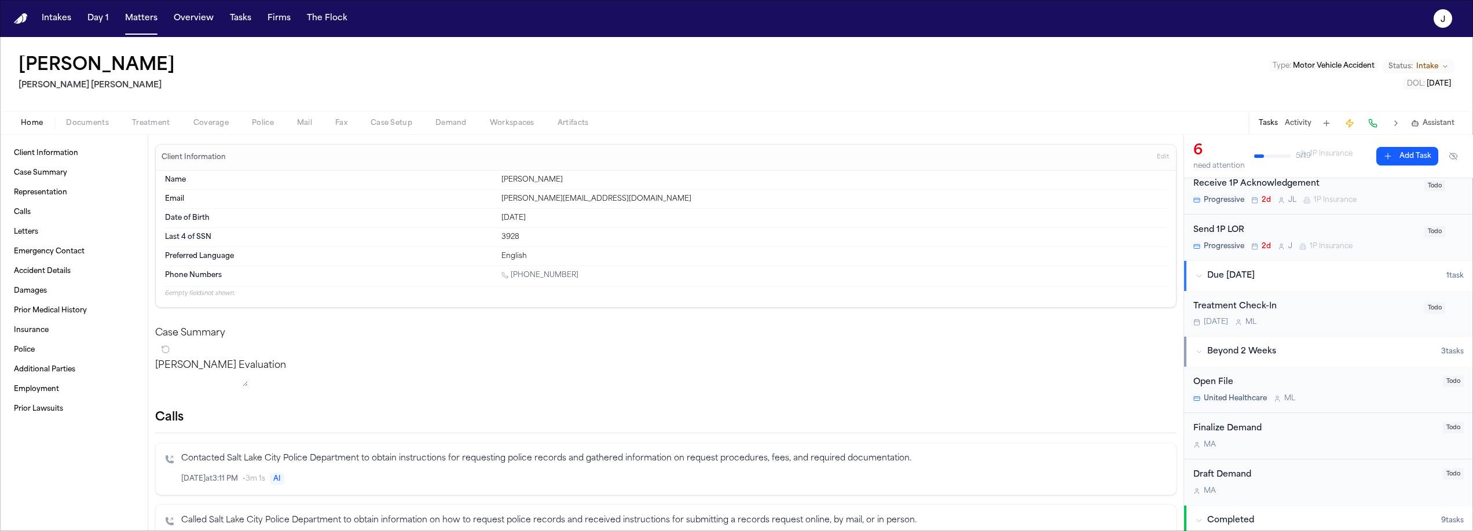
scroll to position [191, 0]
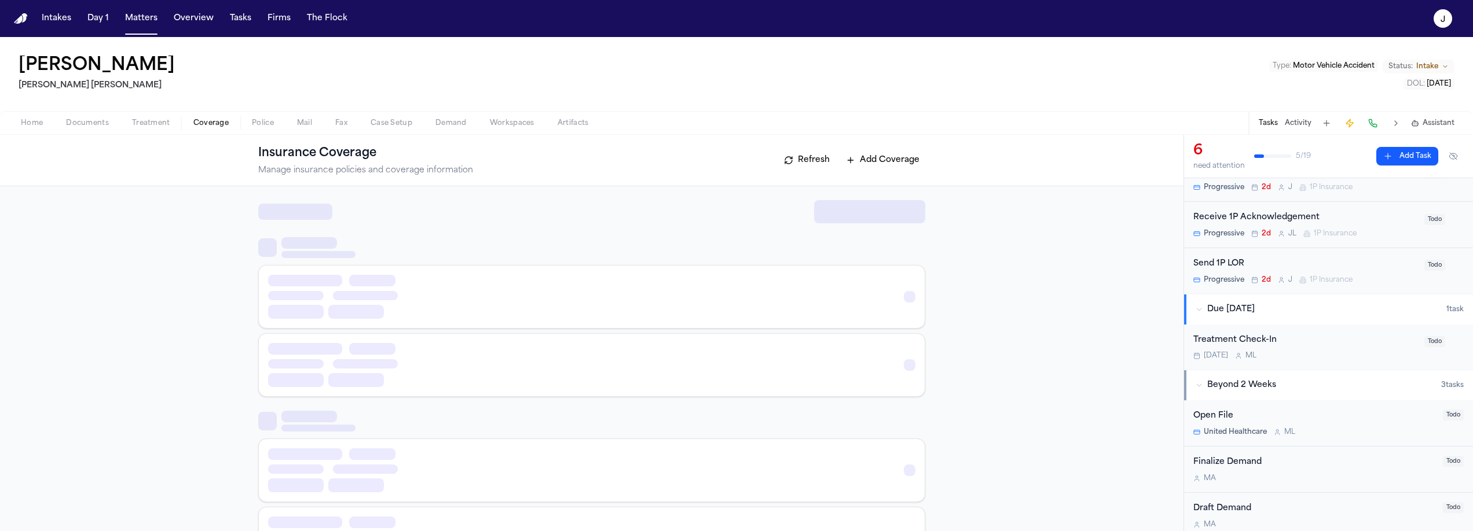
click at [210, 129] on span "button" at bounding box center [210, 129] width 49 height 1
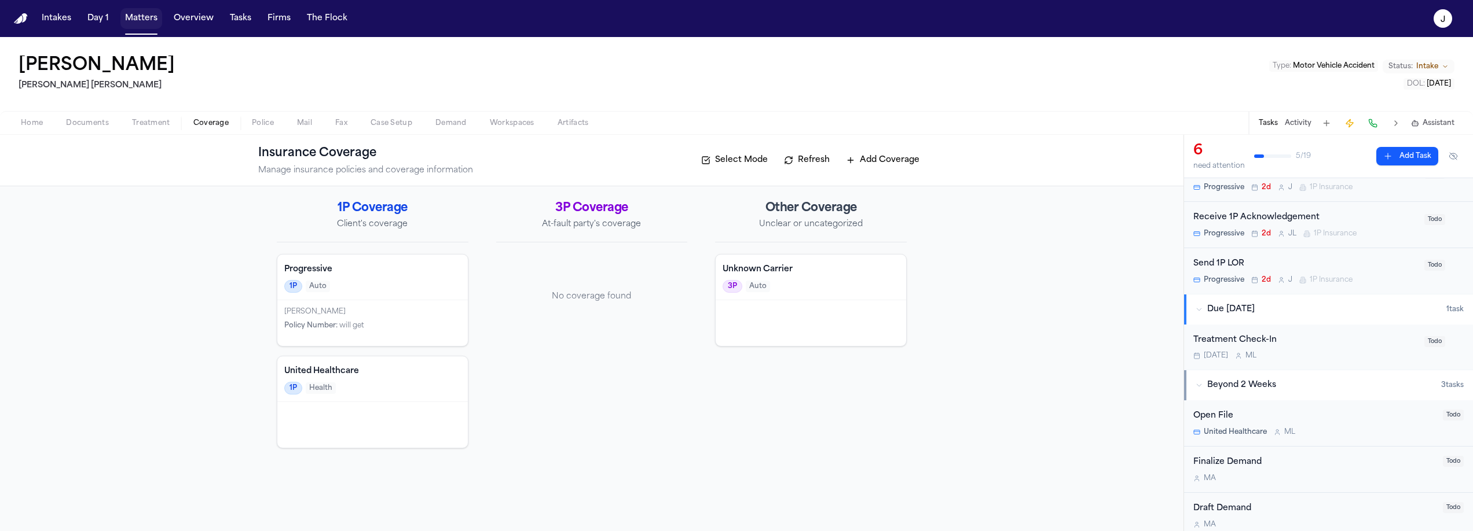
click at [138, 20] on button "Matters" at bounding box center [141, 18] width 42 height 21
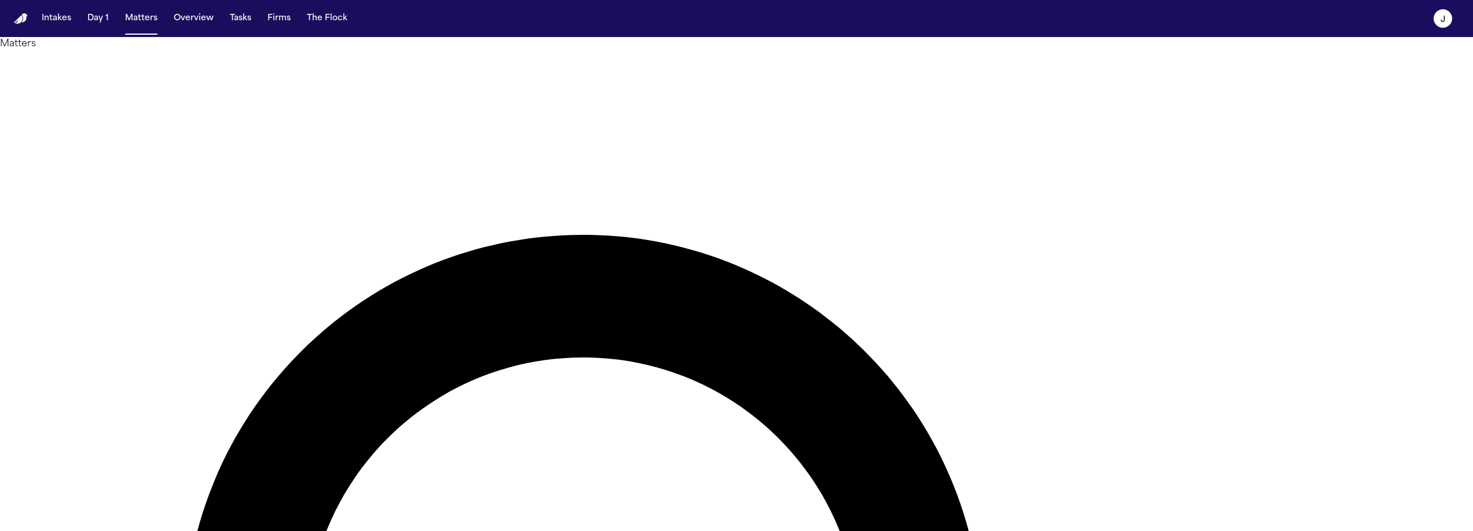
type input "*******"
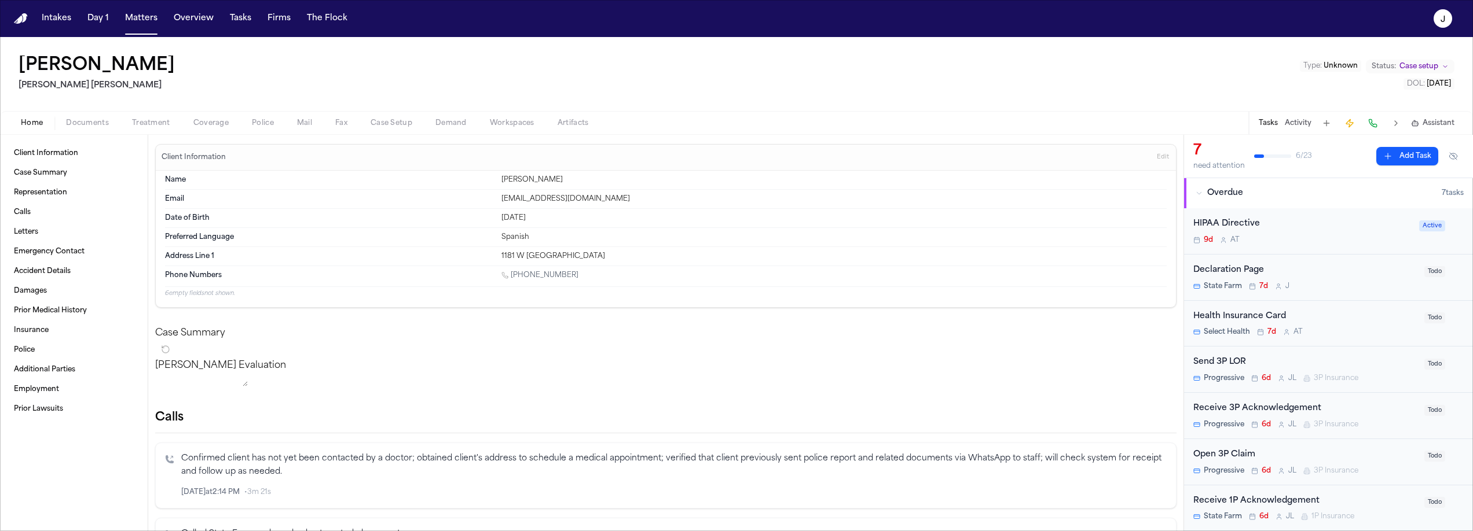
click at [214, 122] on span "Coverage" at bounding box center [210, 123] width 35 height 9
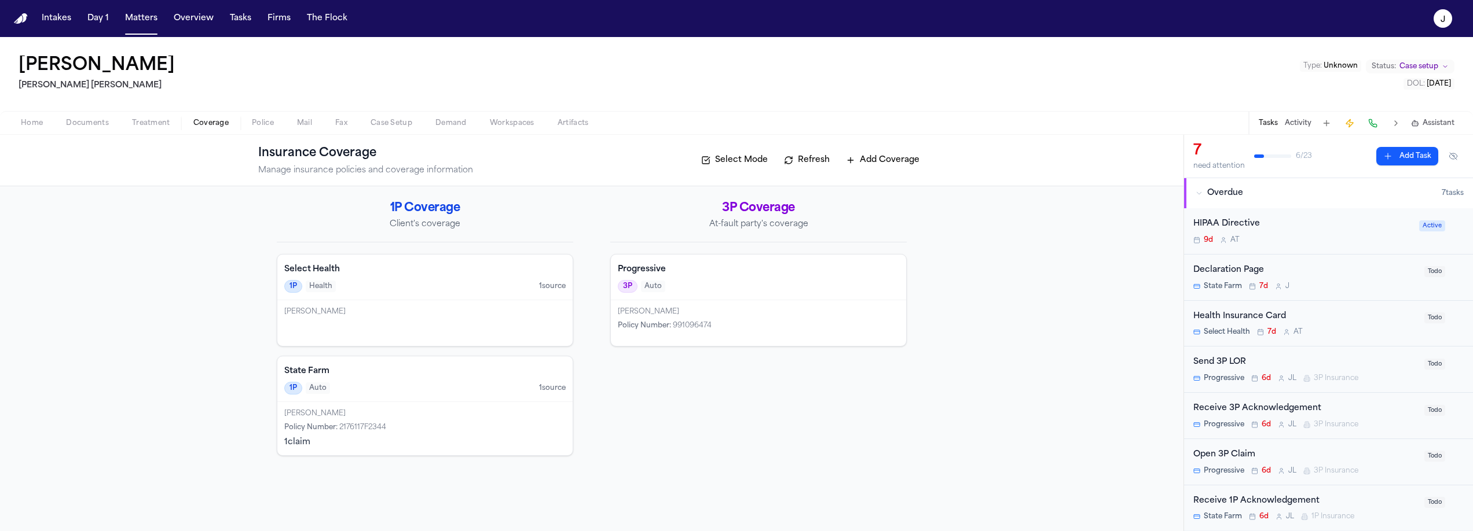
click at [105, 120] on span "Documents" at bounding box center [87, 123] width 43 height 9
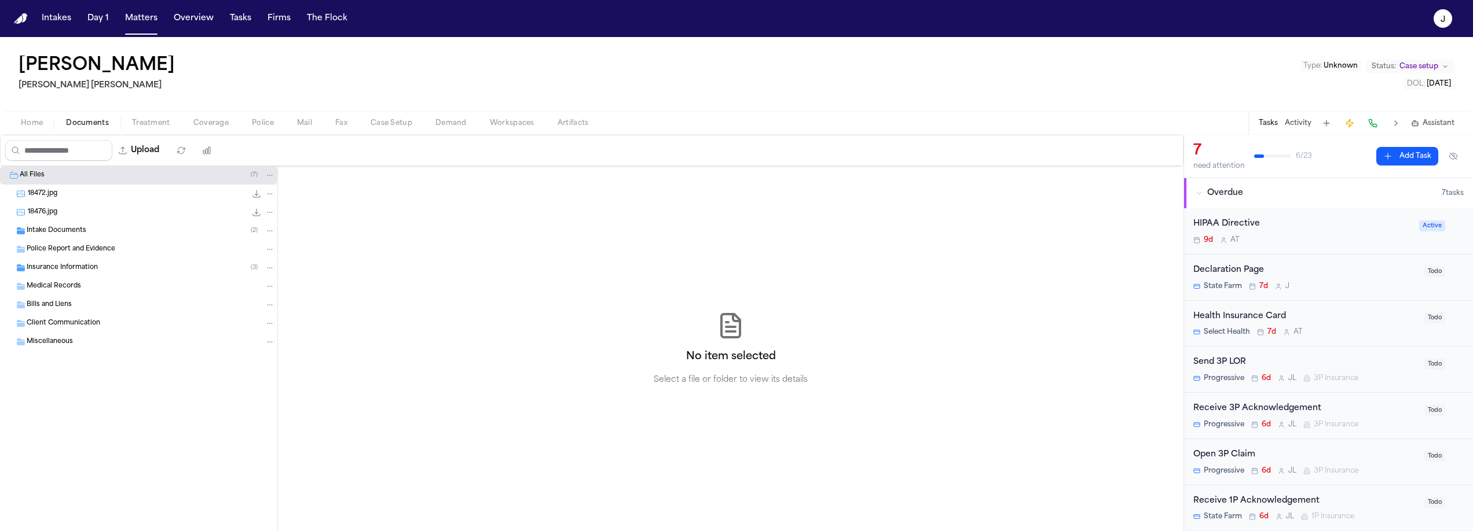
click at [51, 261] on div "Insurance Information ( 3 )" at bounding box center [138, 268] width 277 height 19
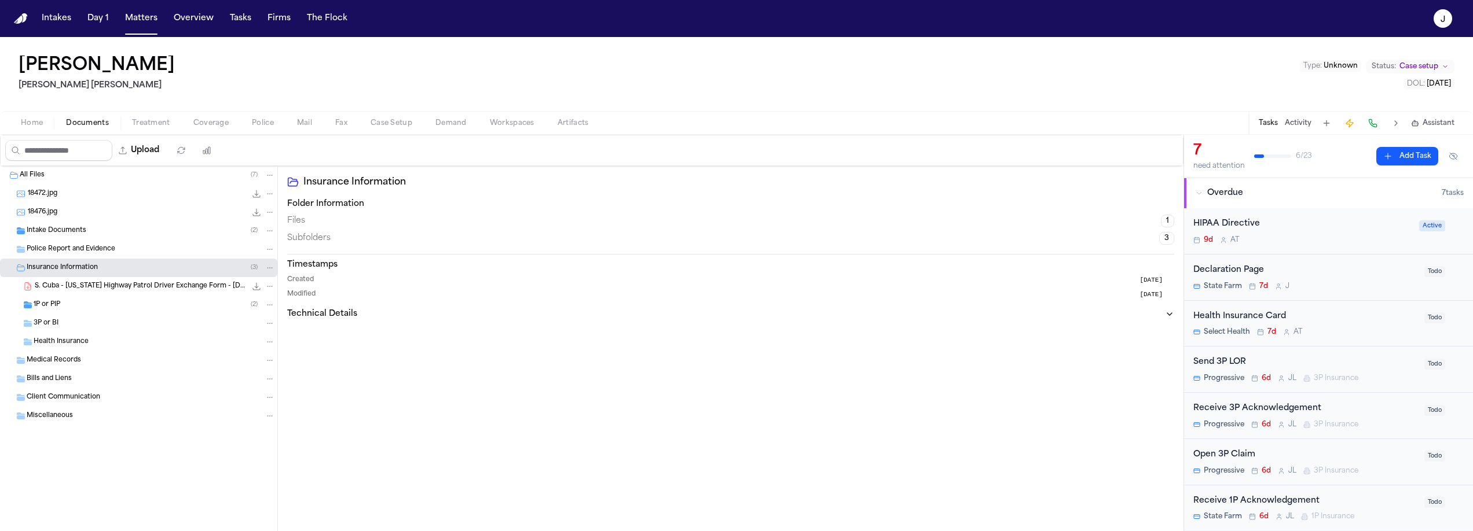
click at [59, 286] on span "S. Cuba - Utah Highway Patrol Driver Exchange Form - 7.31.25" at bounding box center [140, 287] width 211 height 10
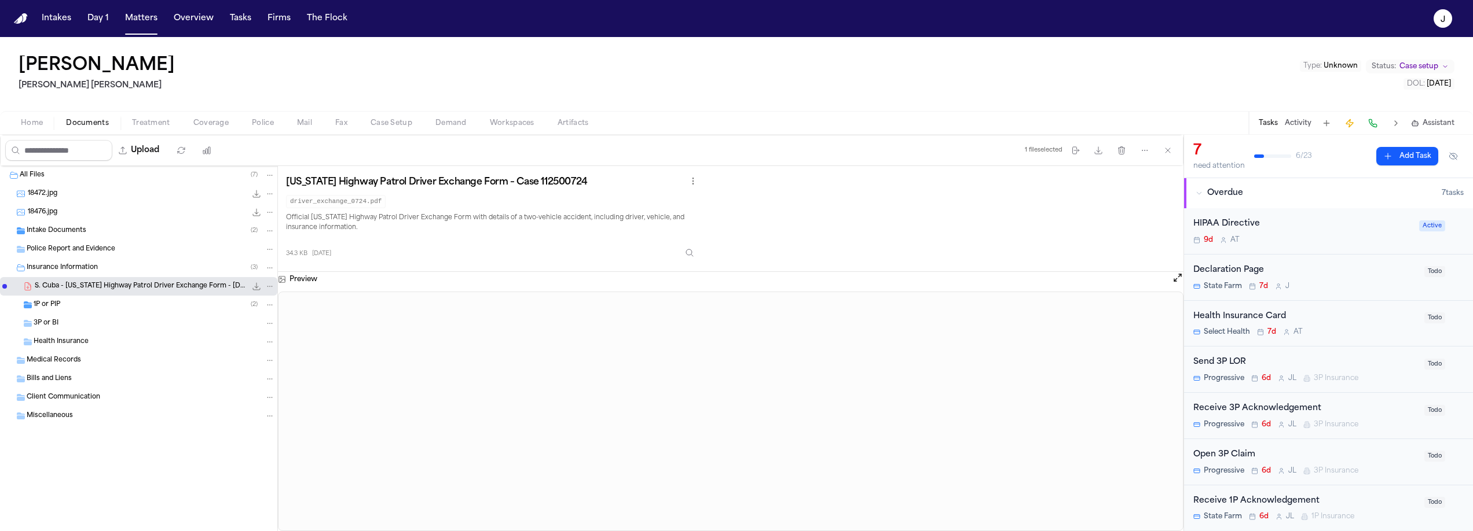
click at [64, 232] on span "Intake Documents" at bounding box center [57, 231] width 60 height 10
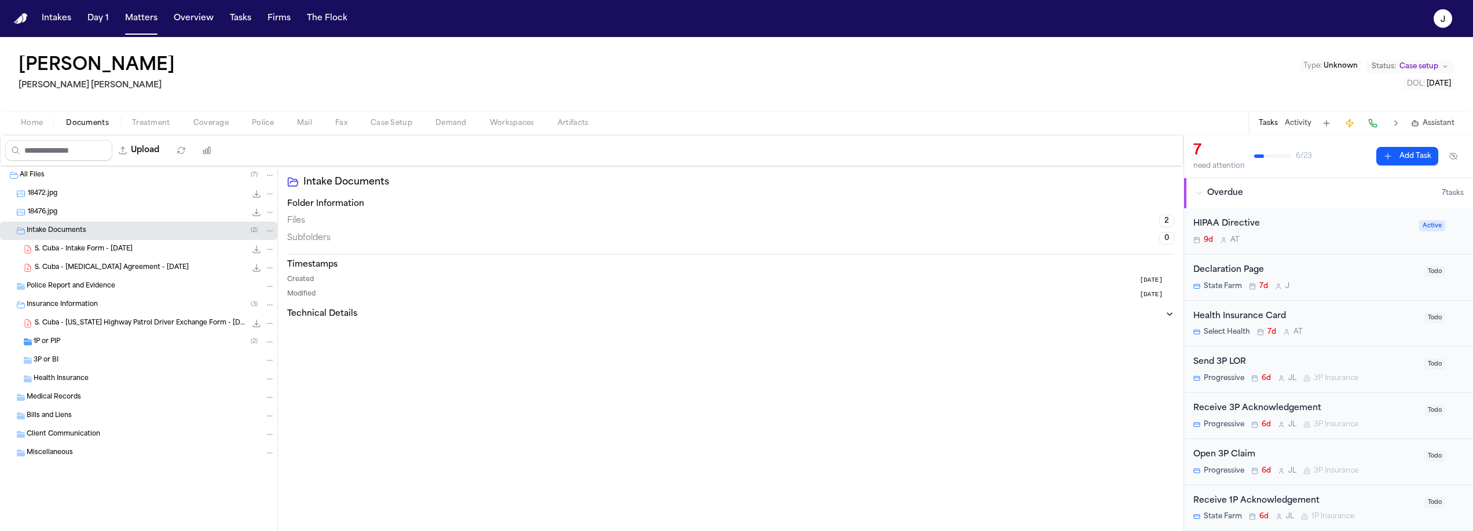
click at [64, 232] on span "Intake Documents" at bounding box center [57, 231] width 60 height 10
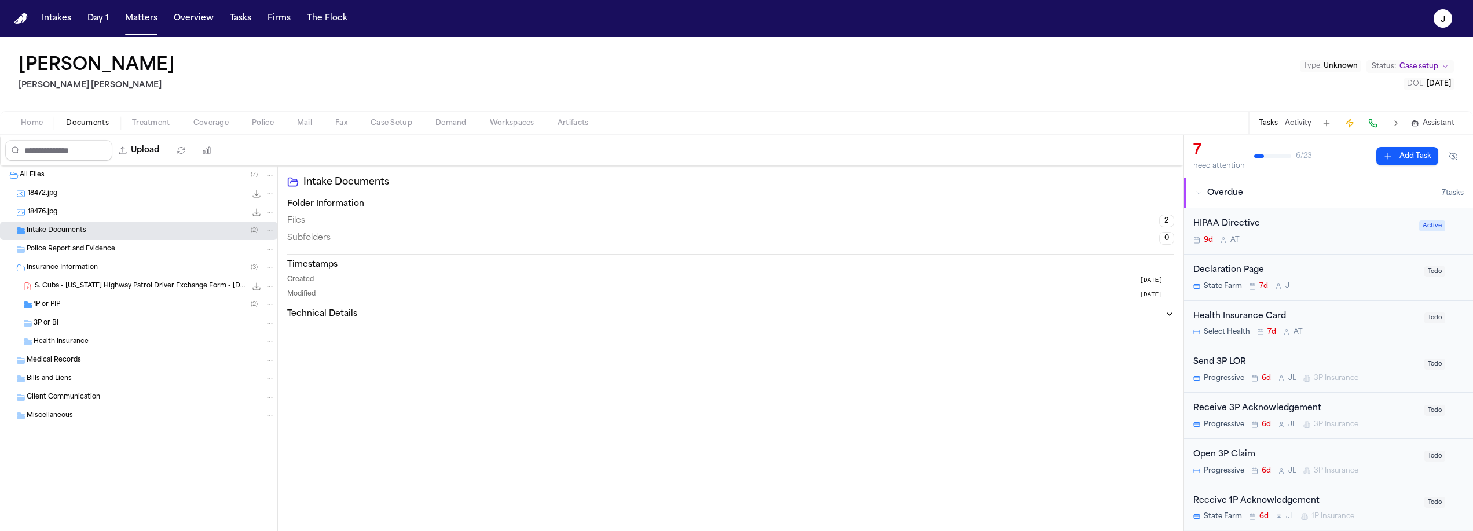
click at [53, 307] on span "1P or PIP" at bounding box center [47, 305] width 27 height 10
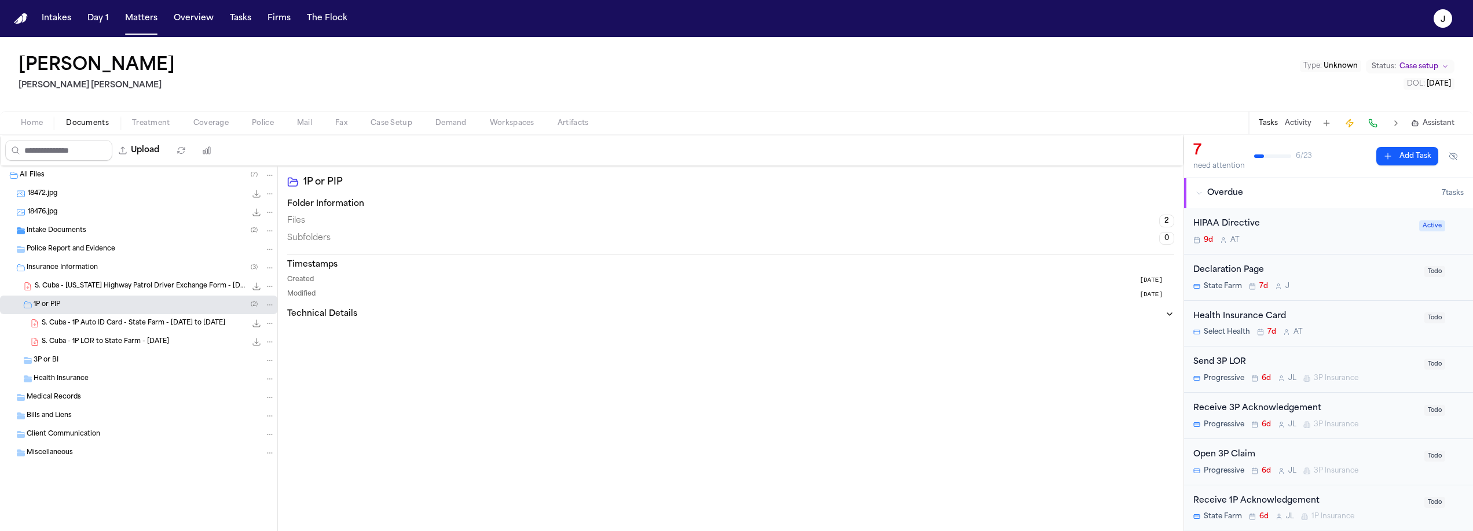
click at [53, 307] on span "1P or PIP" at bounding box center [47, 305] width 27 height 10
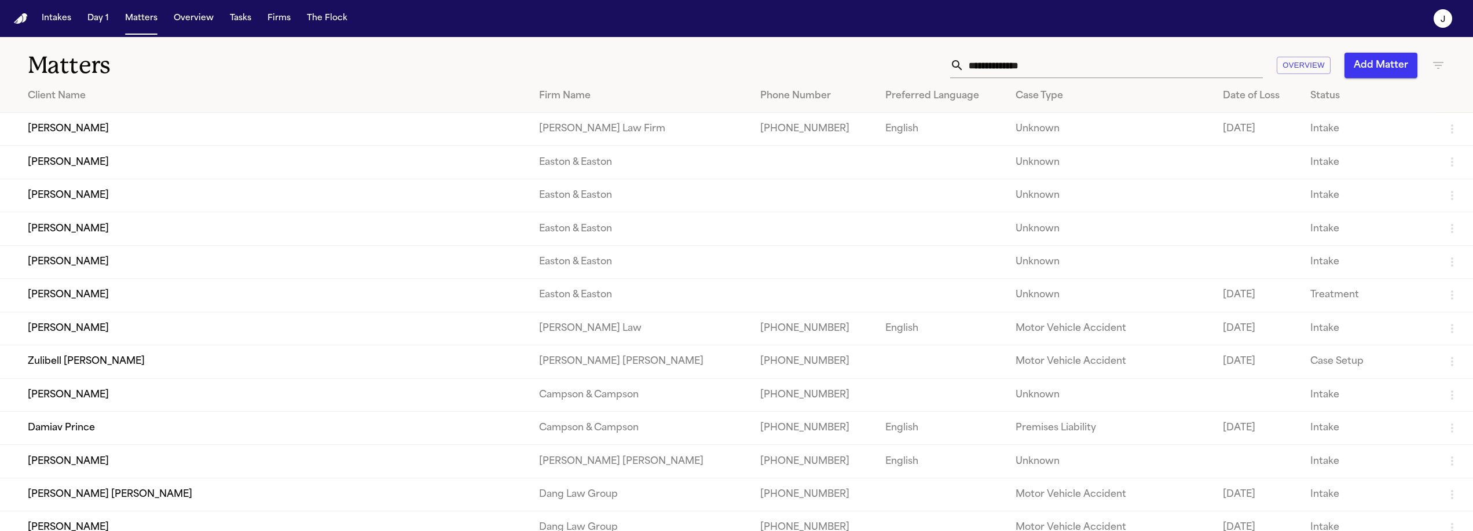
click at [1432, 67] on icon "button" at bounding box center [1438, 65] width 14 height 14
click at [1336, 134] on input "text" at bounding box center [1365, 137] width 147 height 16
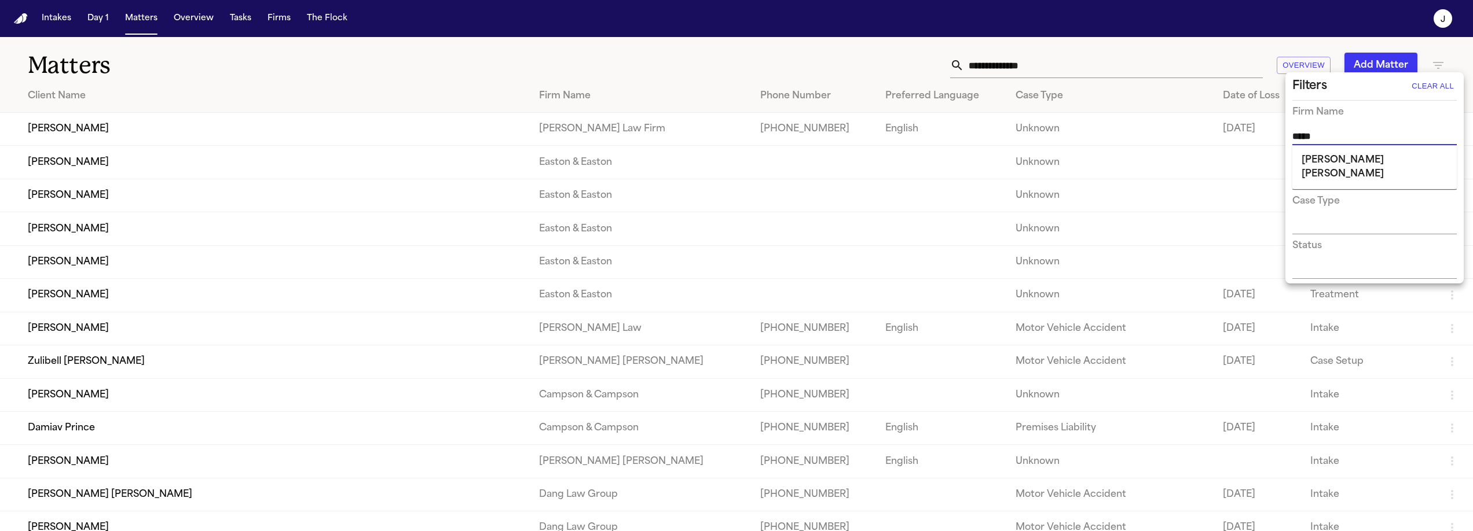
type input "******"
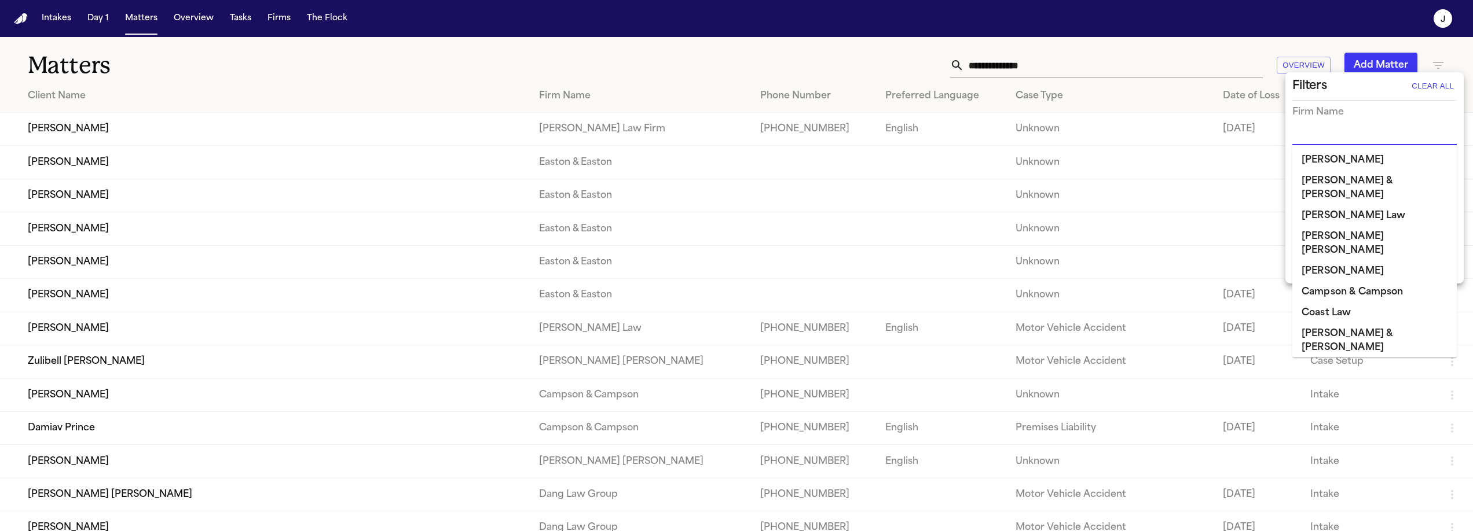
click at [1345, 132] on input "text" at bounding box center [1365, 137] width 147 height 16
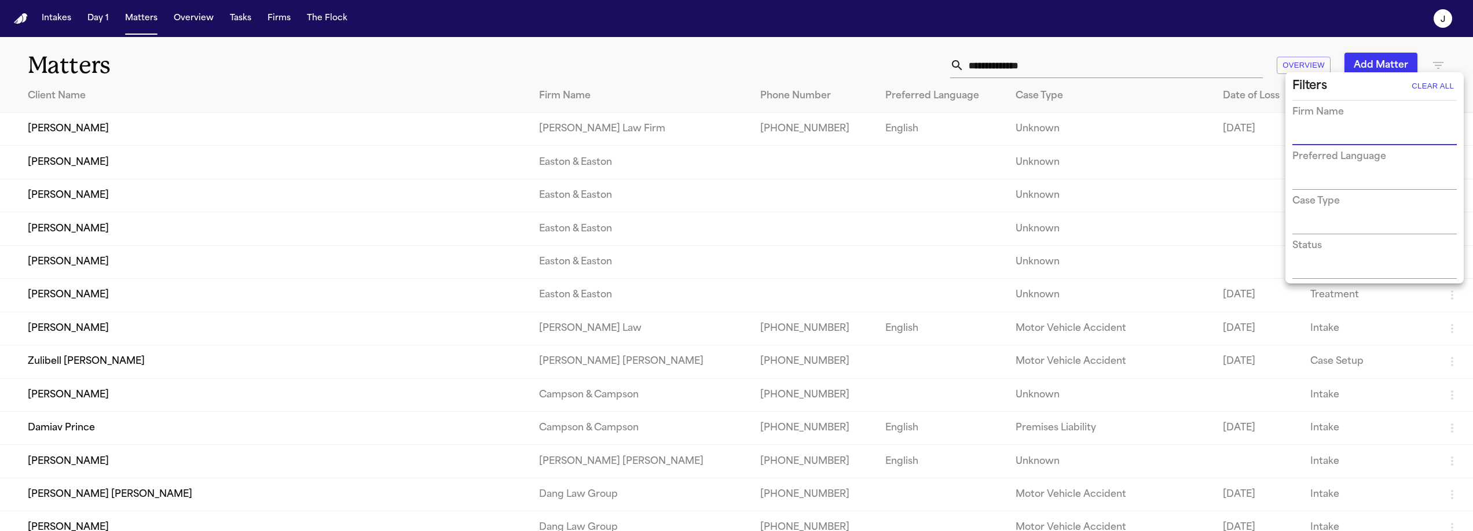
click at [1343, 132] on input "text" at bounding box center [1365, 137] width 147 height 16
type input "******"
click at [1346, 165] on li "[PERSON_NAME] [PERSON_NAME]" at bounding box center [1374, 167] width 164 height 35
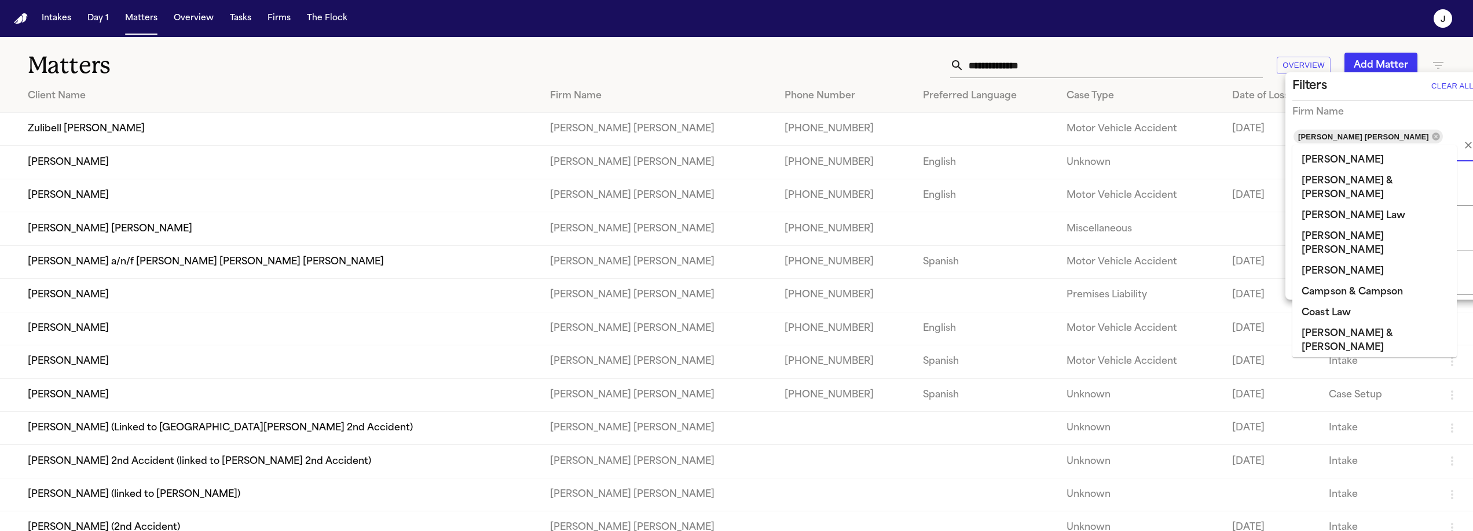
scroll to position [779, 0]
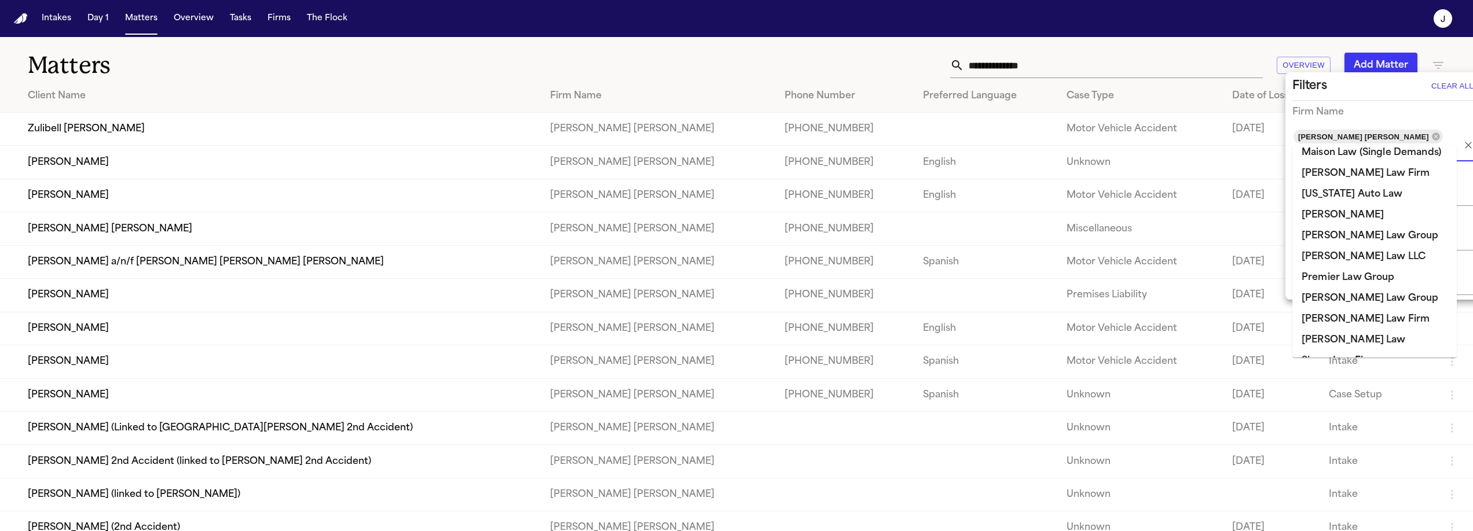
click at [1462, 140] on icon "Clear" at bounding box center [1468, 146] width 12 height 12
click at [1429, 109] on div "Firm Name" at bounding box center [1384, 112] width 184 height 14
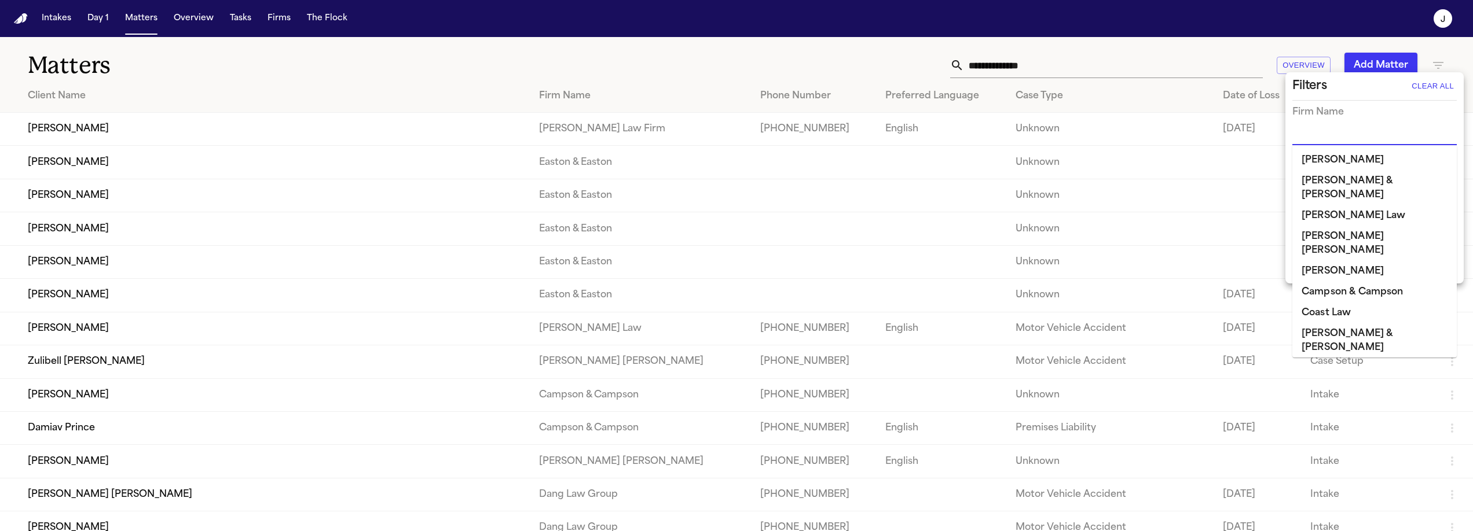
click at [1346, 142] on input "text" at bounding box center [1365, 137] width 147 height 16
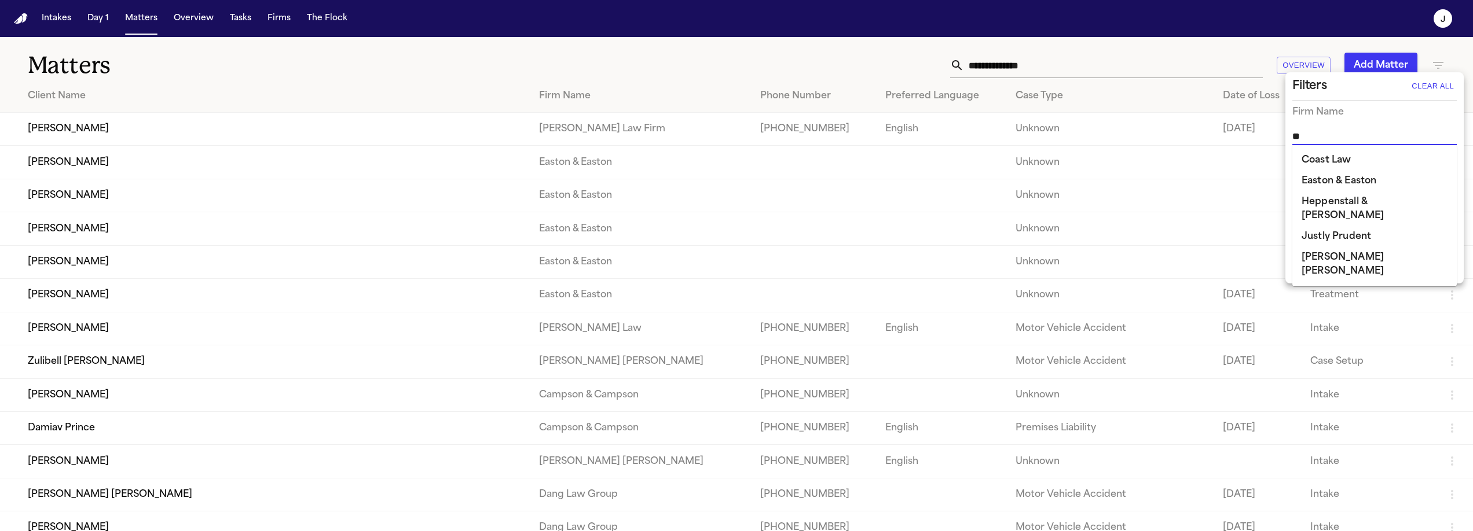
type input "***"
type input "****"
click at [1343, 159] on li "[PERSON_NAME] [PERSON_NAME]" at bounding box center [1374, 167] width 164 height 35
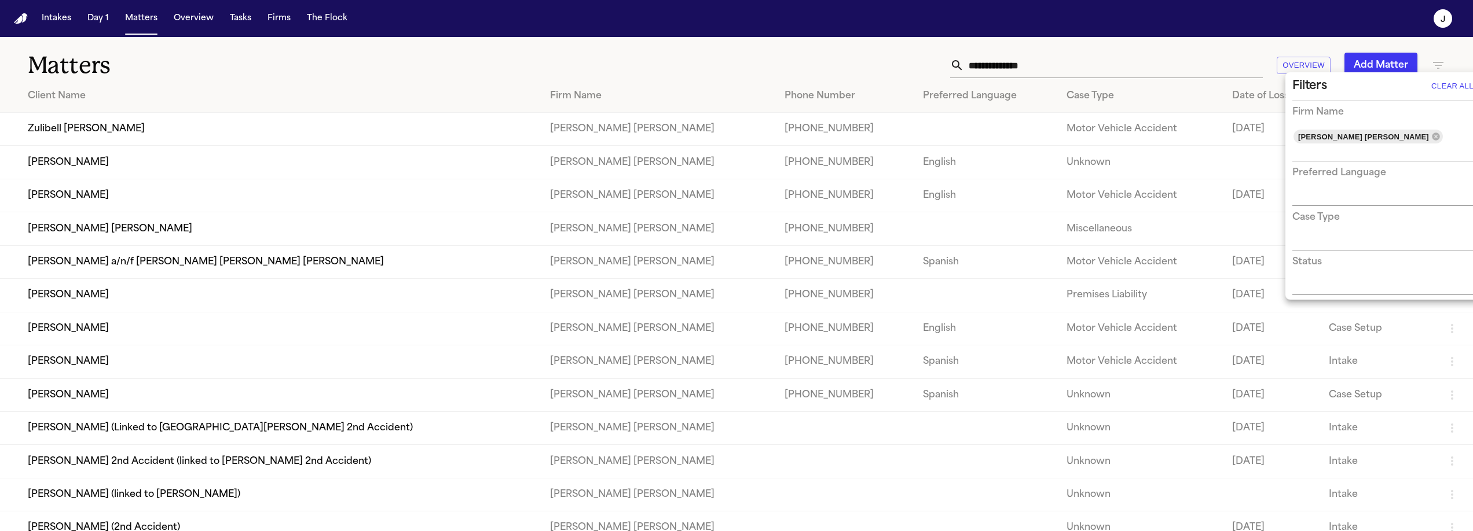
click at [1264, 109] on div at bounding box center [736, 265] width 1473 height 531
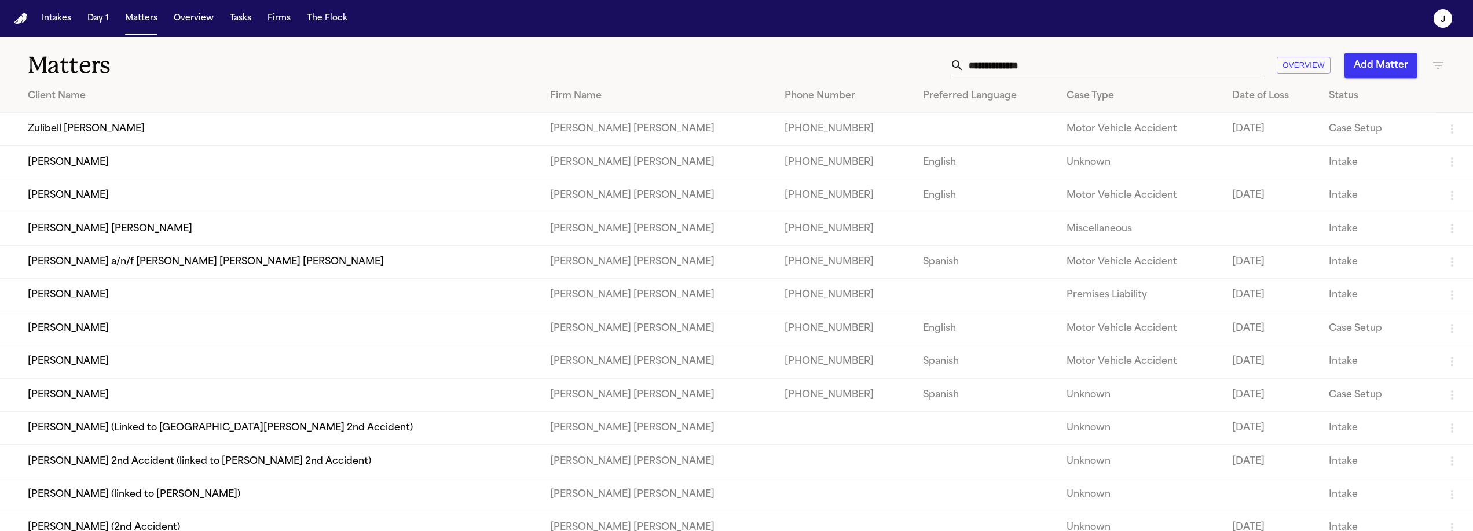
click at [1232, 101] on div "Date of Loss" at bounding box center [1271, 96] width 78 height 14
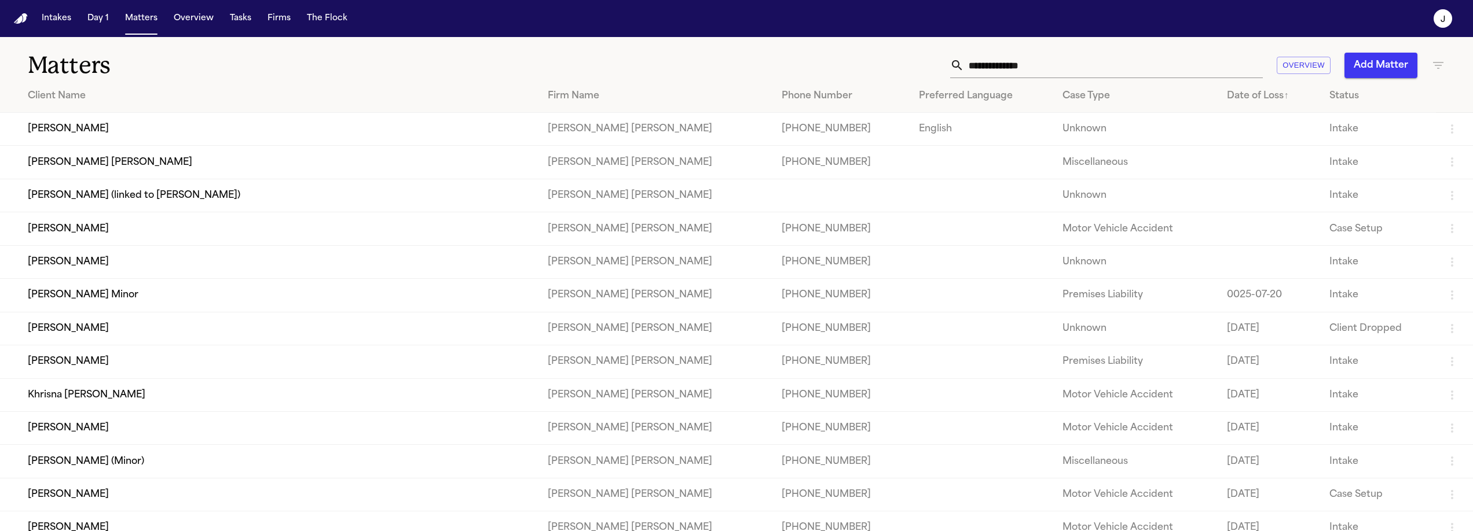
click at [1227, 101] on div "Date of Loss ↑" at bounding box center [1268, 96] width 83 height 14
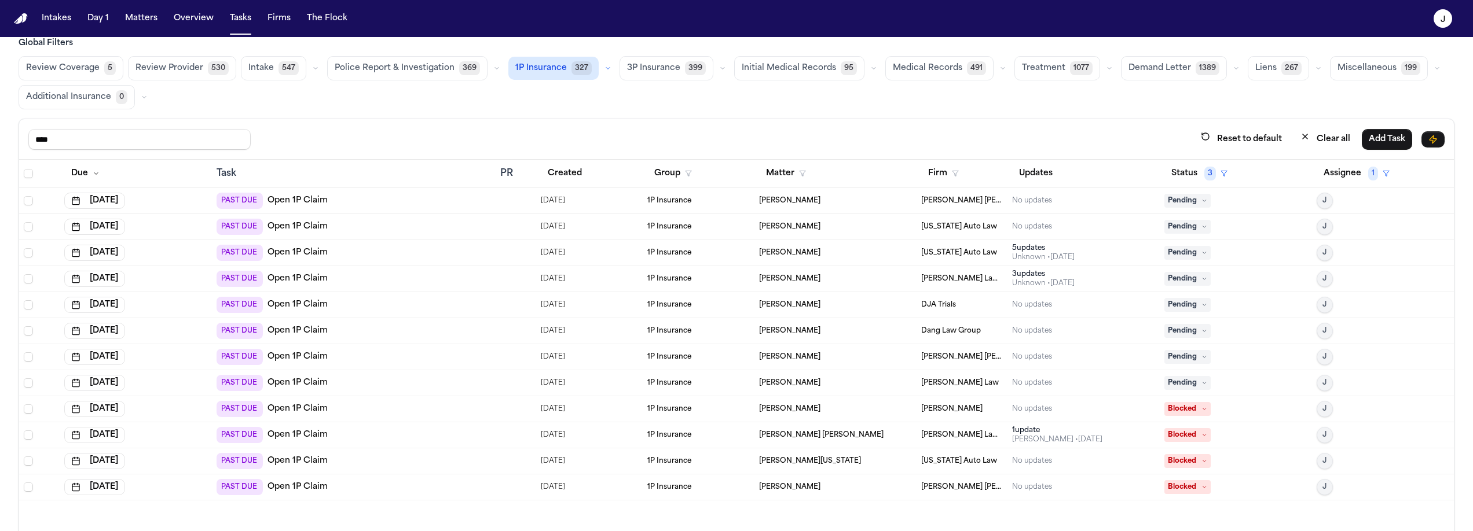
scroll to position [23, 0]
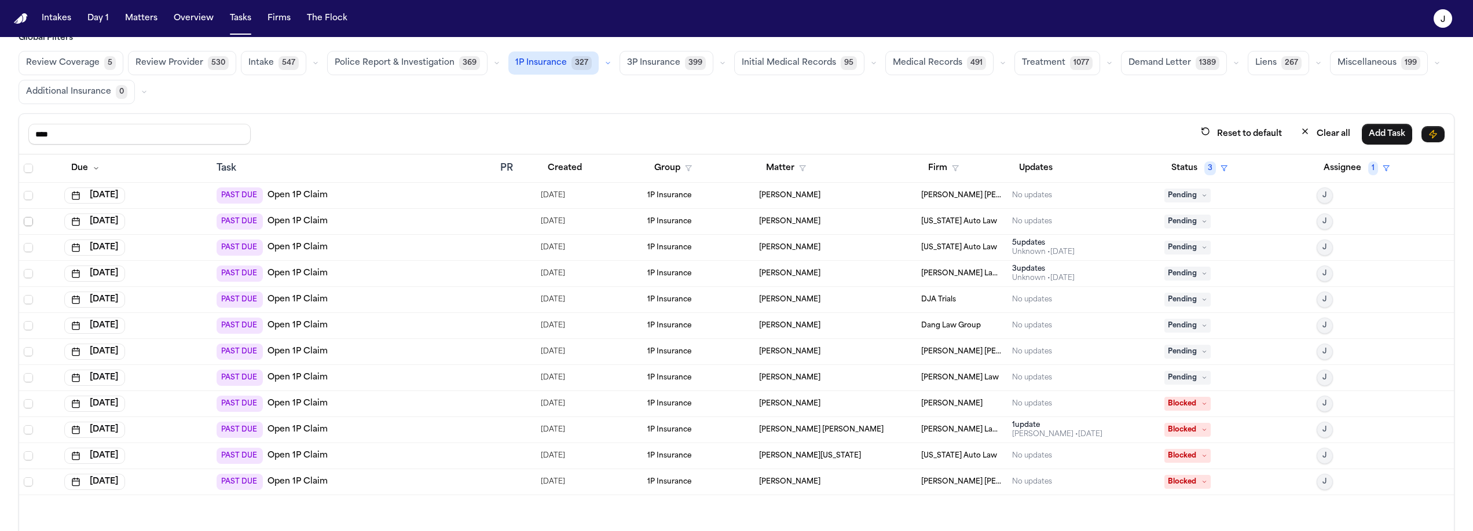
click at [28, 218] on span "Select row" at bounding box center [28, 221] width 9 height 9
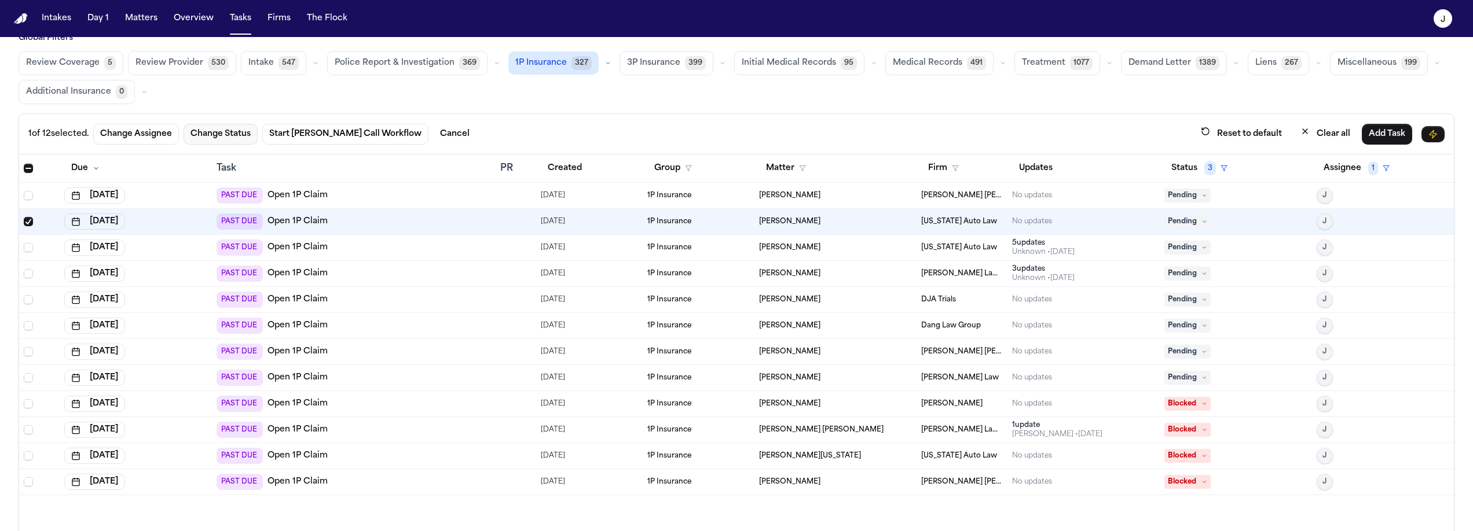
click at [224, 129] on button "Change Status" at bounding box center [221, 134] width 74 height 21
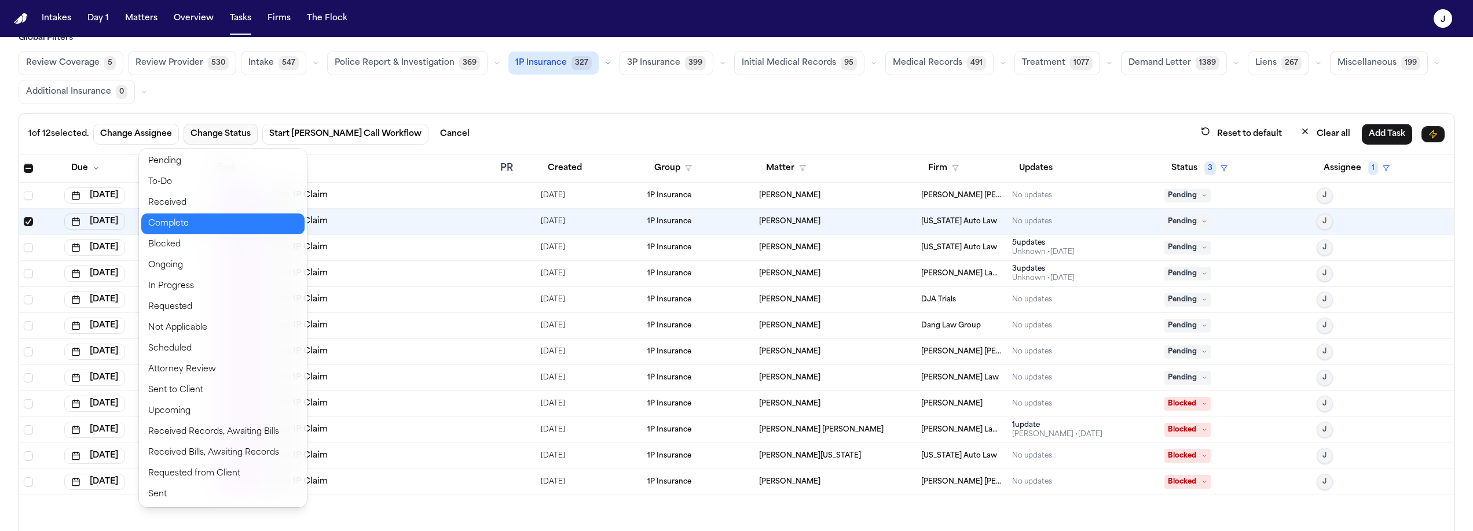
click at [191, 221] on button "Complete" at bounding box center [222, 224] width 163 height 21
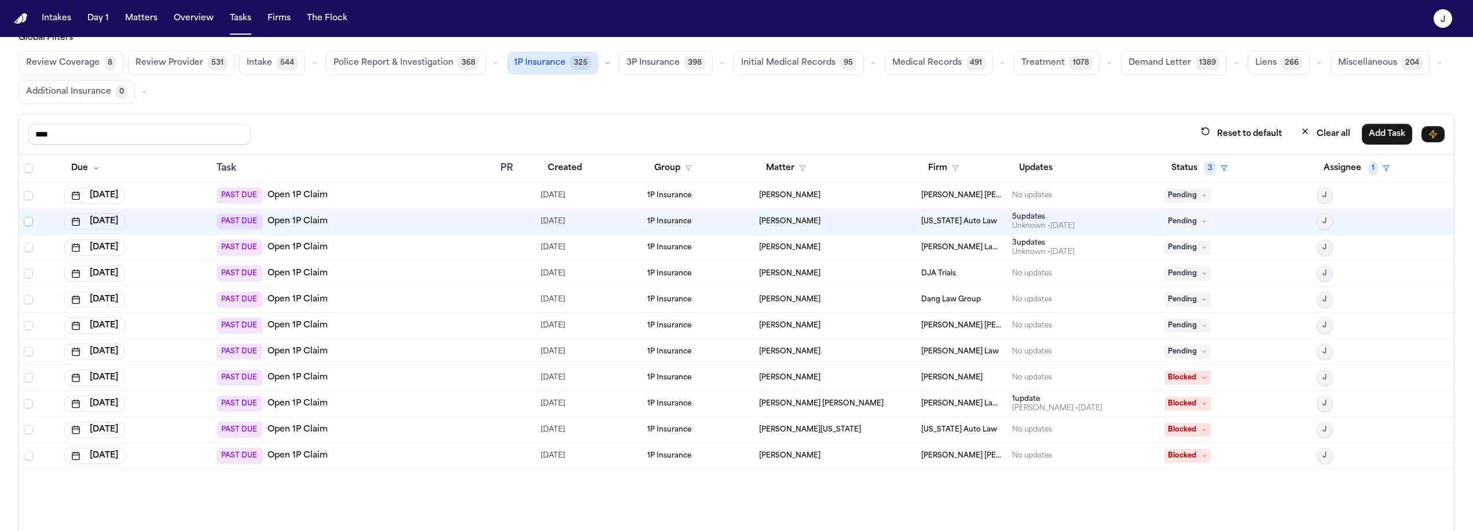
click at [29, 221] on span "Select row" at bounding box center [28, 221] width 9 height 9
click at [27, 248] on span "Select row" at bounding box center [28, 247] width 9 height 9
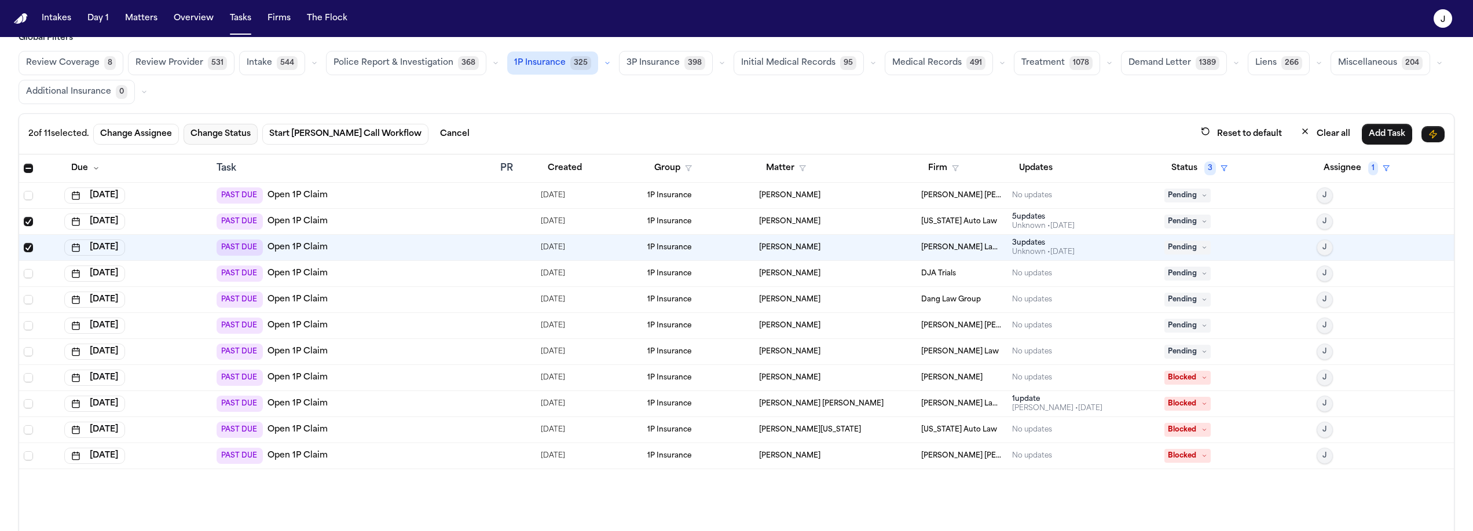
click at [223, 135] on button "Change Status" at bounding box center [221, 134] width 74 height 21
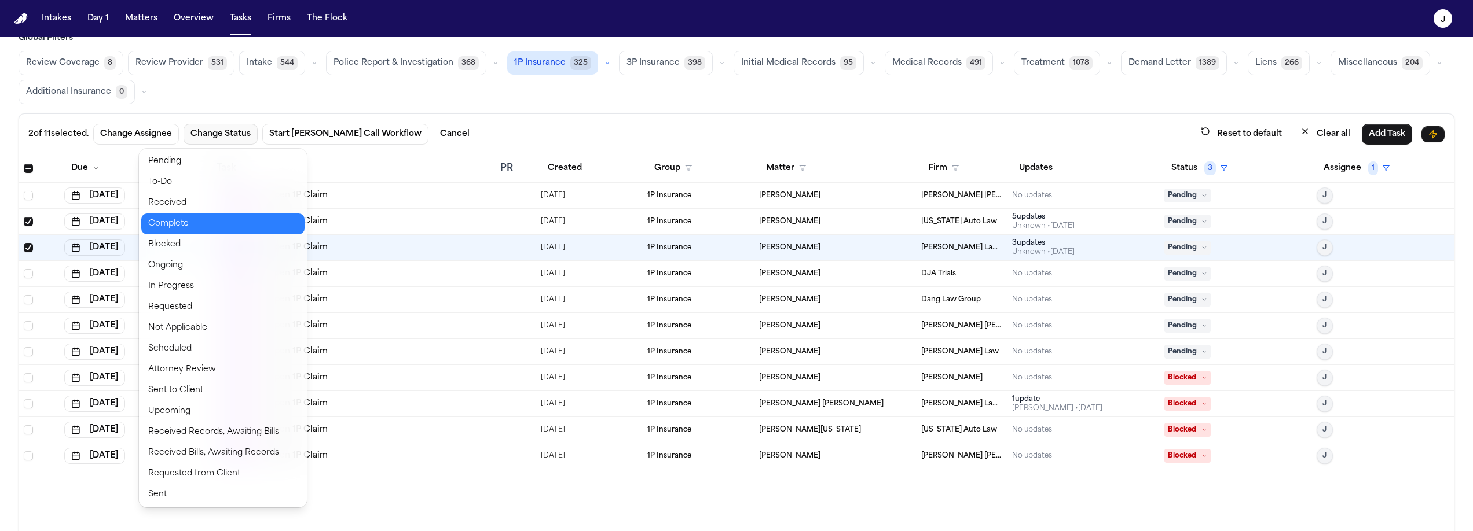
click at [209, 228] on button "Complete" at bounding box center [222, 224] width 163 height 21
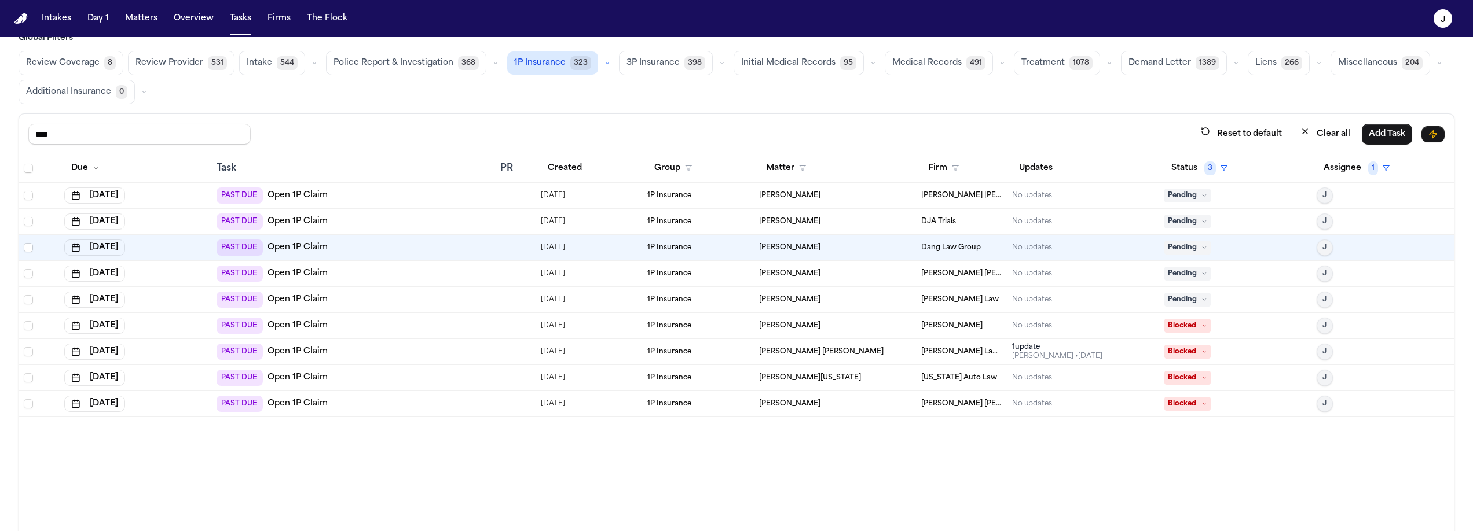
click at [1172, 299] on span "Pending" at bounding box center [1187, 300] width 46 height 14
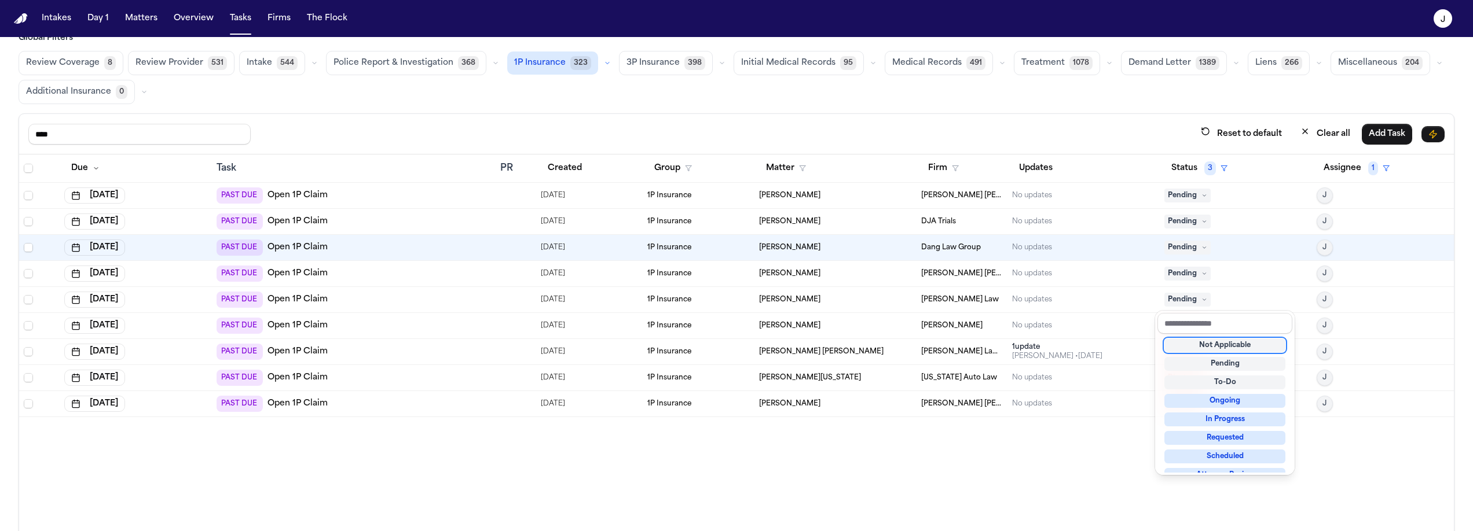
click at [1190, 349] on div "Not Applicable" at bounding box center [1224, 346] width 121 height 14
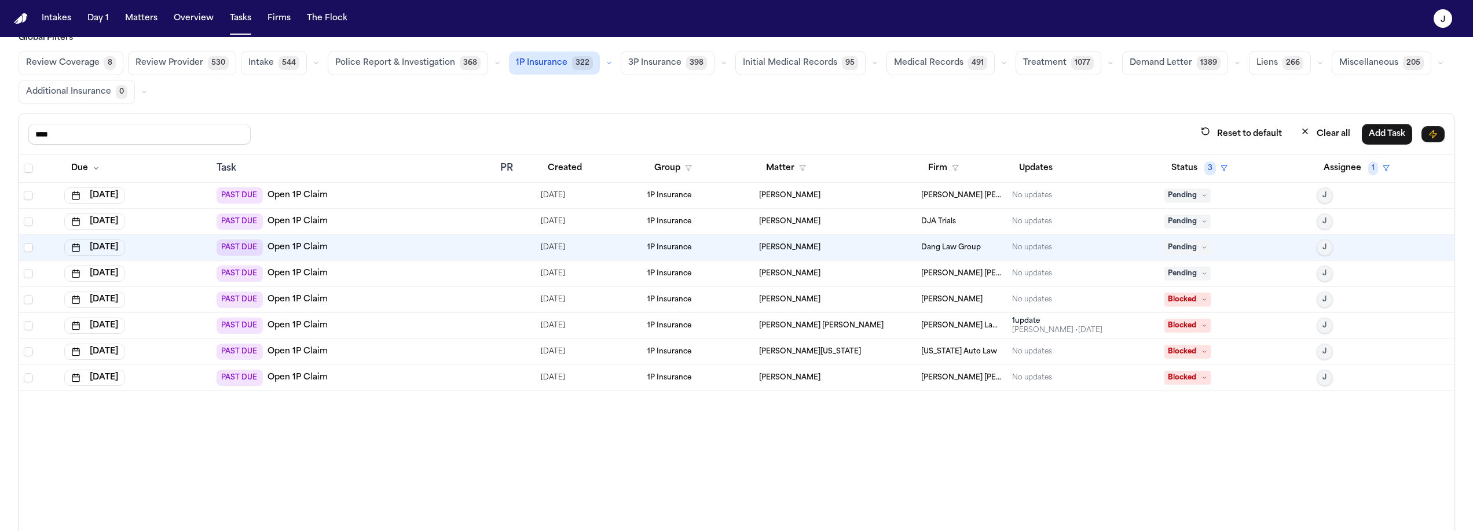
click at [628, 61] on span "3P Insurance" at bounding box center [654, 63] width 53 height 12
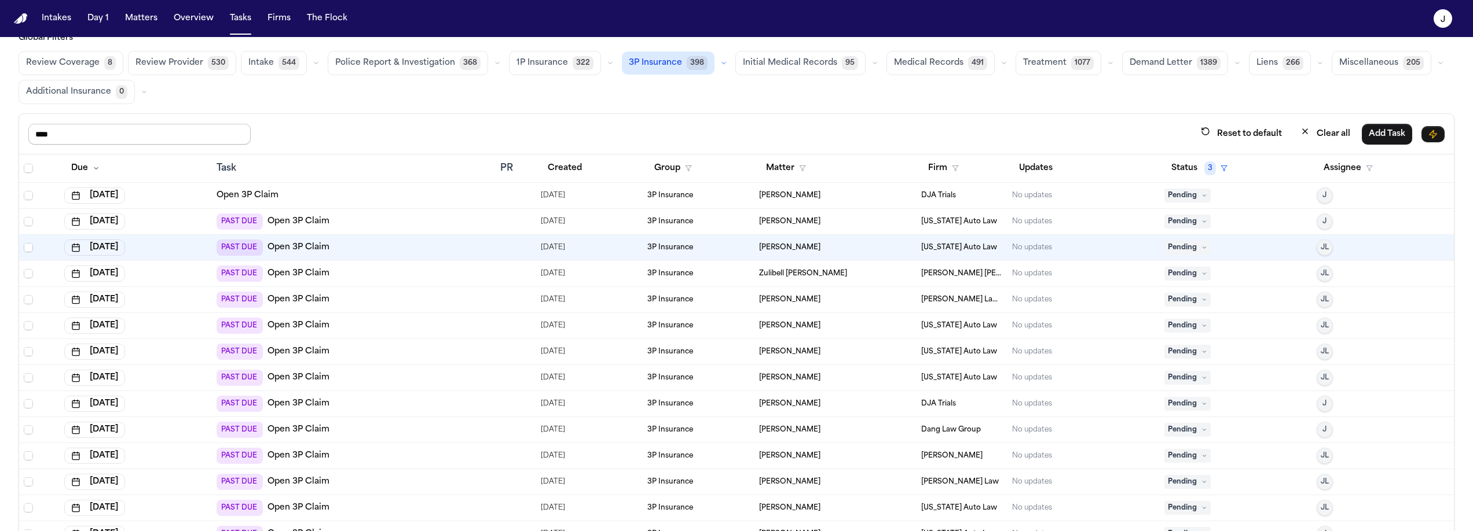
click at [56, 132] on input "****" at bounding box center [139, 134] width 222 height 21
click at [1330, 165] on button "Assignee" at bounding box center [1348, 168] width 63 height 21
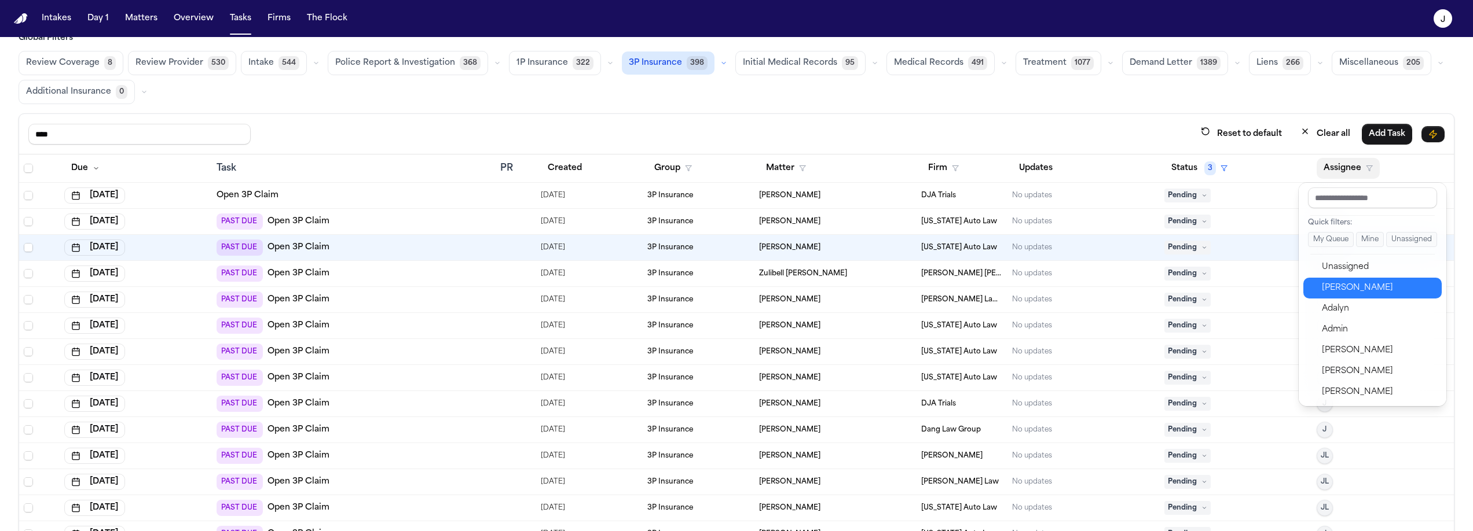
click at [1331, 287] on div "[PERSON_NAME]" at bounding box center [1378, 288] width 113 height 14
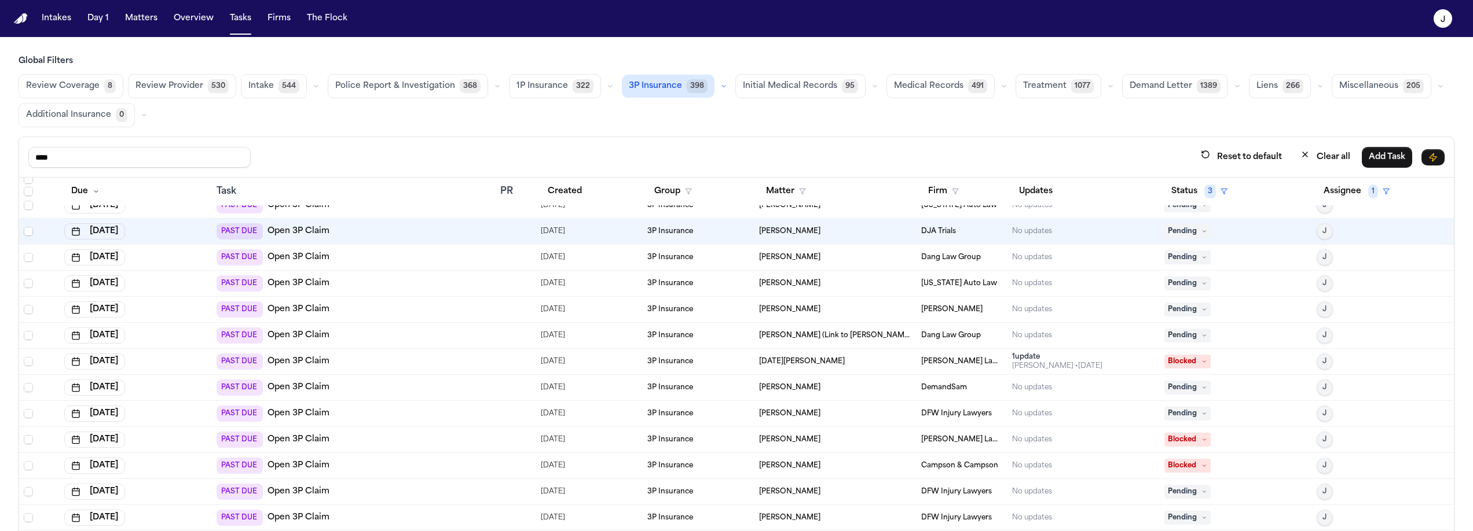
scroll to position [0, 0]
